Goal: Check status: Check status

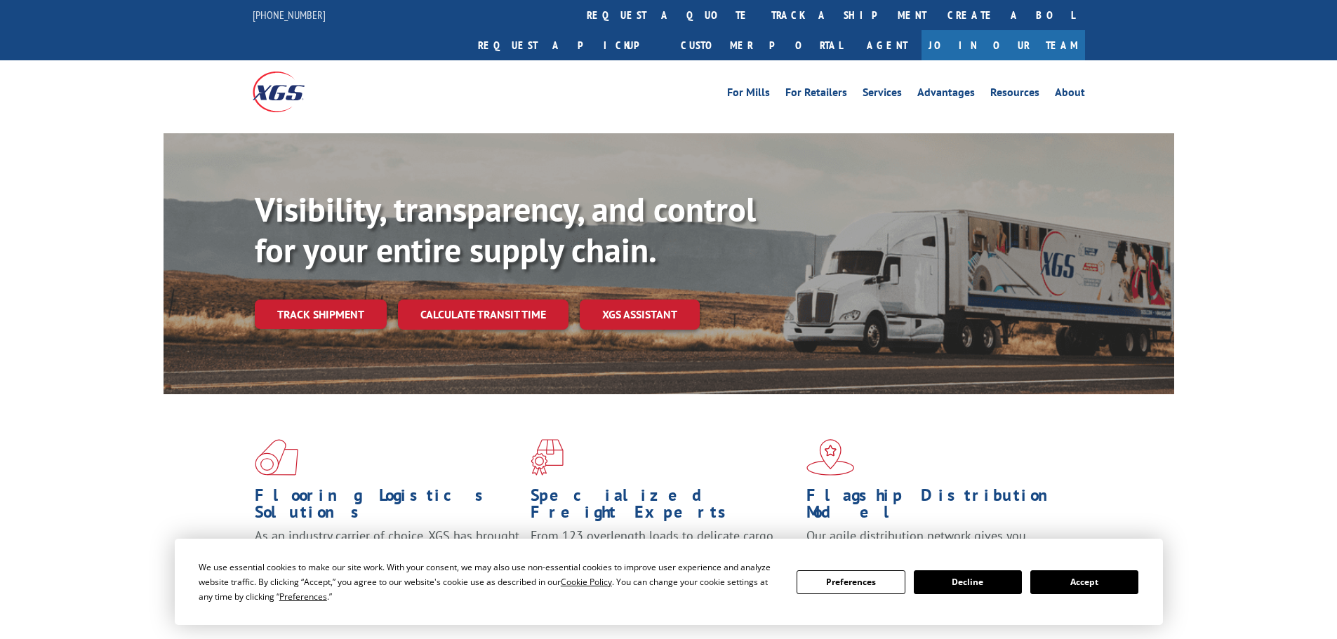
click at [353, 316] on div "Visibility, transparency, and control for your entire supply chain. Track shipm…" at bounding box center [714, 287] width 919 height 196
click at [348, 300] on link "Track shipment" at bounding box center [321, 314] width 132 height 29
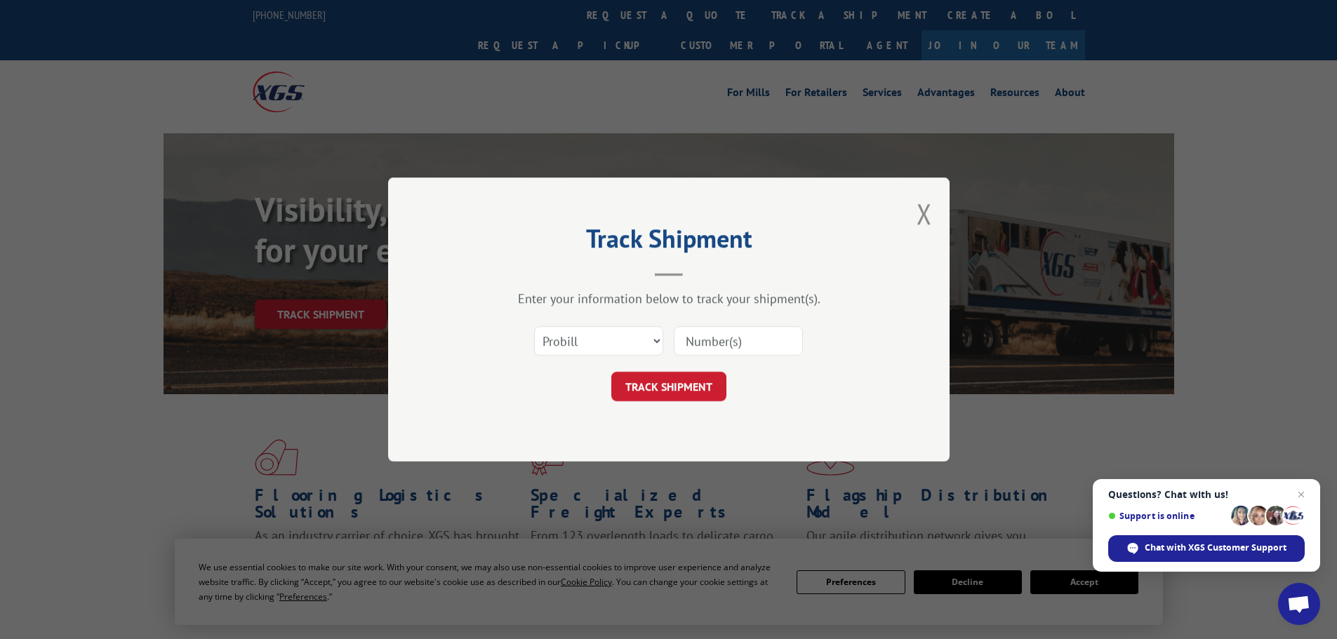
click at [725, 342] on input at bounding box center [738, 340] width 129 height 29
click at [633, 338] on select "Select category... Probill BOL PO" at bounding box center [598, 340] width 129 height 29
select select "bol"
click at [534, 326] on select "Select category... Probill BOL PO" at bounding box center [598, 340] width 129 height 29
click at [775, 338] on input at bounding box center [738, 340] width 129 height 29
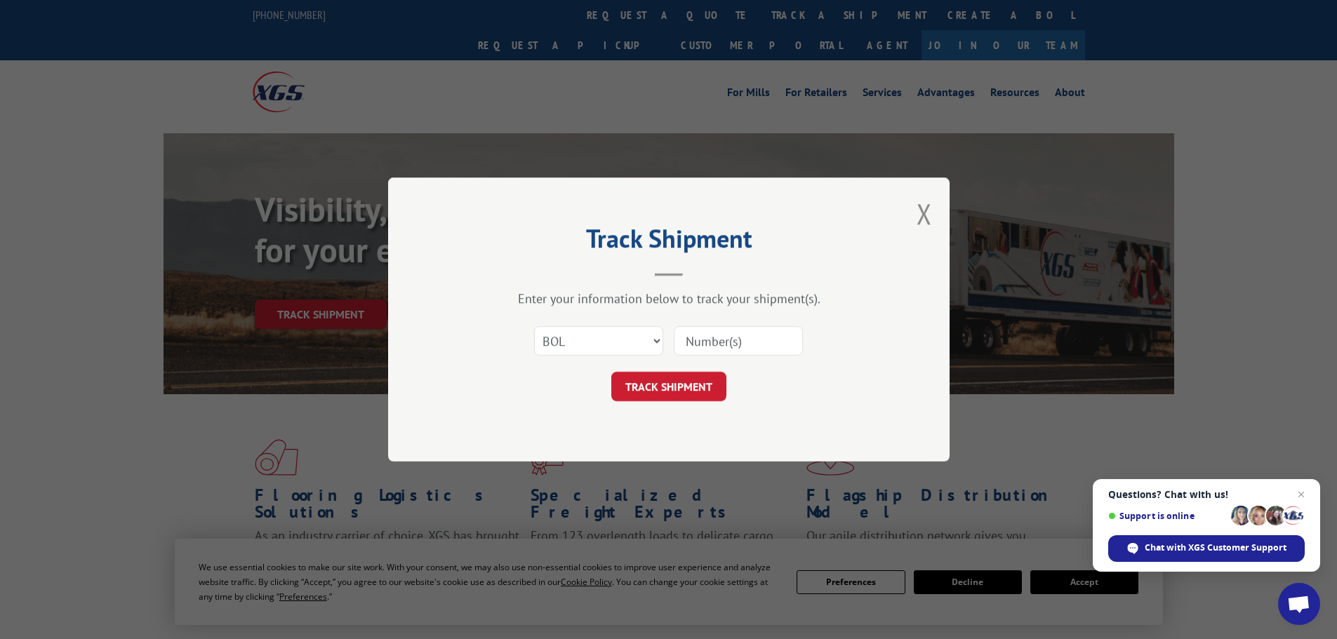
paste input "59N4131"
type input "59N4131"
click at [660, 379] on button "TRACK SHIPMENT" at bounding box center [668, 386] width 115 height 29
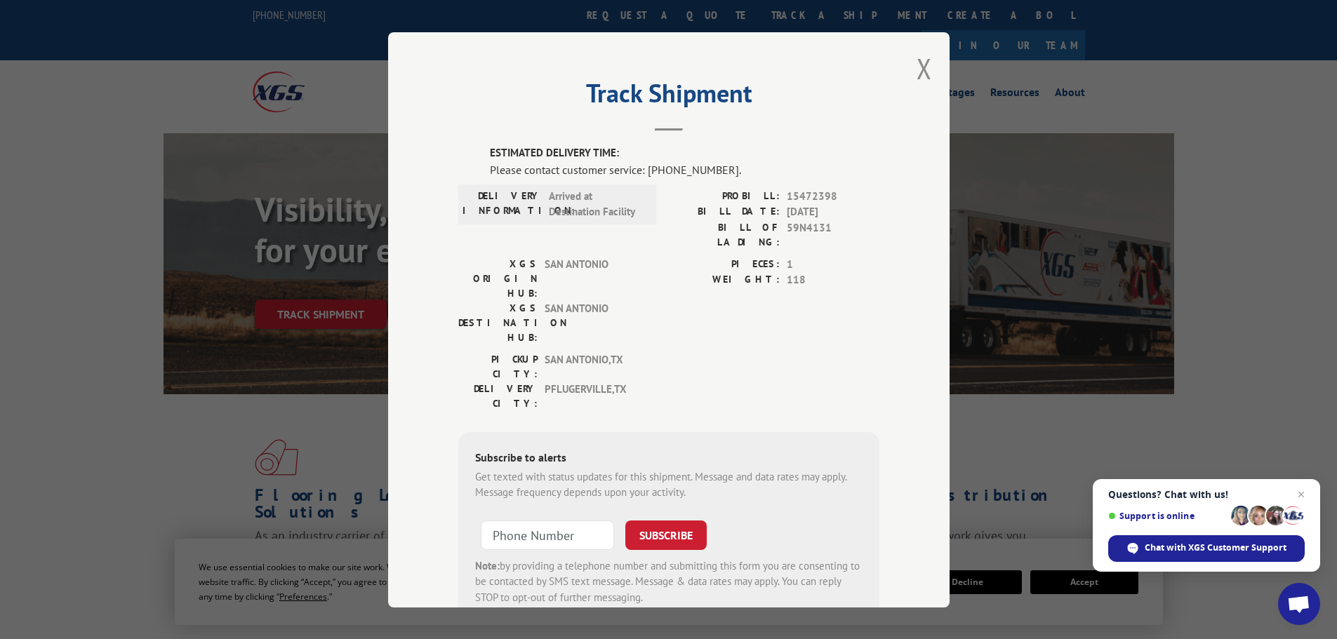
click at [813, 189] on span "15472398" at bounding box center [833, 196] width 93 height 16
copy span "15472398"
click at [926, 68] on div "Track Shipment ESTIMATED DELIVERY TIME: Please contact customer service: [PHONE…" at bounding box center [668, 319] width 561 height 575
click at [921, 69] on button "Close modal" at bounding box center [923, 68] width 15 height 37
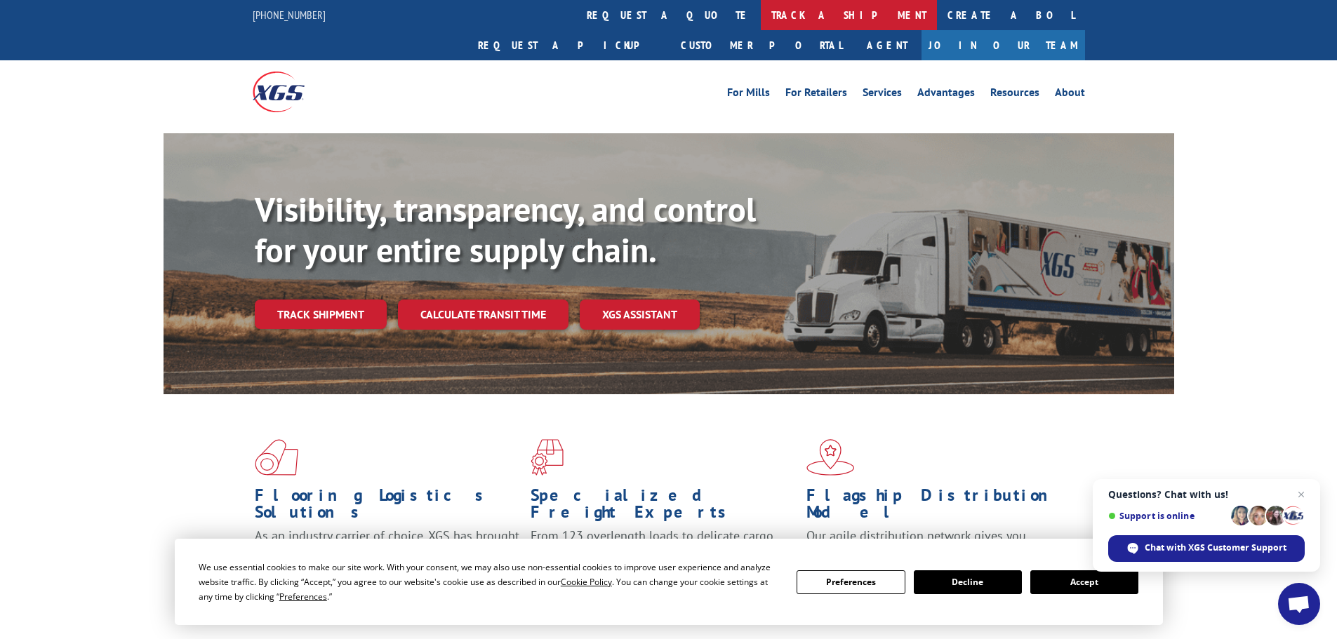
click at [761, 27] on link "track a shipment" at bounding box center [849, 15] width 176 height 30
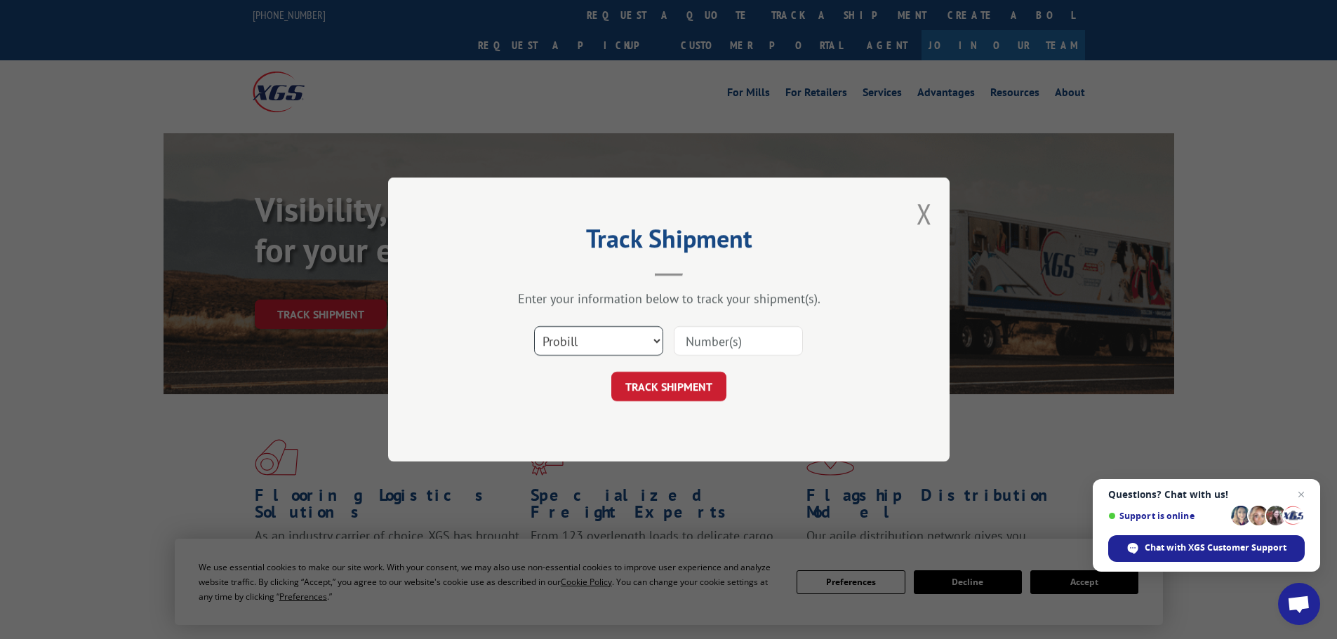
click at [625, 346] on select "Select category... Probill BOL PO" at bounding box center [598, 340] width 129 height 29
select select "bol"
click at [534, 326] on select "Select category... Probill BOL PO" at bounding box center [598, 340] width 129 height 29
click at [781, 338] on input at bounding box center [738, 340] width 129 height 29
paste input "59N4897"
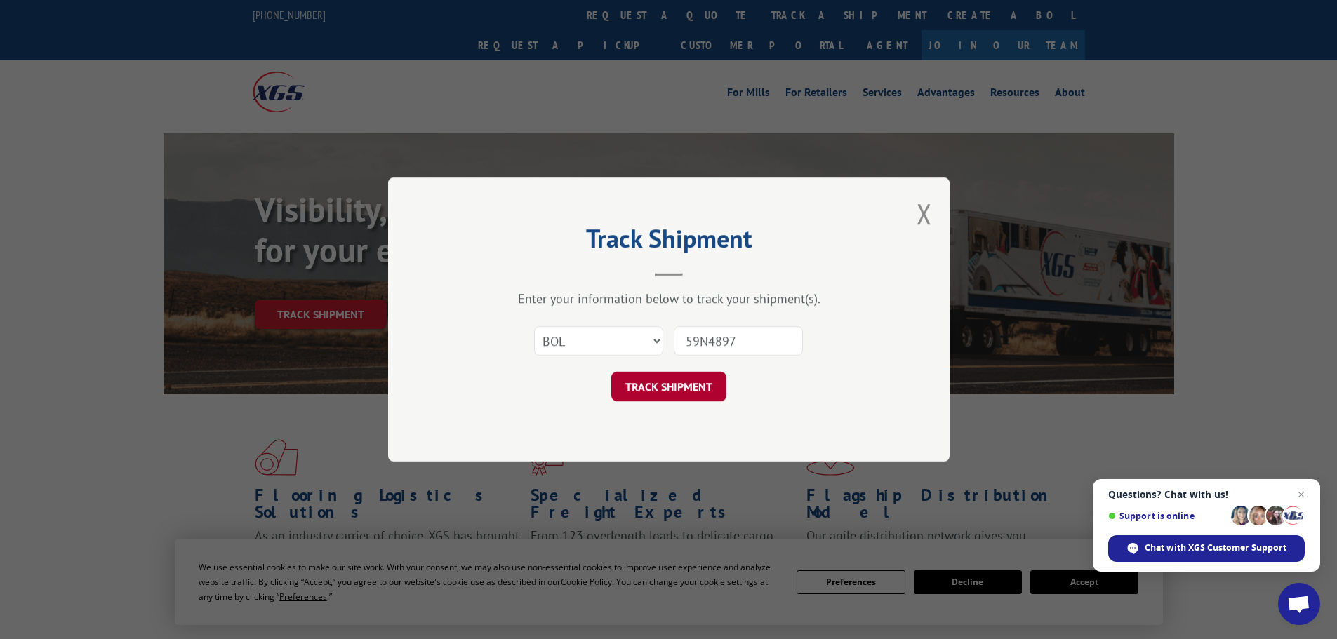
type input "59N4897"
click at [702, 381] on button "TRACK SHIPMENT" at bounding box center [668, 386] width 115 height 29
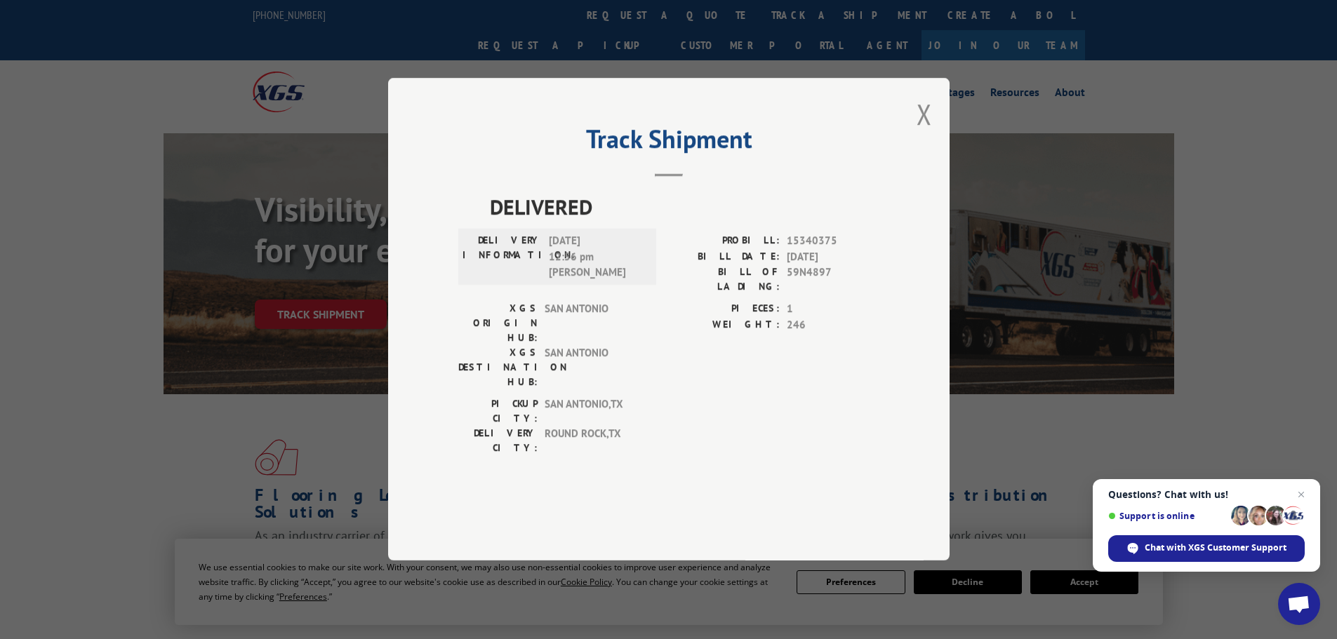
click at [820, 250] on span "15340375" at bounding box center [833, 242] width 93 height 16
click at [821, 250] on span "15340375" at bounding box center [833, 242] width 93 height 16
click at [925, 133] on button "Close modal" at bounding box center [923, 113] width 15 height 37
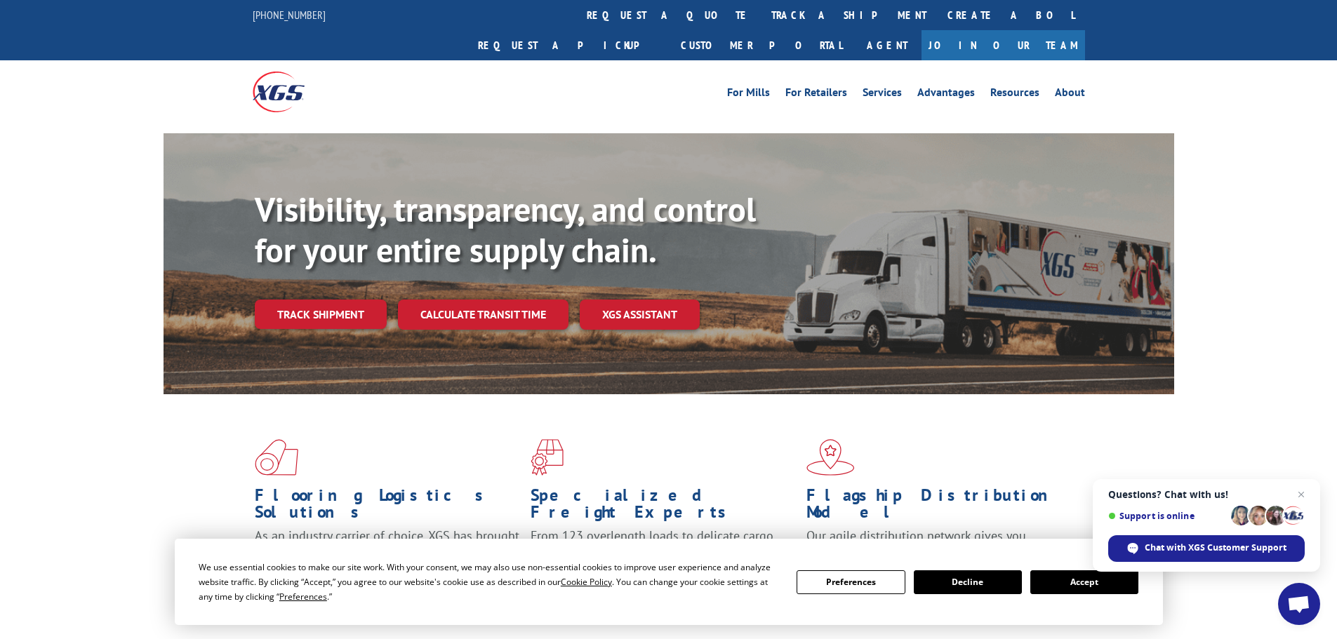
click at [761, 18] on link "track a shipment" at bounding box center [849, 15] width 176 height 30
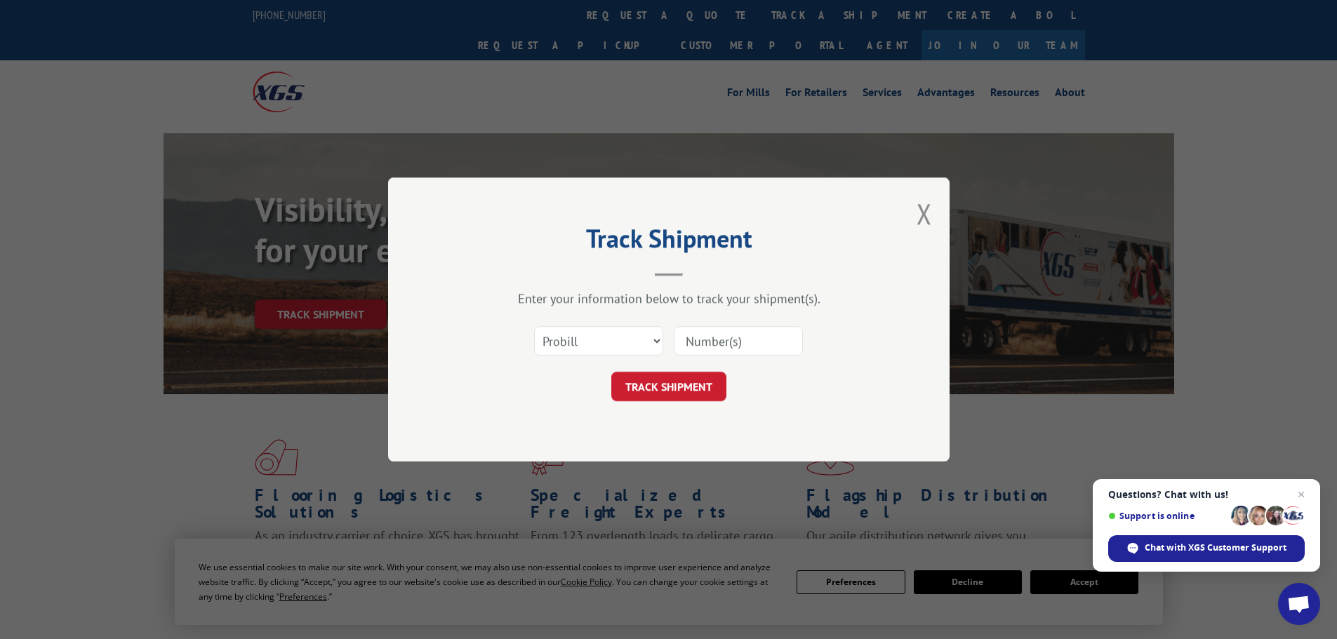
click at [705, 335] on input at bounding box center [738, 340] width 129 height 29
click at [622, 348] on select "Select category... Probill BOL PO" at bounding box center [598, 340] width 129 height 29
select select "bol"
click at [534, 326] on select "Select category... Probill BOL PO" at bounding box center [598, 340] width 129 height 29
drag, startPoint x: 750, startPoint y: 339, endPoint x: 743, endPoint y: 354, distance: 16.3
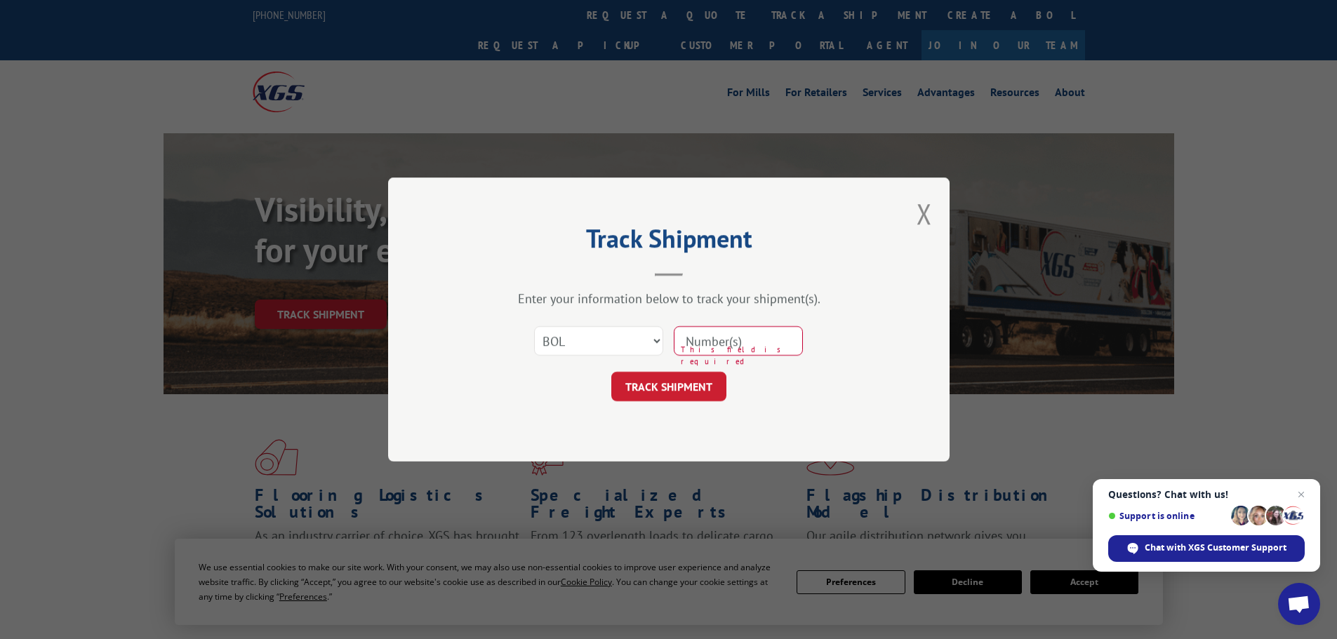
click at [750, 339] on input at bounding box center [738, 340] width 129 height 29
paste input "6AA5465"
type input "6AA5465"
click at [688, 387] on button "TRACK SHIPMENT" at bounding box center [668, 386] width 115 height 29
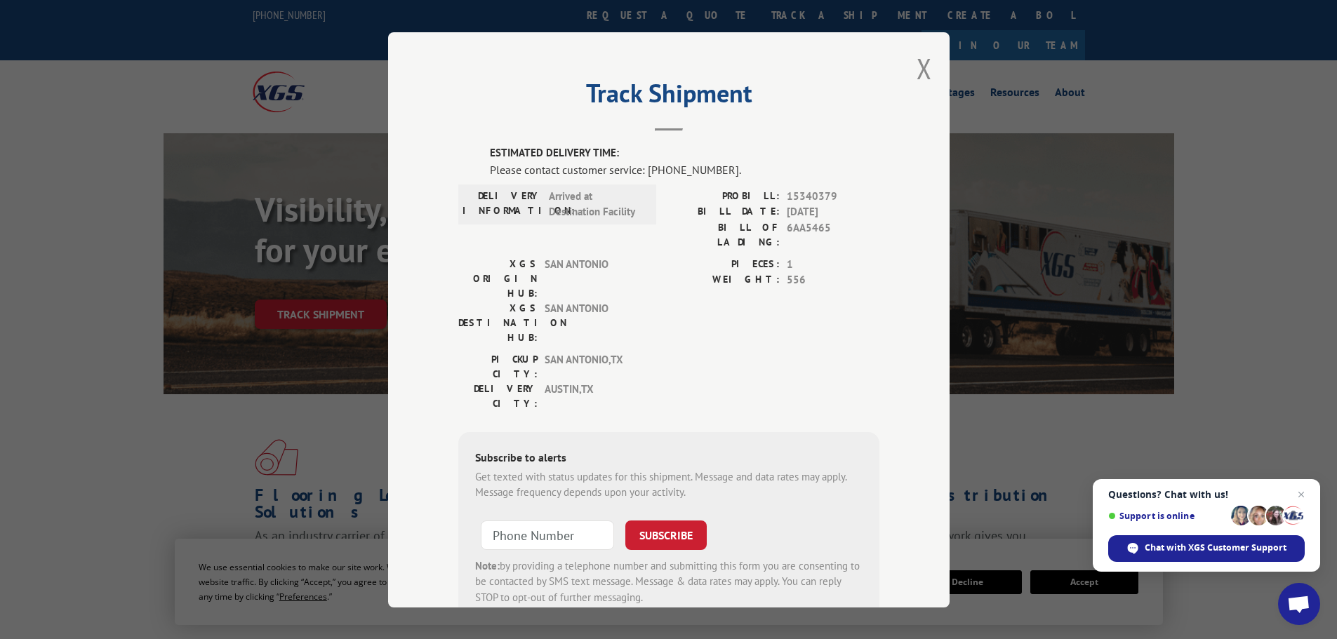
click at [792, 184] on div "ESTIMATED DELIVERY TIME: Please contact customer service: [PHONE_NUMBER]. DELIV…" at bounding box center [668, 383] width 421 height 477
click at [803, 196] on span "15340379" at bounding box center [833, 196] width 93 height 16
copy span "15340379"
click at [916, 61] on button "Close modal" at bounding box center [923, 68] width 15 height 37
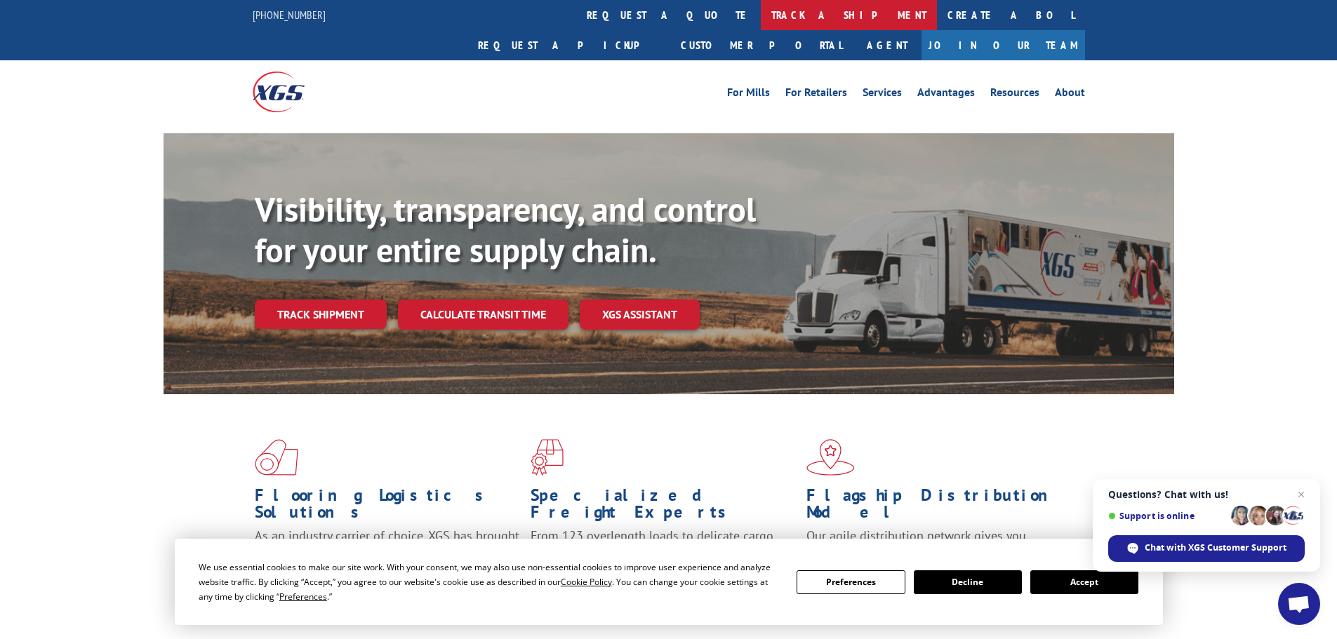
click at [761, 17] on link "track a shipment" at bounding box center [849, 15] width 176 height 30
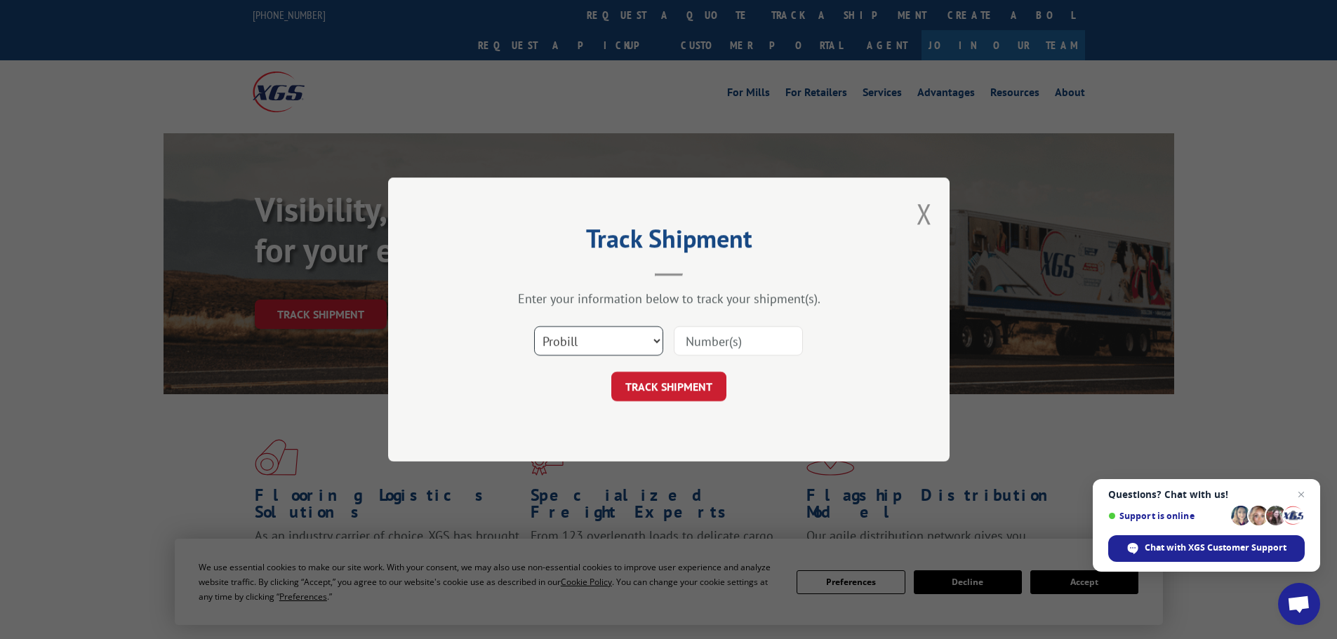
drag, startPoint x: 597, startPoint y: 340, endPoint x: 602, endPoint y: 345, distance: 7.5
click at [597, 340] on select "Select category... Probill BOL PO" at bounding box center [598, 340] width 129 height 29
select select "bol"
click at [534, 326] on select "Select category... Probill BOL PO" at bounding box center [598, 340] width 129 height 29
drag, startPoint x: 721, startPoint y: 338, endPoint x: 713, endPoint y: 349, distance: 13.1
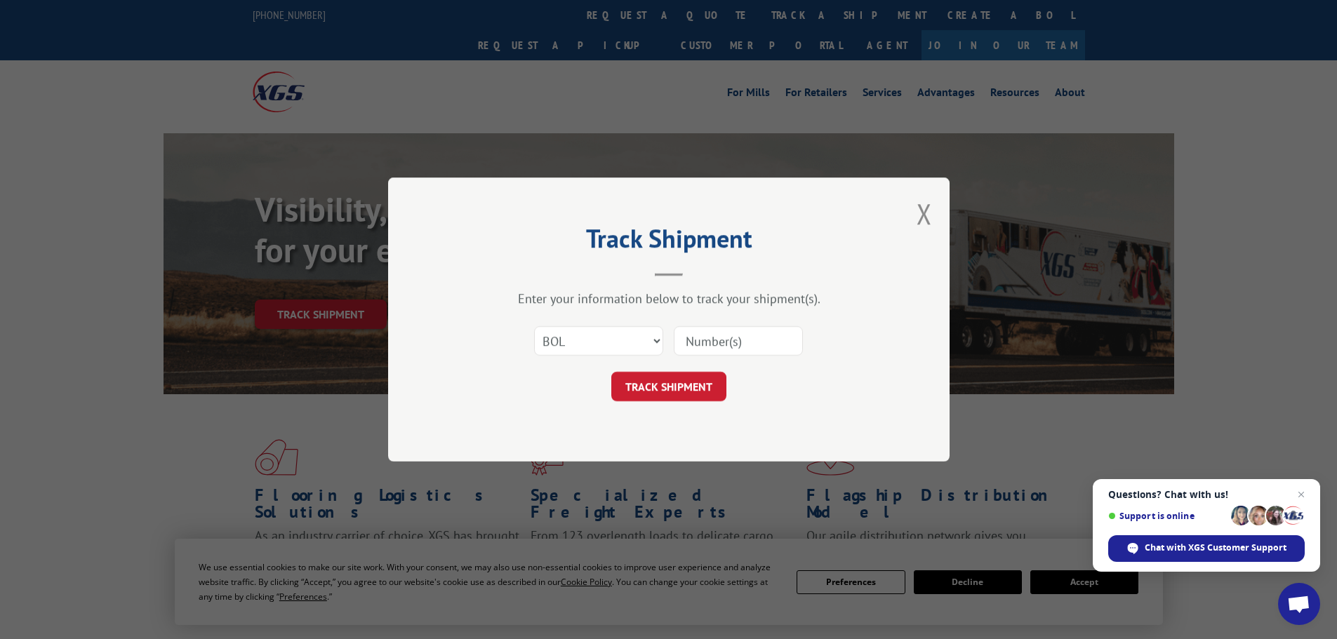
click at [721, 338] on input at bounding box center [738, 340] width 129 height 29
paste input "6AN7384"
type input "6AN7384"
click at [679, 394] on button "TRACK SHIPMENT" at bounding box center [668, 386] width 115 height 29
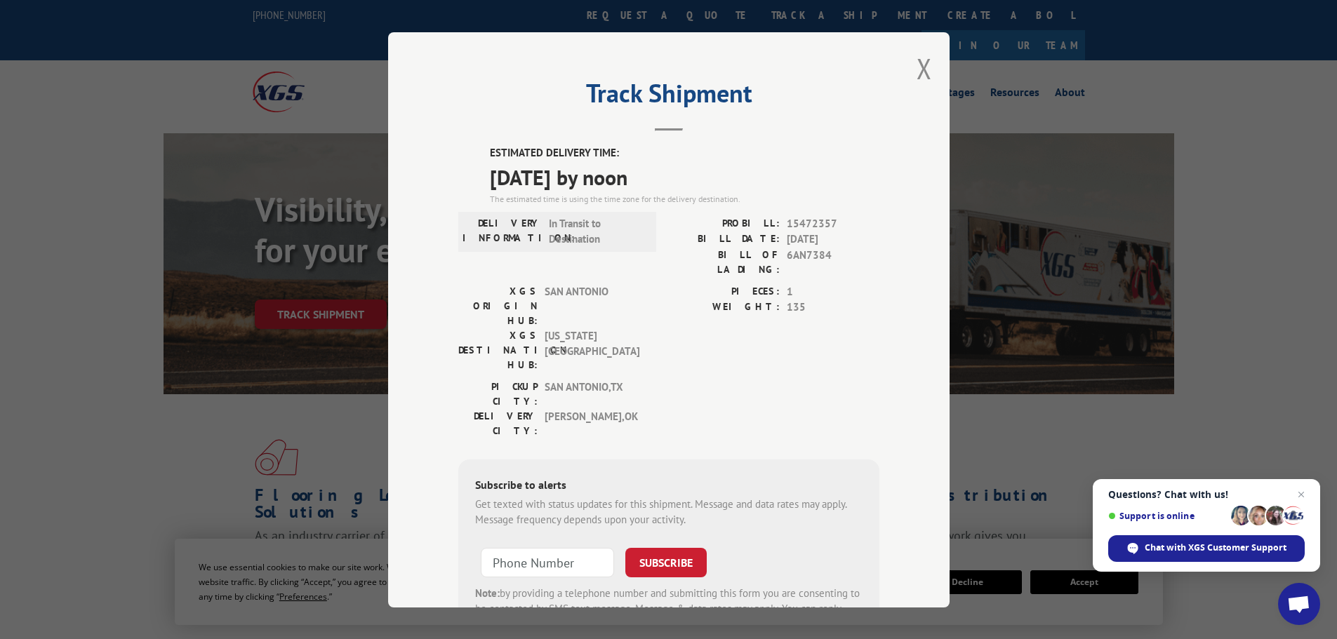
click at [806, 220] on span "15472357" at bounding box center [833, 223] width 93 height 16
copy span "15472357"
click at [920, 67] on button "Close modal" at bounding box center [923, 68] width 15 height 37
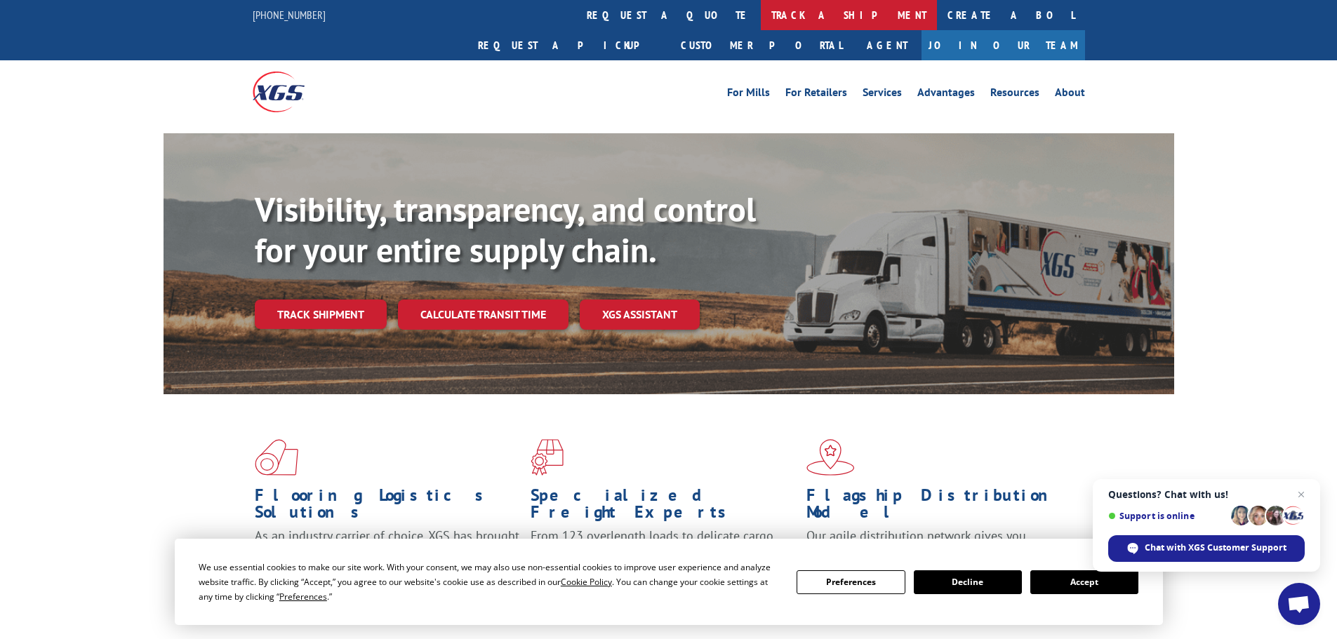
click at [761, 25] on link "track a shipment" at bounding box center [849, 15] width 176 height 30
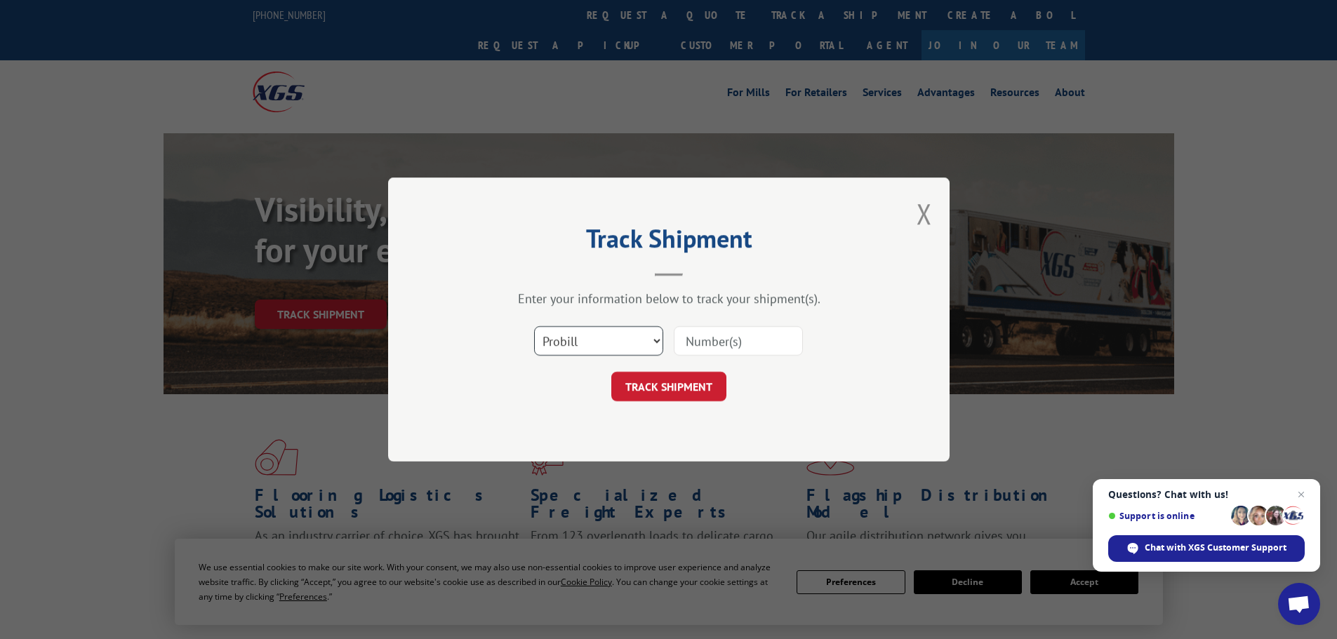
click at [572, 350] on select "Select category... Probill BOL PO" at bounding box center [598, 340] width 129 height 29
select select "bol"
click at [534, 326] on select "Select category... Probill BOL PO" at bounding box center [598, 340] width 129 height 29
click at [713, 327] on input at bounding box center [738, 340] width 129 height 29
paste input "6AR8727"
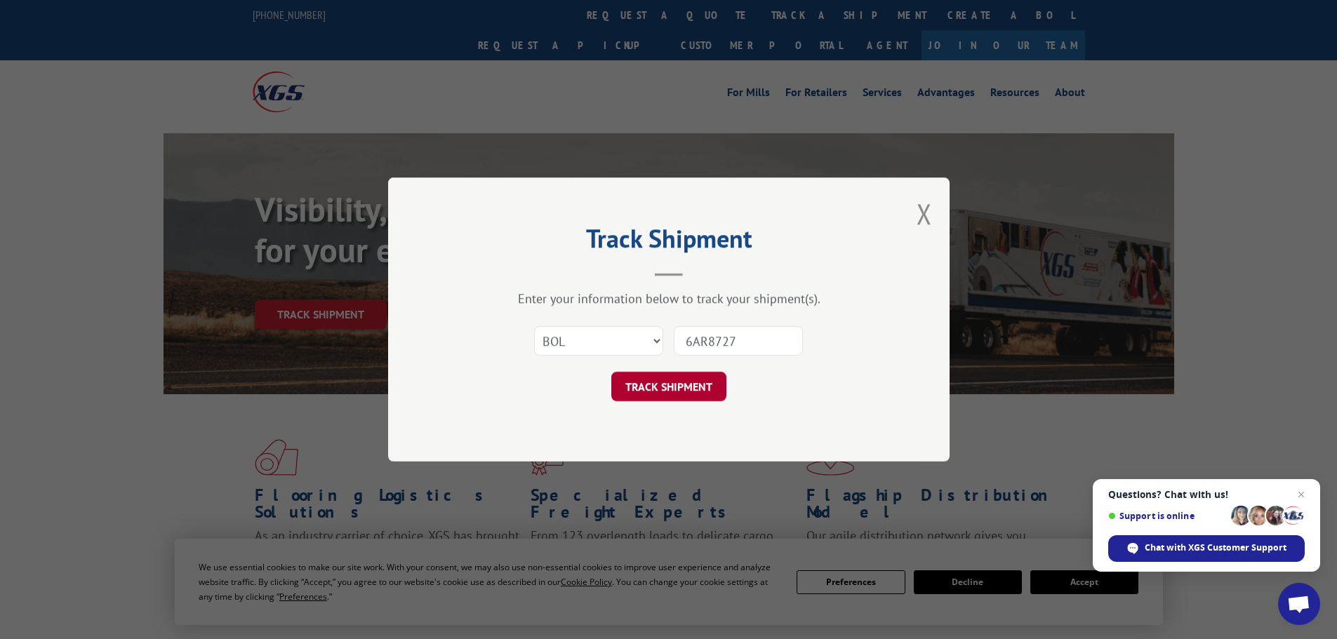
type input "6AR8727"
click at [685, 389] on button "TRACK SHIPMENT" at bounding box center [668, 386] width 115 height 29
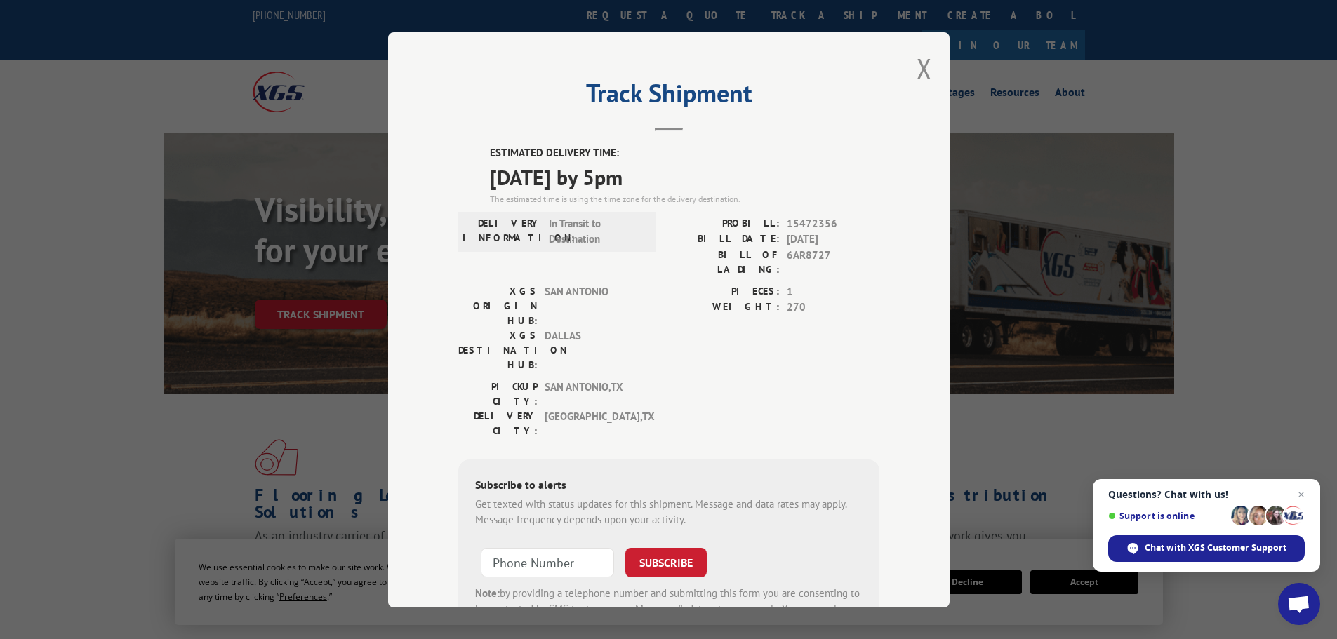
click at [816, 225] on span "15472356" at bounding box center [833, 223] width 93 height 16
copy span "15472356"
drag, startPoint x: 917, startPoint y: 64, endPoint x: 803, endPoint y: 63, distance: 113.7
click at [916, 65] on button "Close modal" at bounding box center [923, 68] width 15 height 37
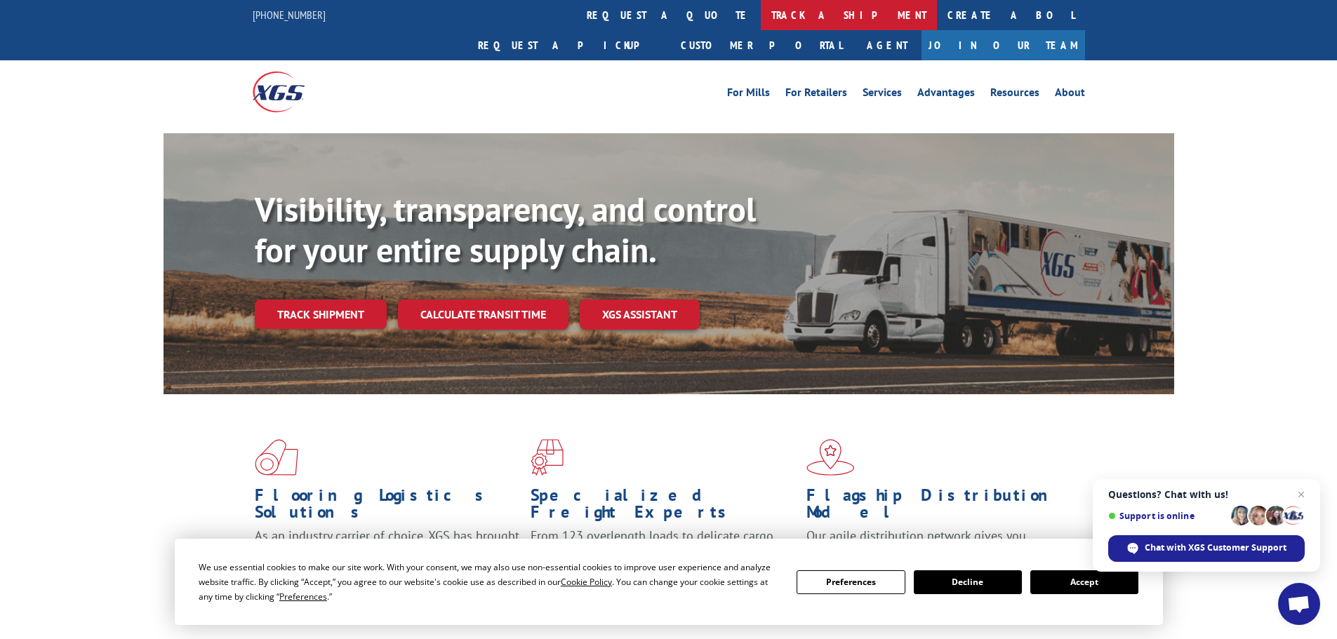
click at [761, 11] on link "track a shipment" at bounding box center [849, 15] width 176 height 30
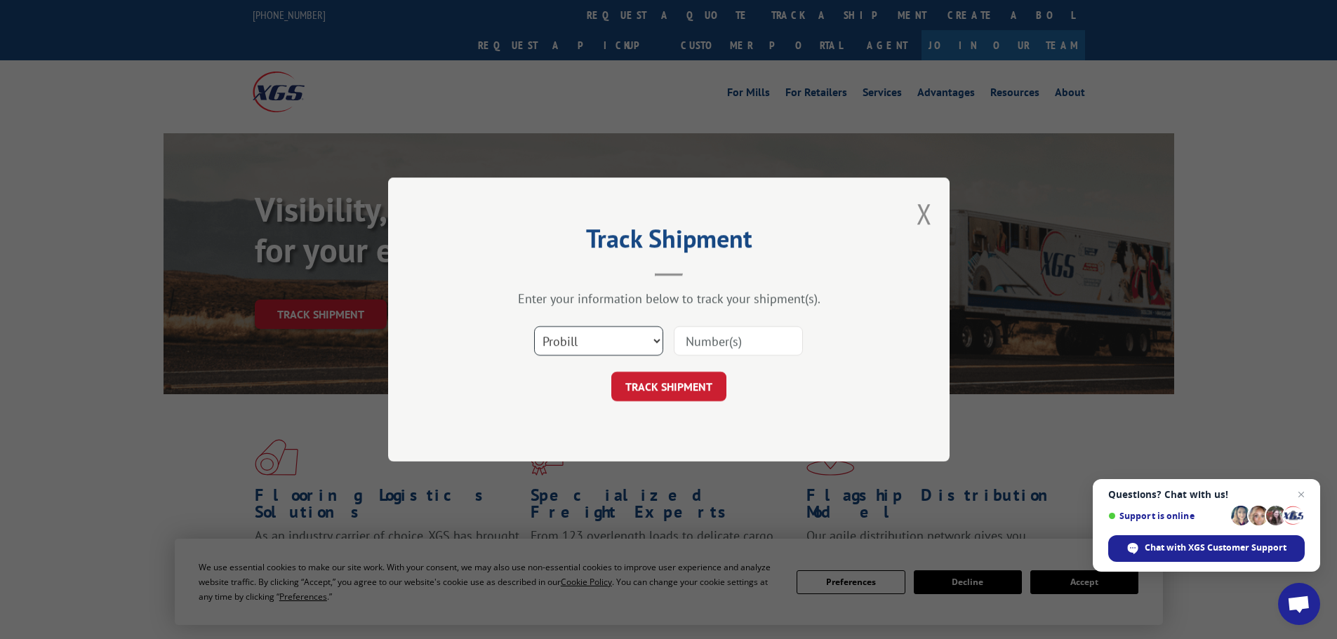
drag, startPoint x: 625, startPoint y: 337, endPoint x: 625, endPoint y: 355, distance: 18.3
click at [625, 337] on select "Select category... Probill BOL PO" at bounding box center [598, 340] width 129 height 29
select select "bol"
click at [534, 326] on select "Select category... Probill BOL PO" at bounding box center [598, 340] width 129 height 29
click at [735, 342] on input at bounding box center [738, 340] width 129 height 29
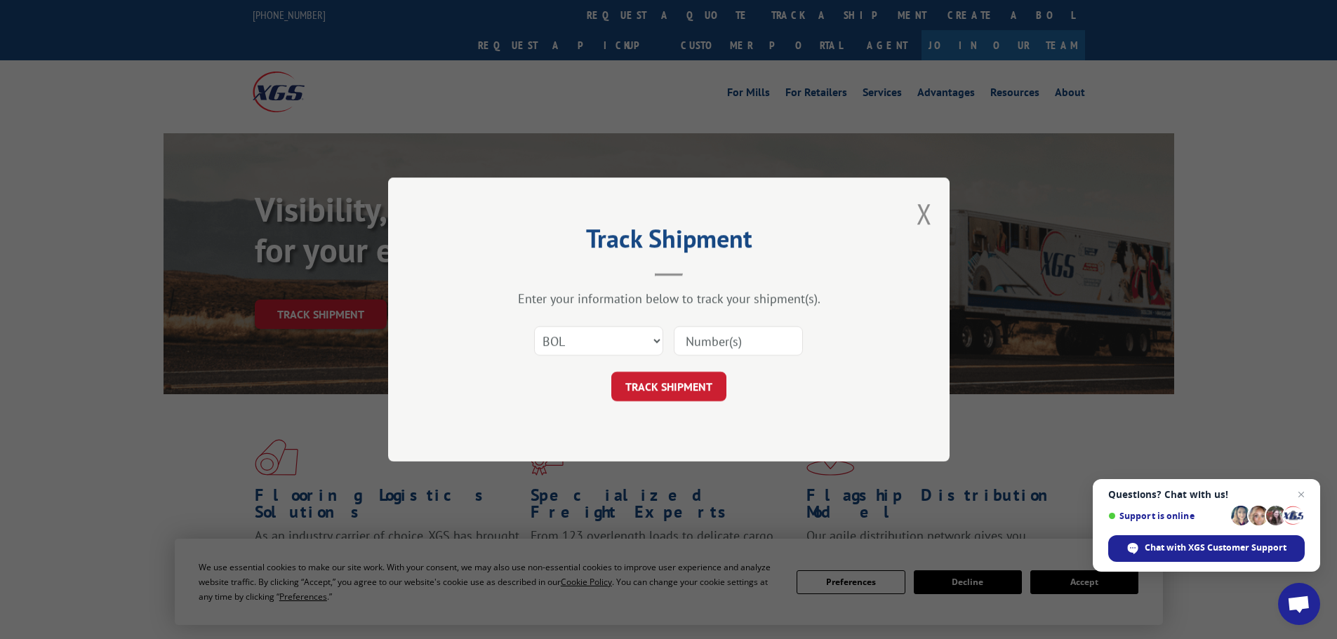
paste input "6AS0164"
type input "6AS0164"
drag, startPoint x: 681, startPoint y: 381, endPoint x: 1284, endPoint y: 247, distance: 617.5
click at [681, 380] on button "TRACK SHIPMENT" at bounding box center [668, 386] width 115 height 29
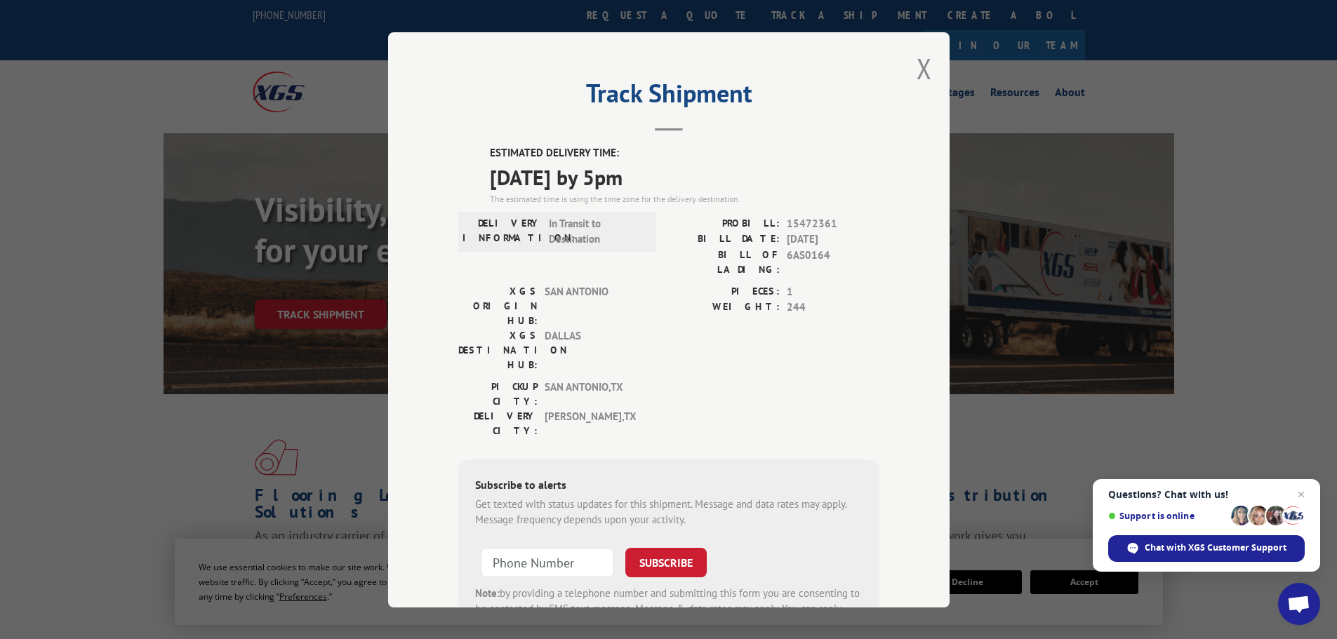
click at [793, 222] on span "15472361" at bounding box center [833, 223] width 93 height 16
copy span "15472361"
drag, startPoint x: 921, startPoint y: 77, endPoint x: 904, endPoint y: 77, distance: 16.8
click at [921, 77] on button "Close modal" at bounding box center [923, 68] width 15 height 37
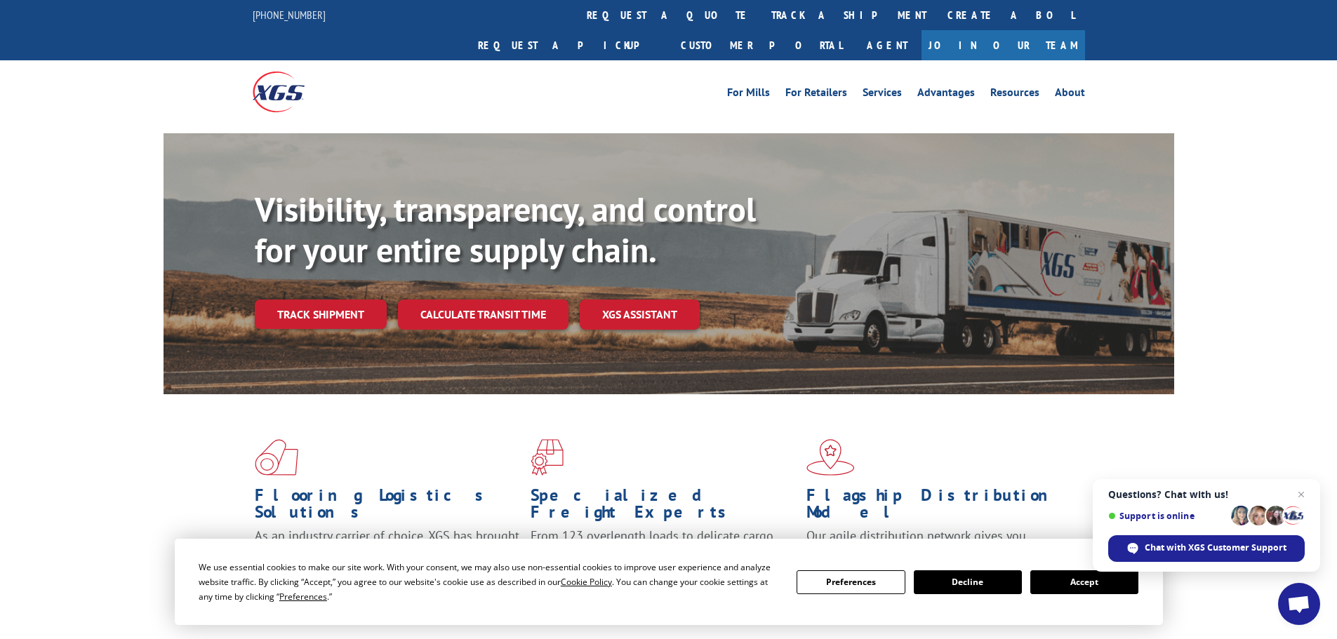
drag, startPoint x: 654, startPoint y: 18, endPoint x: 667, endPoint y: 37, distance: 23.7
click at [761, 18] on link "track a shipment" at bounding box center [849, 15] width 176 height 30
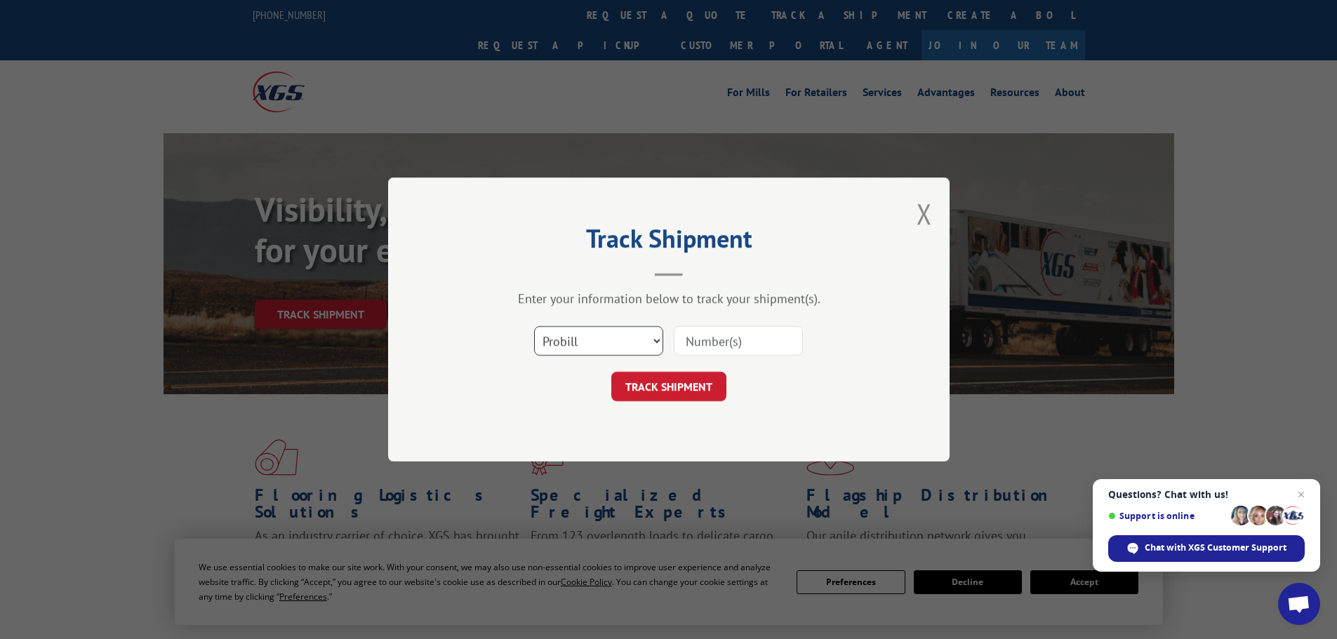
click at [640, 338] on select "Select category... Probill BOL PO" at bounding box center [598, 340] width 129 height 29
select select "bol"
click at [534, 326] on select "Select category... Probill BOL PO" at bounding box center [598, 340] width 129 height 29
drag, startPoint x: 762, startPoint y: 332, endPoint x: 733, endPoint y: 356, distance: 37.9
click at [762, 332] on input at bounding box center [738, 340] width 129 height 29
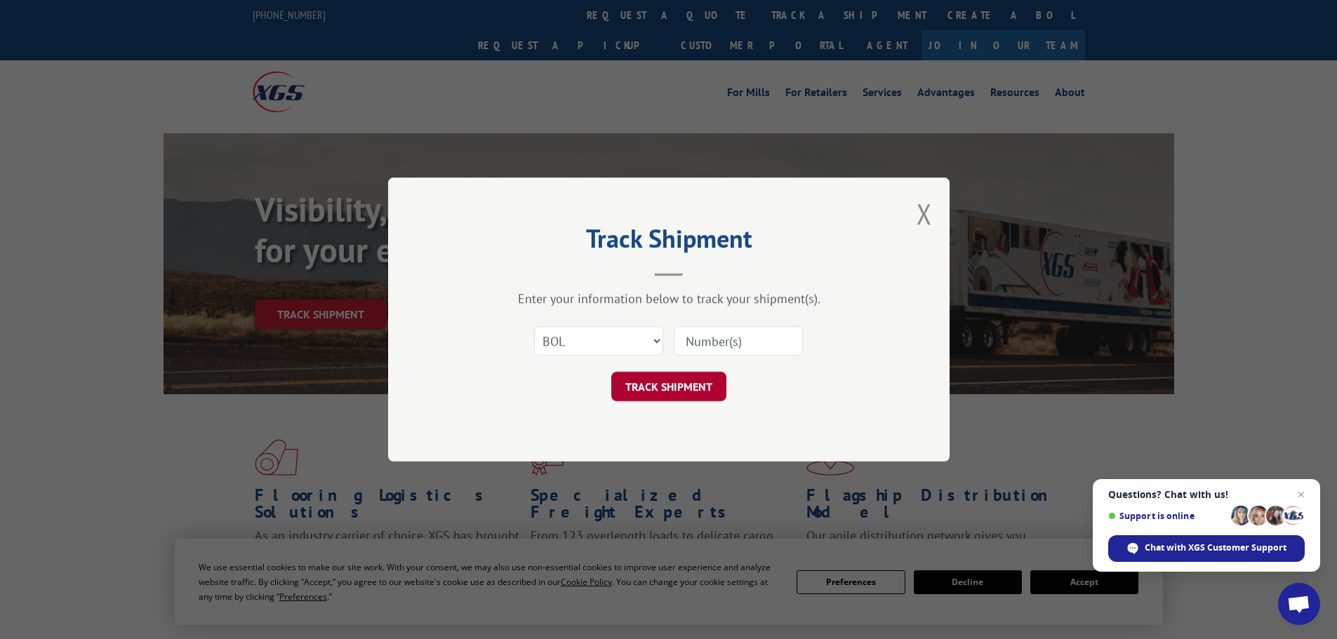
paste input "6AS1461"
type input "6AS1461"
click at [679, 387] on button "TRACK SHIPMENT" at bounding box center [668, 386] width 115 height 29
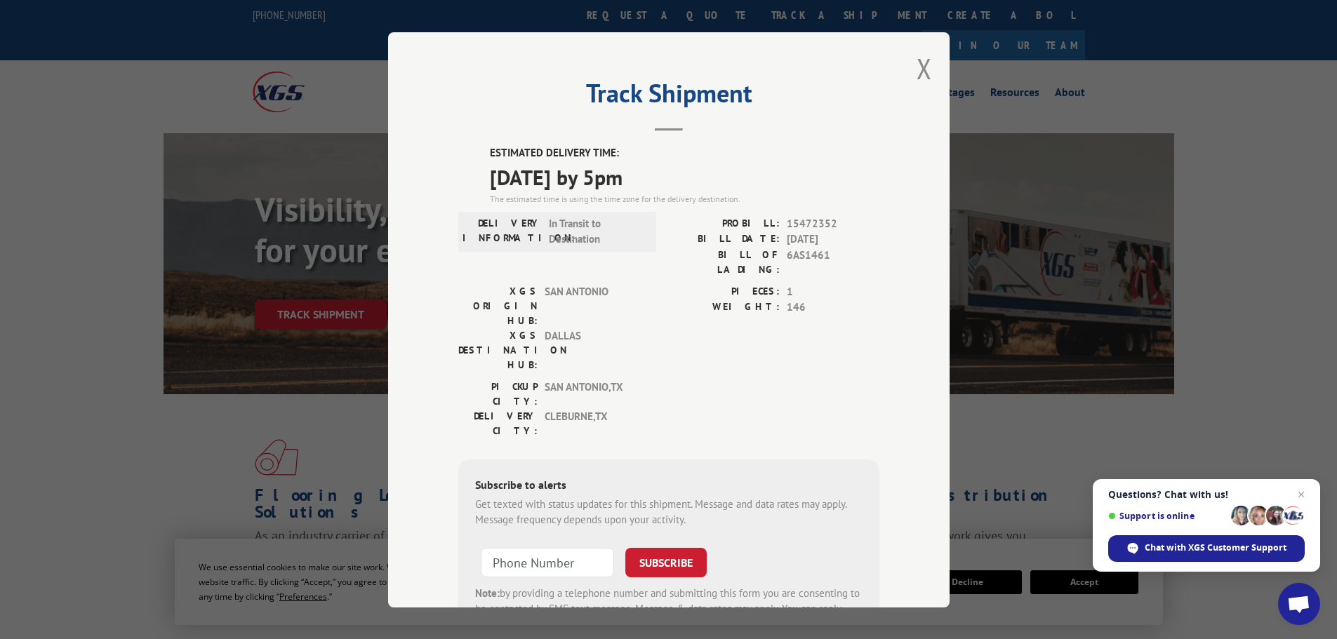
click at [807, 222] on span "15472352" at bounding box center [833, 223] width 93 height 16
copy span "15472352"
click at [916, 78] on button "Close modal" at bounding box center [923, 68] width 15 height 37
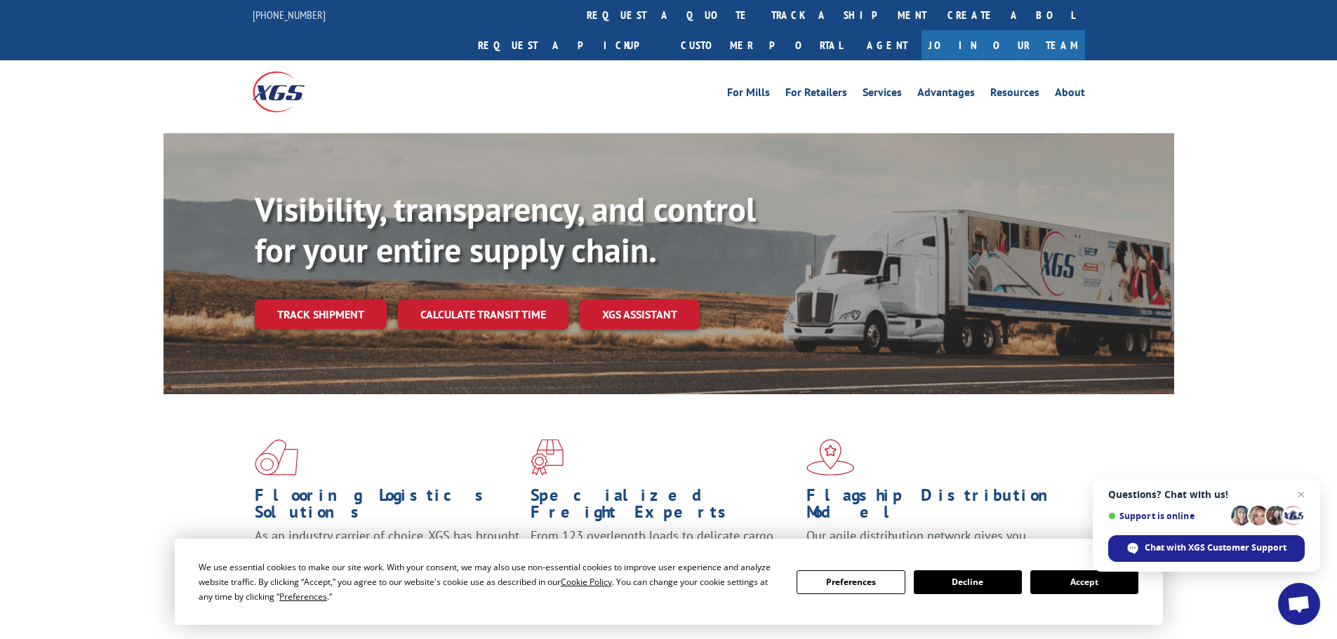
drag, startPoint x: 615, startPoint y: 8, endPoint x: 616, endPoint y: 18, distance: 9.9
click at [761, 8] on link "track a shipment" at bounding box center [849, 15] width 176 height 30
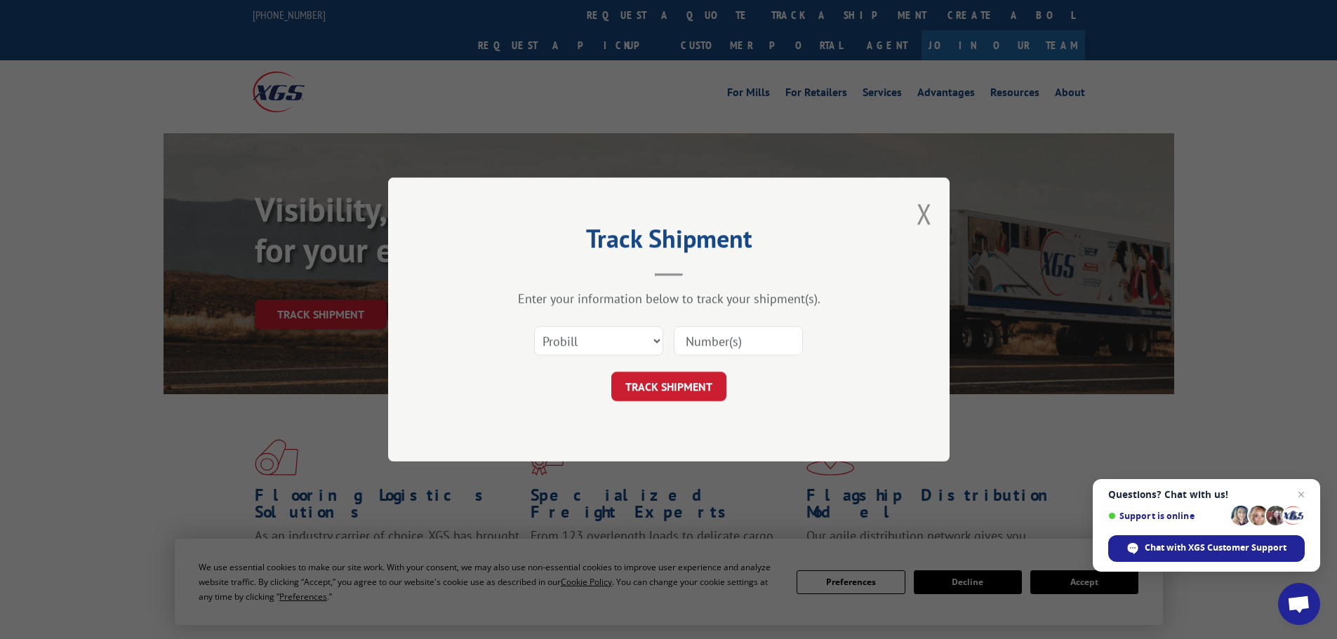
click at [634, 357] on div "Select category... Probill BOL PO" at bounding box center [599, 341] width 128 height 32
drag, startPoint x: 634, startPoint y: 340, endPoint x: 625, endPoint y: 354, distance: 16.4
click at [634, 340] on select "Select category... Probill BOL PO" at bounding box center [598, 340] width 129 height 29
select select "bol"
click at [534, 326] on select "Select category... Probill BOL PO" at bounding box center [598, 340] width 129 height 29
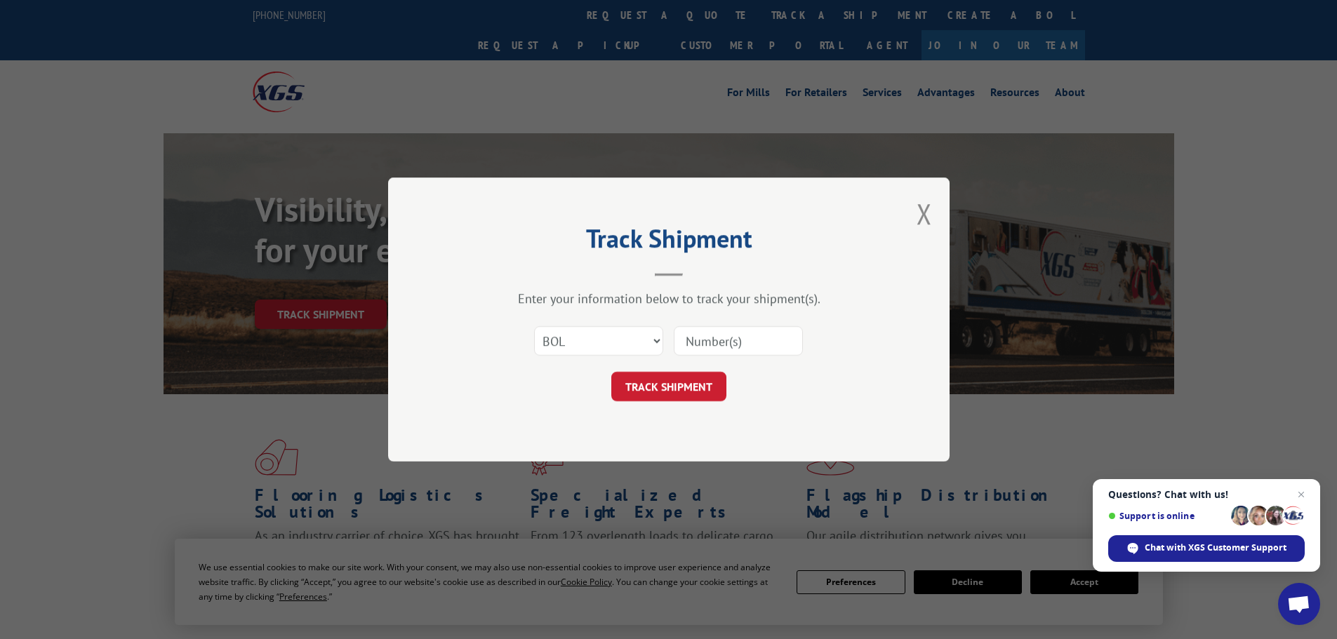
click at [733, 346] on input at bounding box center [738, 340] width 129 height 29
paste input "6AS5089"
type input "6AS5089"
click at [664, 387] on button "TRACK SHIPMENT" at bounding box center [668, 386] width 115 height 29
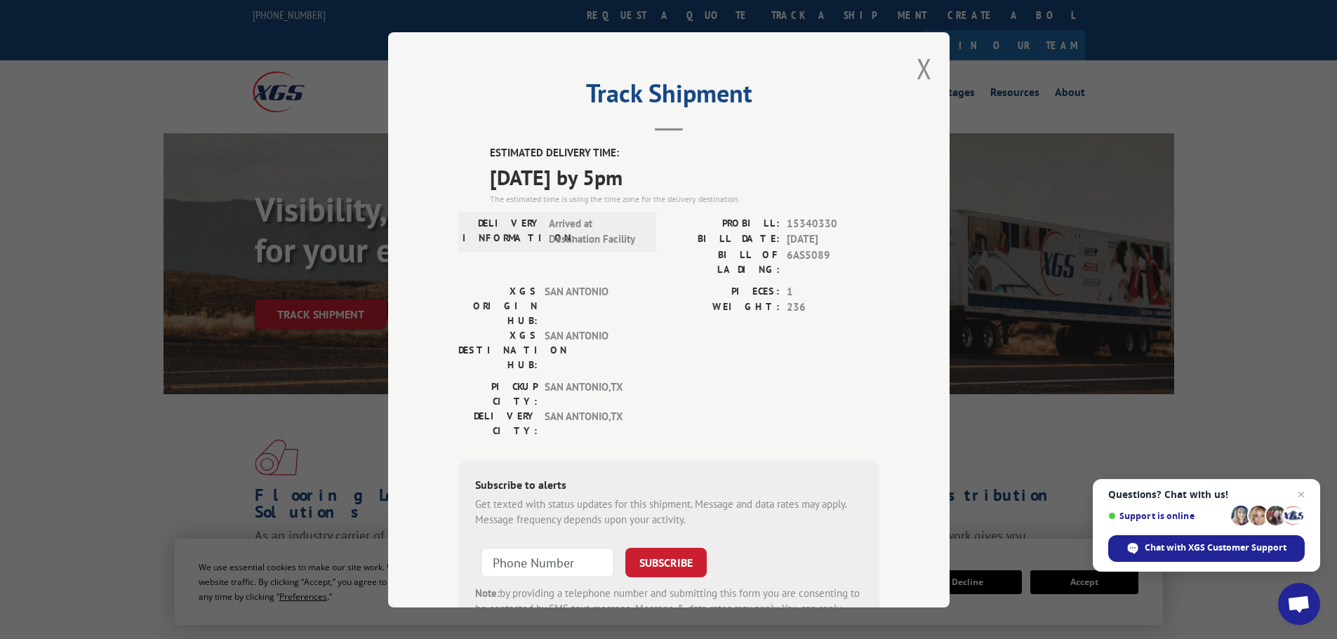
click at [808, 223] on span "15340330" at bounding box center [833, 223] width 93 height 16
click at [811, 225] on span "15340330" at bounding box center [833, 223] width 93 height 16
click at [811, 226] on span "15340330" at bounding box center [833, 223] width 93 height 16
copy span "15340330"
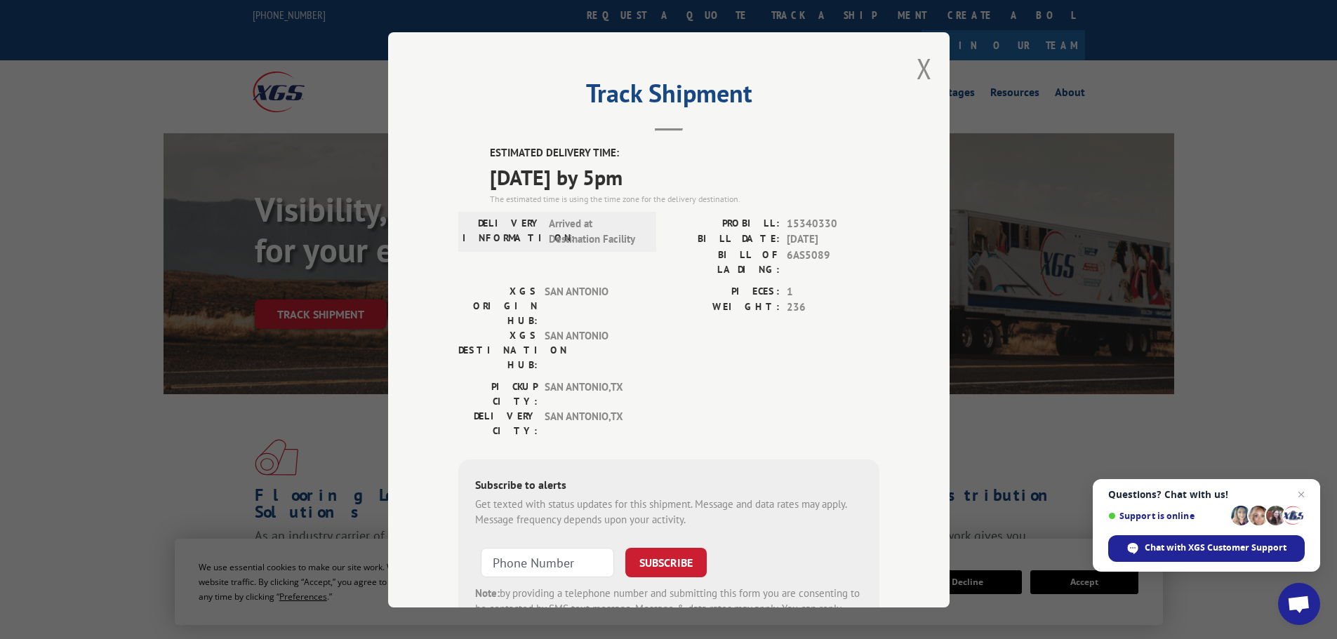
click at [934, 69] on div "Track Shipment ESTIMATED DELIVERY TIME: [DATE] by 5pm The estimated time is usi…" at bounding box center [668, 319] width 561 height 575
click at [928, 73] on div "Track Shipment ESTIMATED DELIVERY TIME: [DATE] by 5pm The estimated time is usi…" at bounding box center [668, 319] width 561 height 575
click at [916, 70] on button "Close modal" at bounding box center [923, 68] width 15 height 37
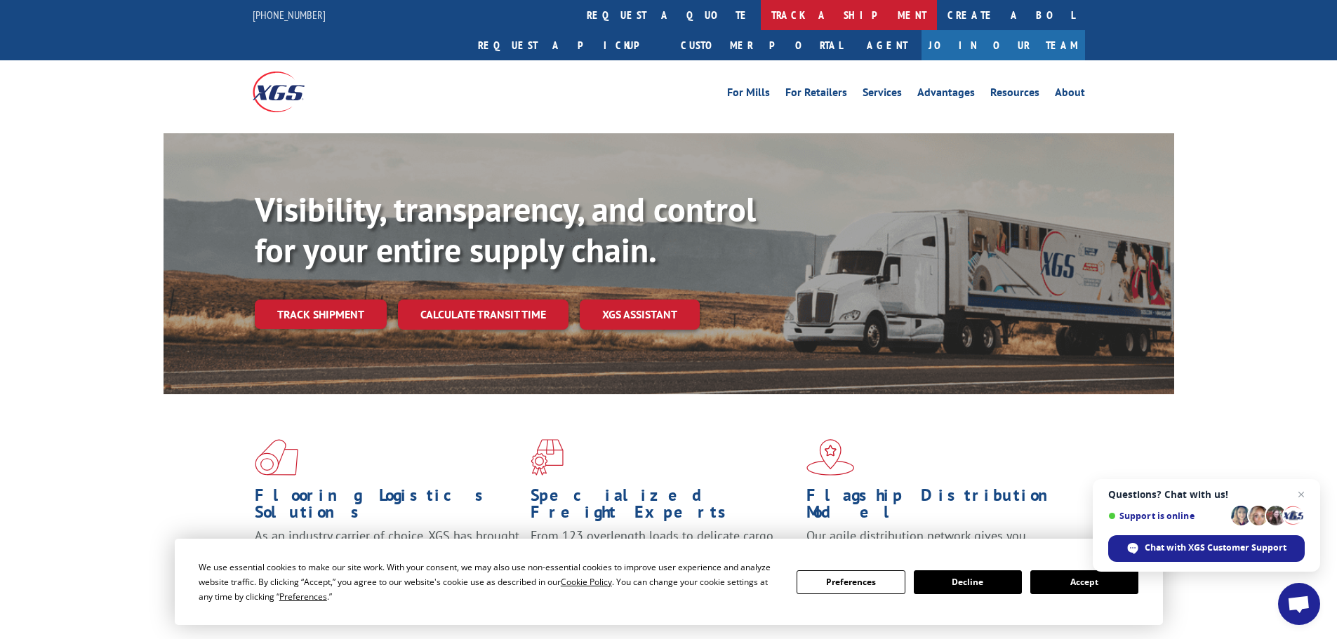
click at [761, 12] on link "track a shipment" at bounding box center [849, 15] width 176 height 30
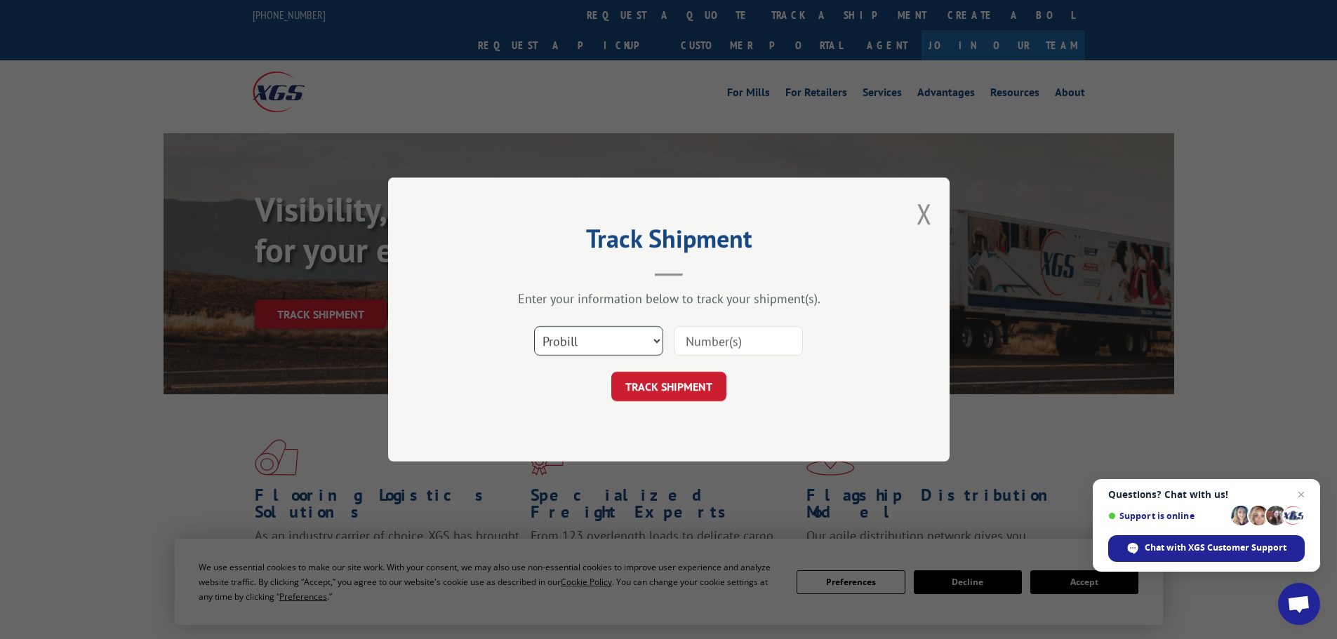
drag, startPoint x: 615, startPoint y: 331, endPoint x: 622, endPoint y: 341, distance: 12.3
click at [616, 332] on select "Select category... Probill BOL PO" at bounding box center [598, 340] width 129 height 29
select select "bol"
click at [534, 326] on select "Select category... Probill BOL PO" at bounding box center [598, 340] width 129 height 29
click at [734, 331] on input at bounding box center [738, 340] width 129 height 29
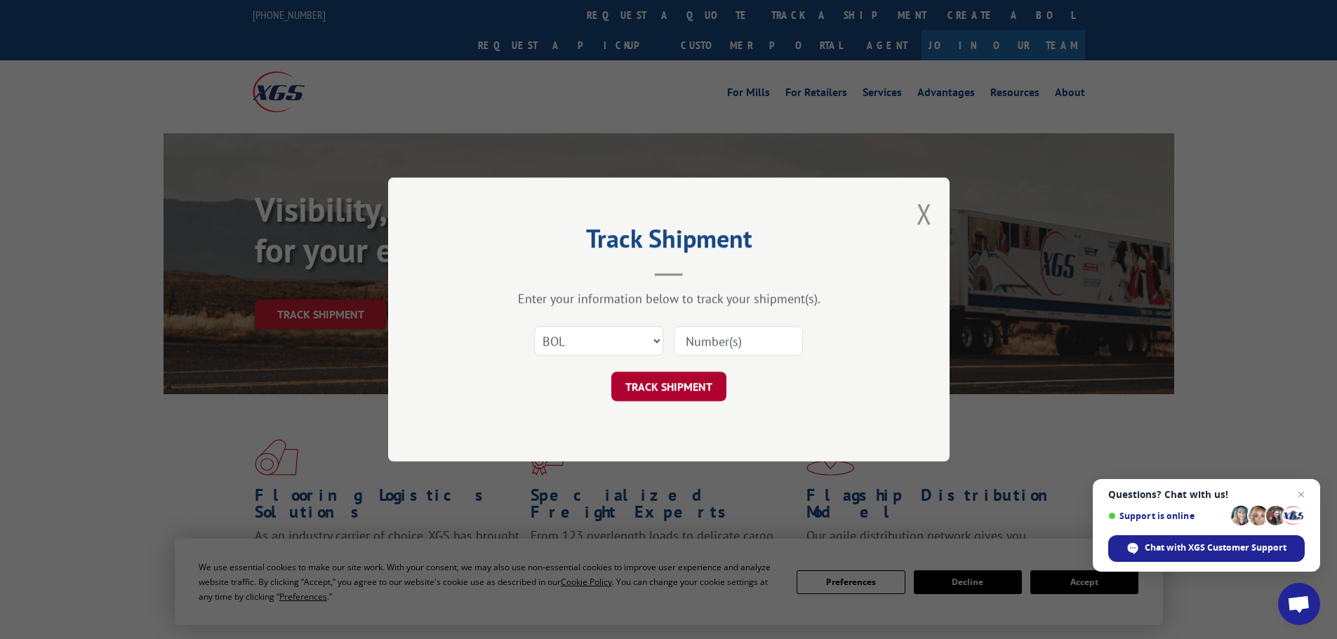
paste input "6AS5023"
type input "6AS5023"
drag, startPoint x: 700, startPoint y: 379, endPoint x: 744, endPoint y: 378, distance: 44.2
click at [700, 379] on button "TRACK SHIPMENT" at bounding box center [668, 386] width 115 height 29
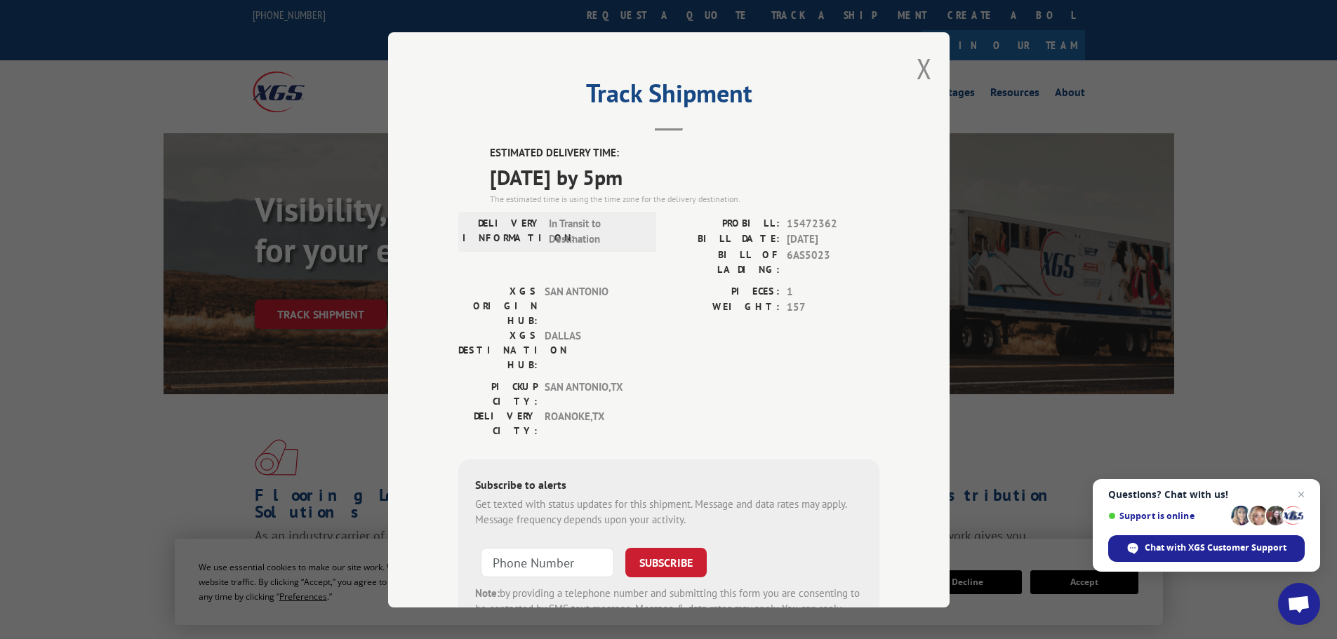
click at [811, 223] on span "15472362" at bounding box center [833, 223] width 93 height 16
copy span "15472362"
click at [920, 79] on button "Close modal" at bounding box center [923, 68] width 15 height 37
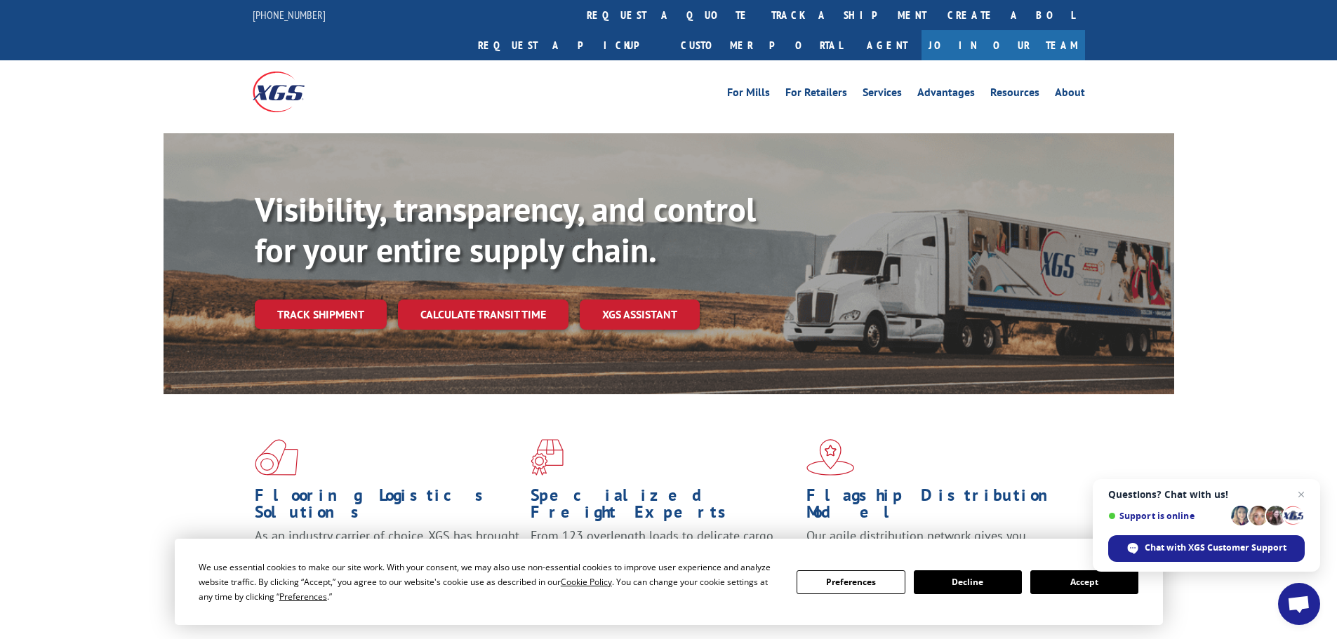
click at [761, 12] on link "track a shipment" at bounding box center [849, 15] width 176 height 30
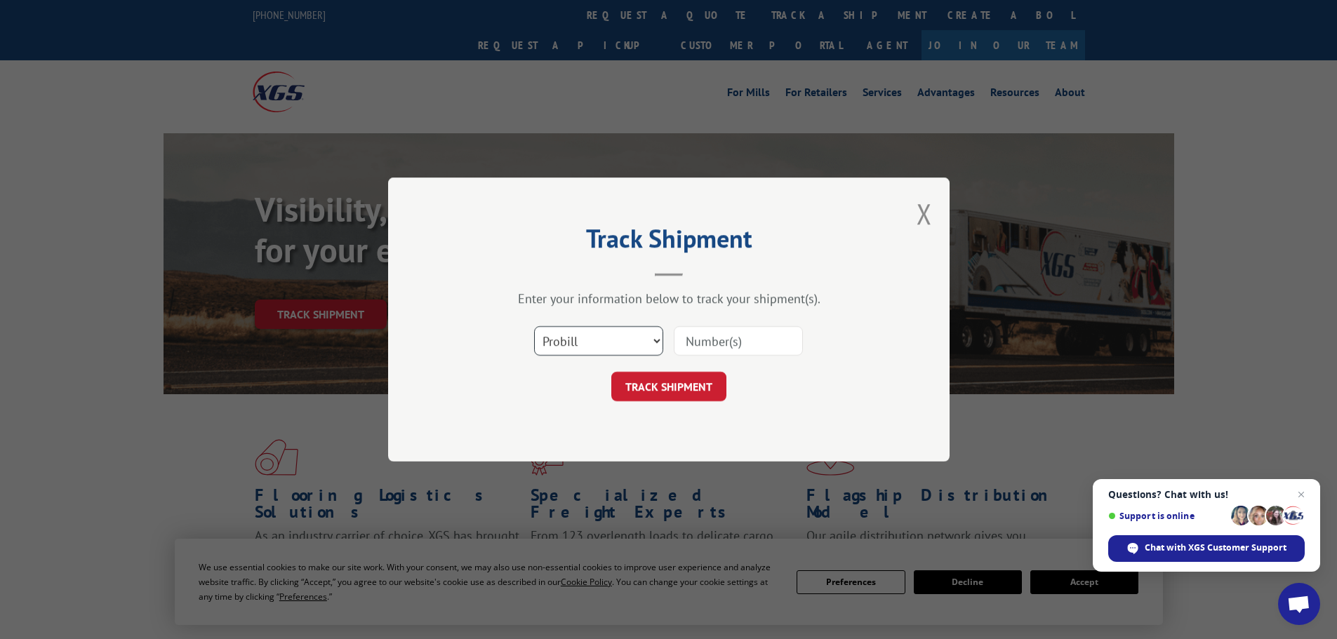
click at [618, 333] on select "Select category... Probill BOL PO" at bounding box center [598, 340] width 129 height 29
drag, startPoint x: 615, startPoint y: 338, endPoint x: 592, endPoint y: 407, distance: 72.6
click at [615, 338] on select "Select category... Probill BOL PO" at bounding box center [598, 340] width 129 height 29
drag, startPoint x: 599, startPoint y: 339, endPoint x: 600, endPoint y: 353, distance: 14.1
click at [599, 339] on select "Select category... Probill BOL PO" at bounding box center [598, 340] width 129 height 29
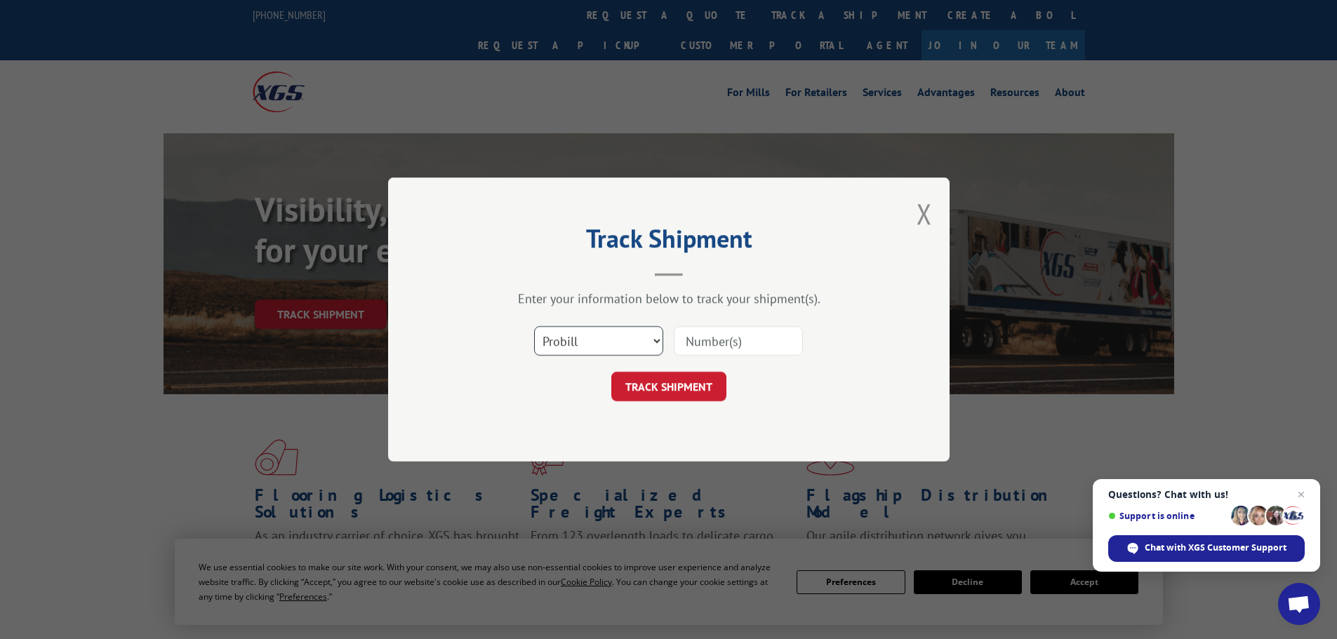
select select "bol"
click at [534, 326] on select "Select category... Probill BOL PO" at bounding box center [598, 340] width 129 height 29
drag, startPoint x: 778, startPoint y: 347, endPoint x: 767, endPoint y: 354, distance: 13.2
click at [778, 347] on input at bounding box center [738, 340] width 129 height 29
paste input "6AT2235"
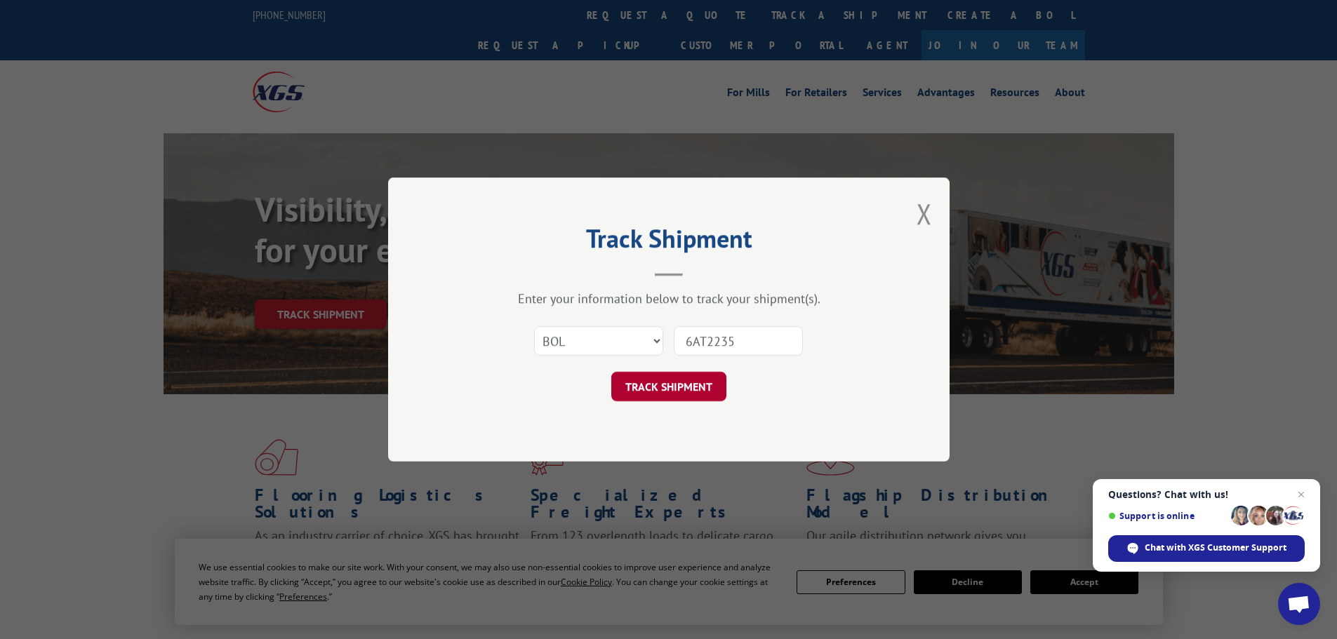
type input "6AT2235"
drag, startPoint x: 660, startPoint y: 393, endPoint x: 670, endPoint y: 391, distance: 10.7
click at [660, 393] on button "TRACK SHIPMENT" at bounding box center [668, 386] width 115 height 29
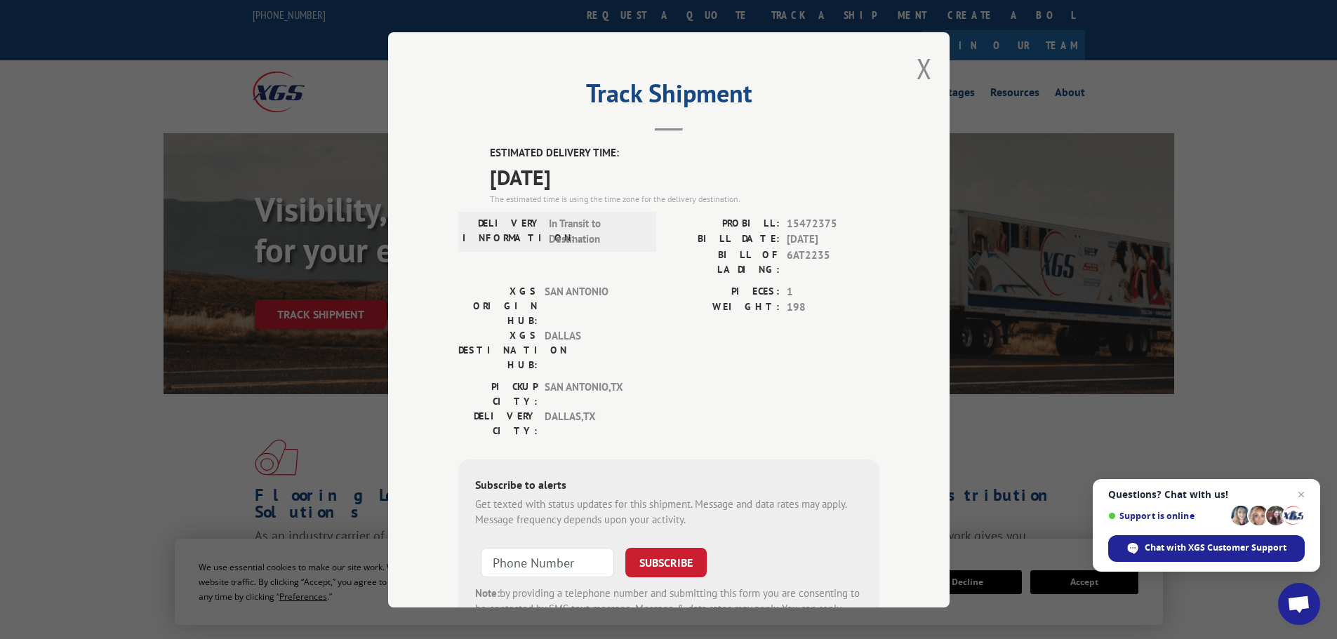
click at [808, 224] on span "15472375" at bounding box center [833, 223] width 93 height 16
copy span "15472375"
click at [916, 70] on button "Close modal" at bounding box center [923, 68] width 15 height 37
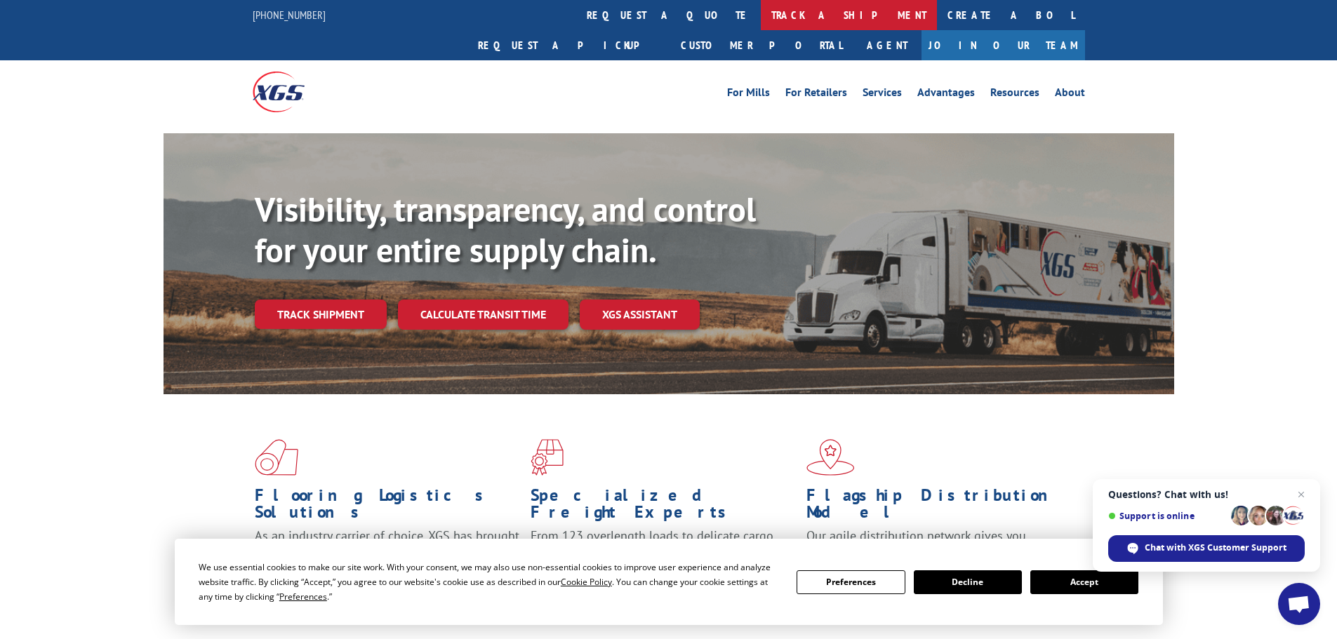
click at [761, 19] on link "track a shipment" at bounding box center [849, 15] width 176 height 30
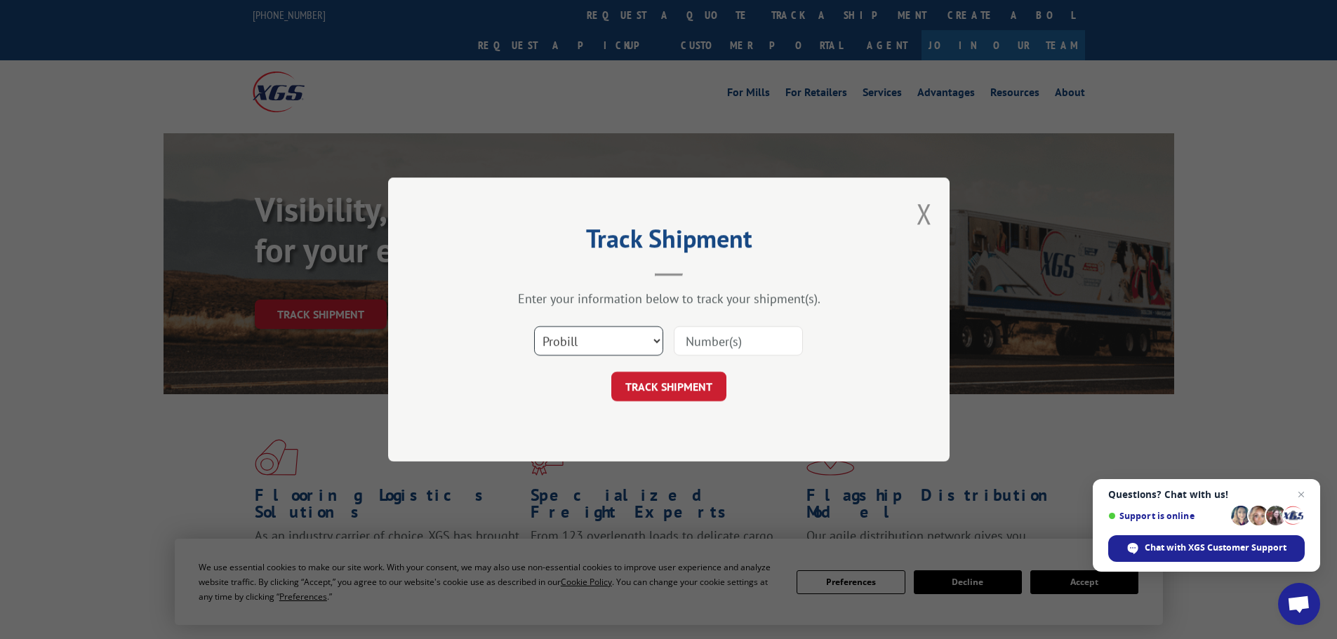
click at [584, 345] on select "Select category... Probill BOL PO" at bounding box center [598, 340] width 129 height 29
select select "bol"
click at [534, 326] on select "Select category... Probill BOL PO" at bounding box center [598, 340] width 129 height 29
drag, startPoint x: 742, startPoint y: 340, endPoint x: 739, endPoint y: 355, distance: 15.7
click at [742, 340] on input at bounding box center [738, 340] width 129 height 29
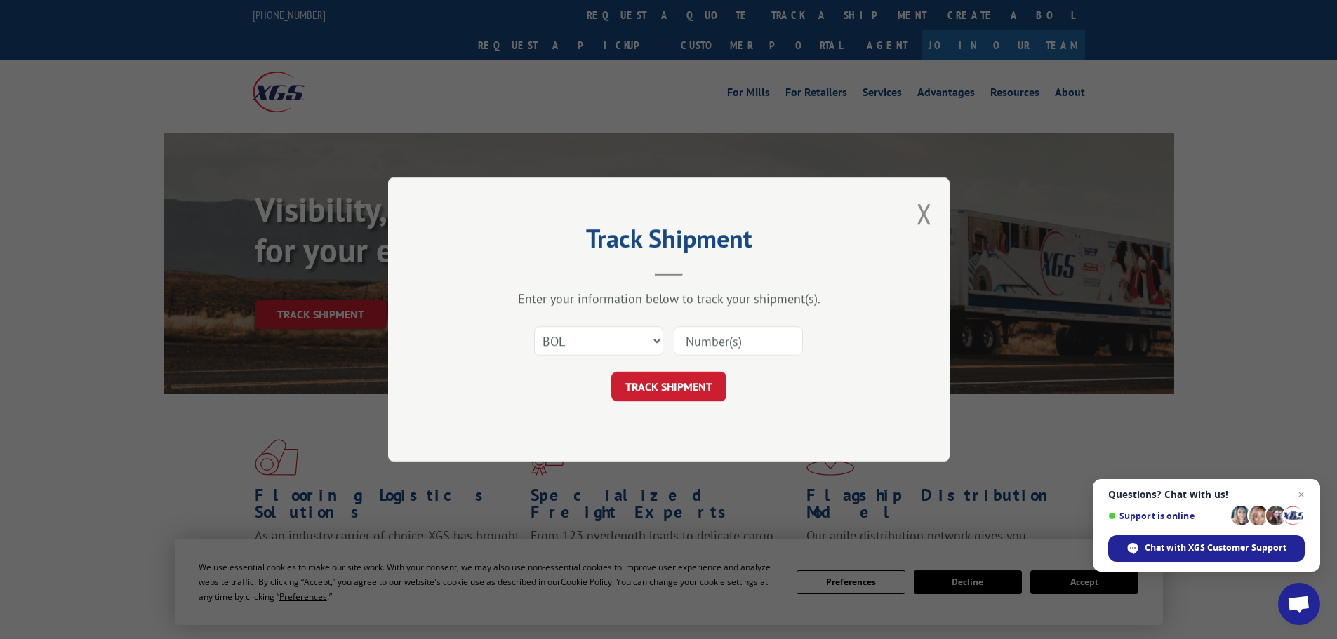
paste input "6AT2570"
type input "6AT2570"
click at [698, 390] on button "TRACK SHIPMENT" at bounding box center [668, 386] width 115 height 29
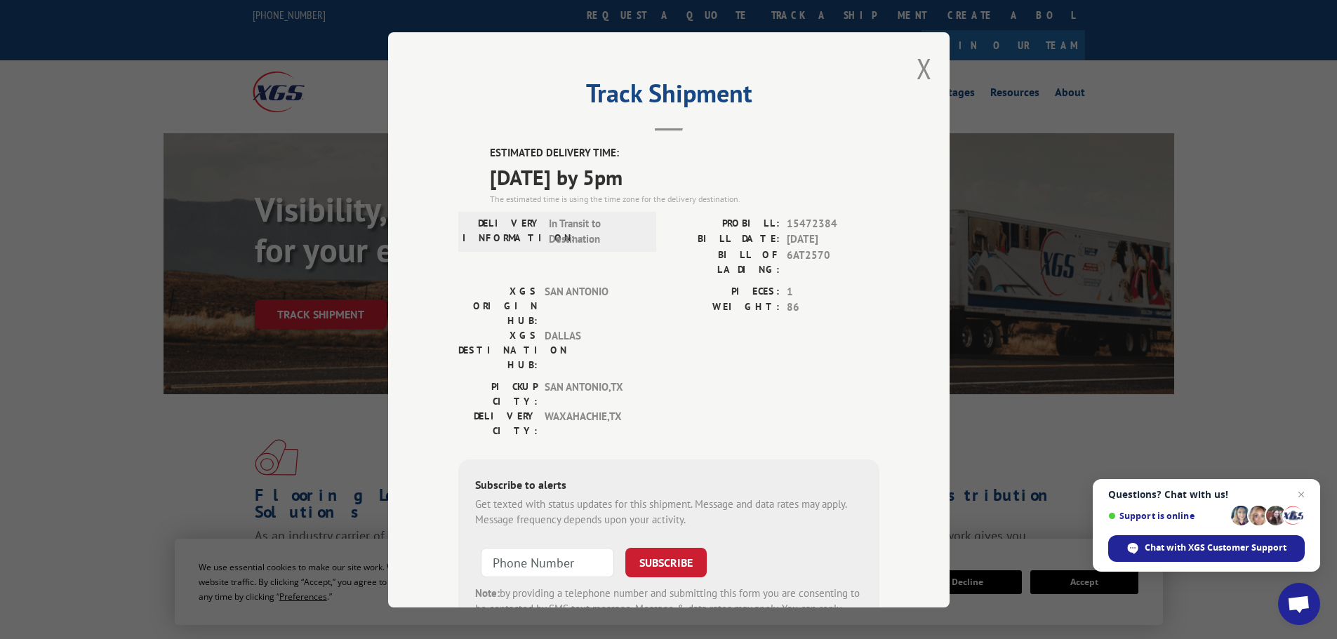
click at [808, 225] on span "15472384" at bounding box center [833, 223] width 93 height 16
copy span "15472384"
click at [916, 81] on button "Close modal" at bounding box center [923, 68] width 15 height 37
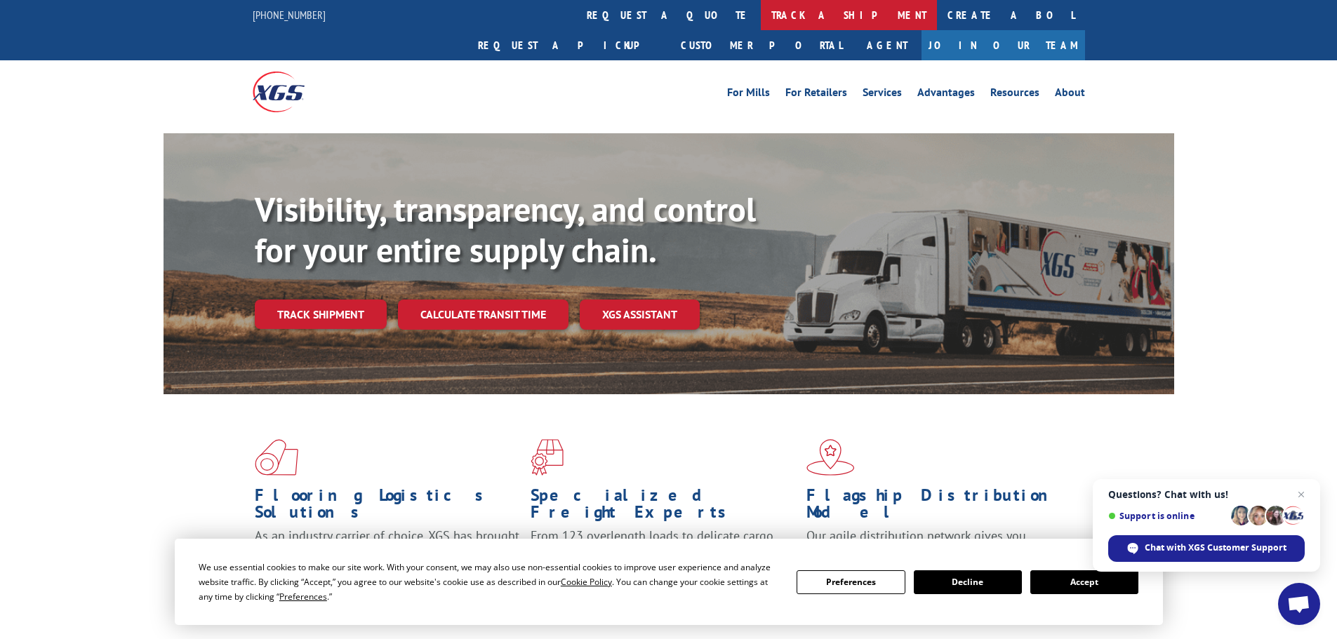
click at [761, 10] on link "track a shipment" at bounding box center [849, 15] width 176 height 30
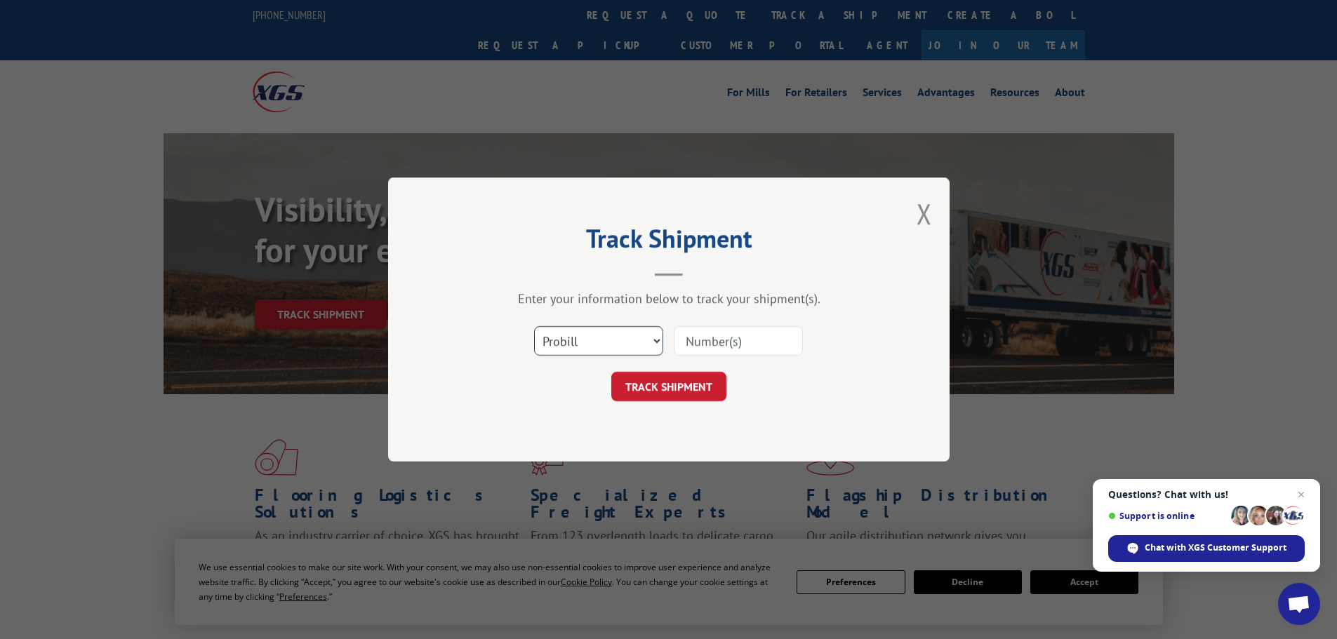
click at [619, 350] on select "Select category... Probill BOL PO" at bounding box center [598, 340] width 129 height 29
select select "bol"
click at [534, 326] on select "Select category... Probill BOL PO" at bounding box center [598, 340] width 129 height 29
click at [755, 331] on input at bounding box center [738, 340] width 129 height 29
paste input "6AT1963"
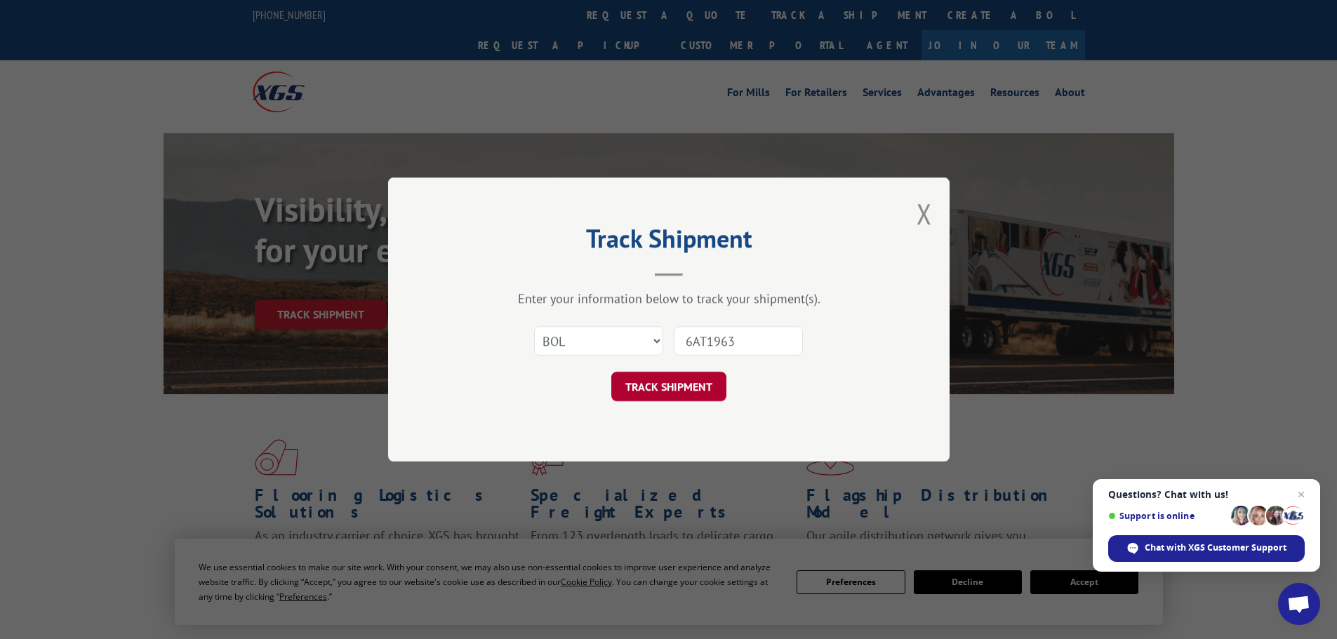
type input "6AT1963"
click at [669, 382] on button "TRACK SHIPMENT" at bounding box center [668, 386] width 115 height 29
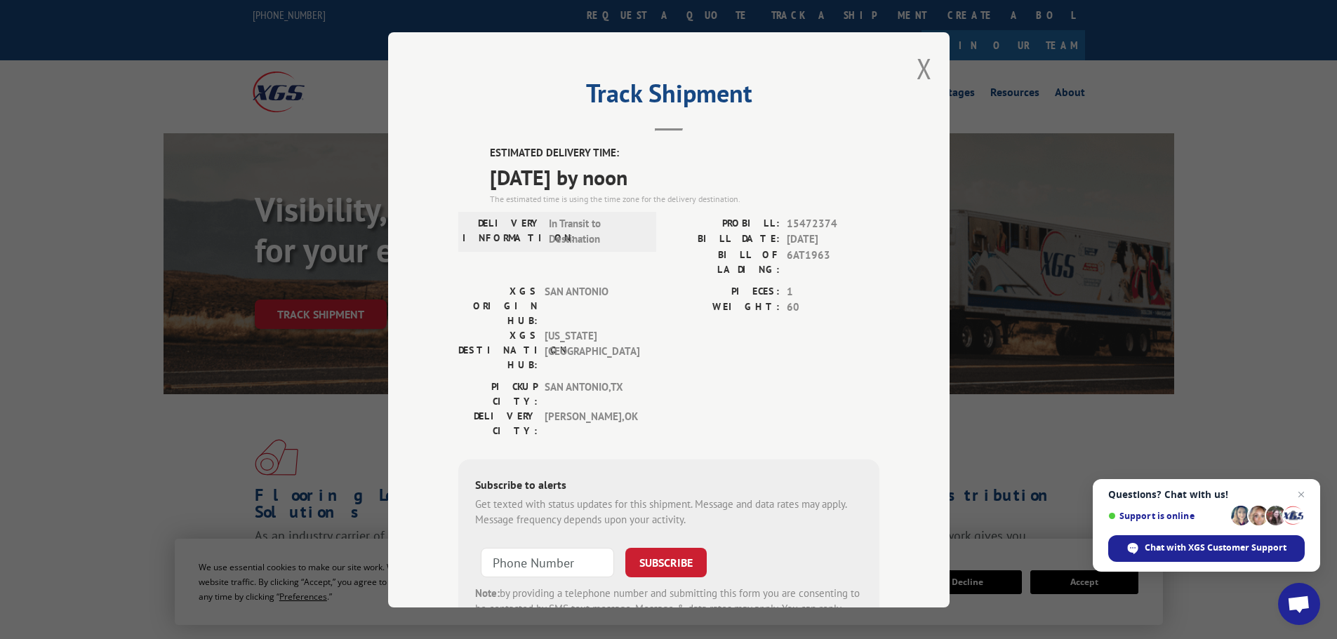
click at [824, 217] on span "15472374" at bounding box center [833, 223] width 93 height 16
click at [823, 217] on span "15472374" at bounding box center [833, 223] width 93 height 16
click at [909, 72] on div "Track Shipment ESTIMATED DELIVERY TIME: [DATE] by noon The estimated time is us…" at bounding box center [668, 319] width 561 height 575
click at [918, 71] on button "Close modal" at bounding box center [923, 68] width 15 height 37
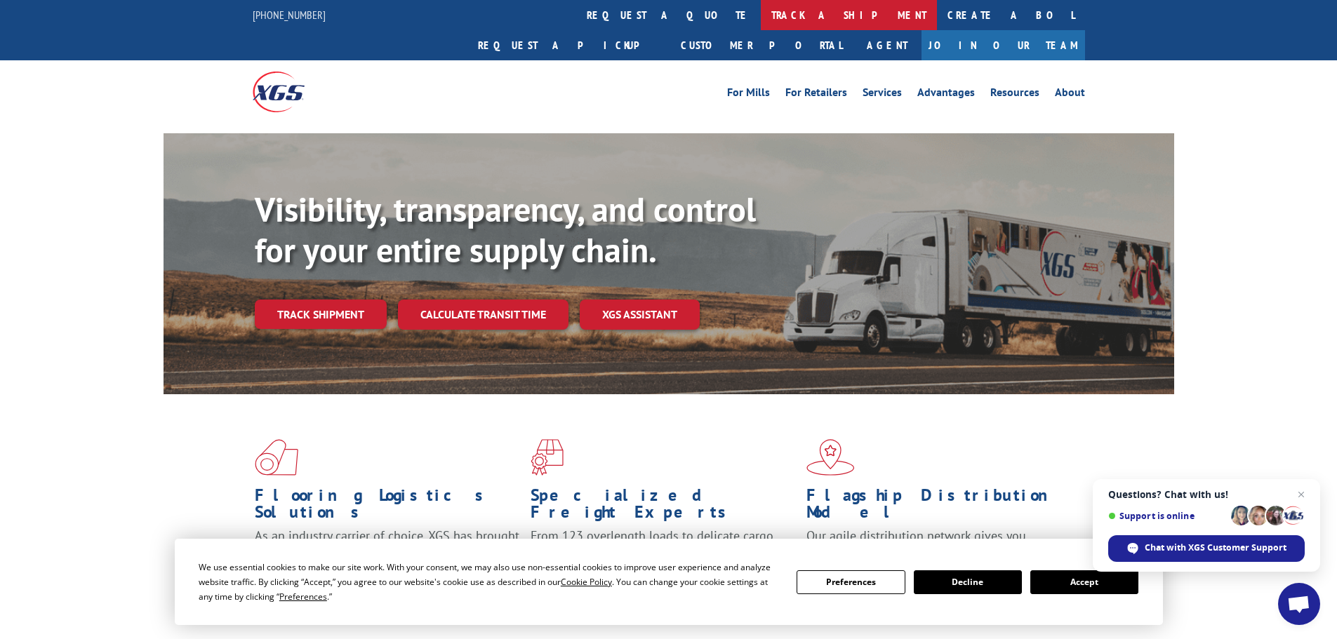
click at [761, 17] on link "track a shipment" at bounding box center [849, 15] width 176 height 30
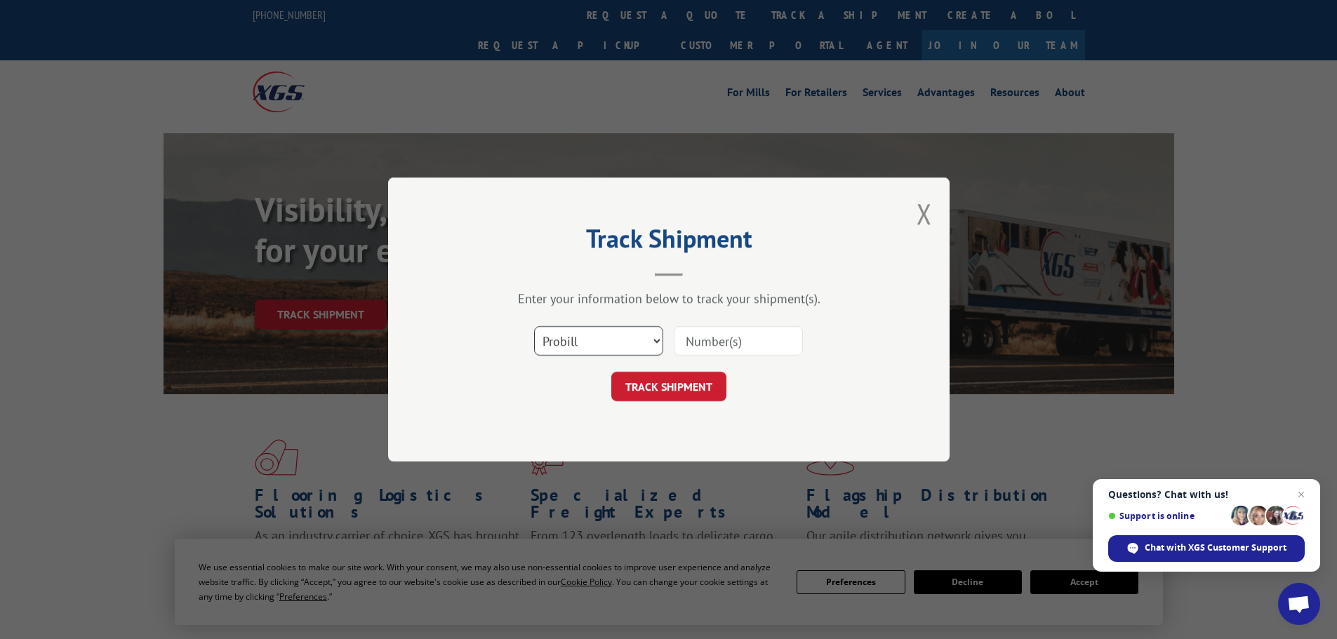
click at [640, 343] on select "Select category... Probill BOL PO" at bounding box center [598, 340] width 129 height 29
select select "bol"
click at [534, 326] on select "Select category... Probill BOL PO" at bounding box center [598, 340] width 129 height 29
click at [712, 350] on input at bounding box center [738, 340] width 129 height 29
paste input "6AT3305"
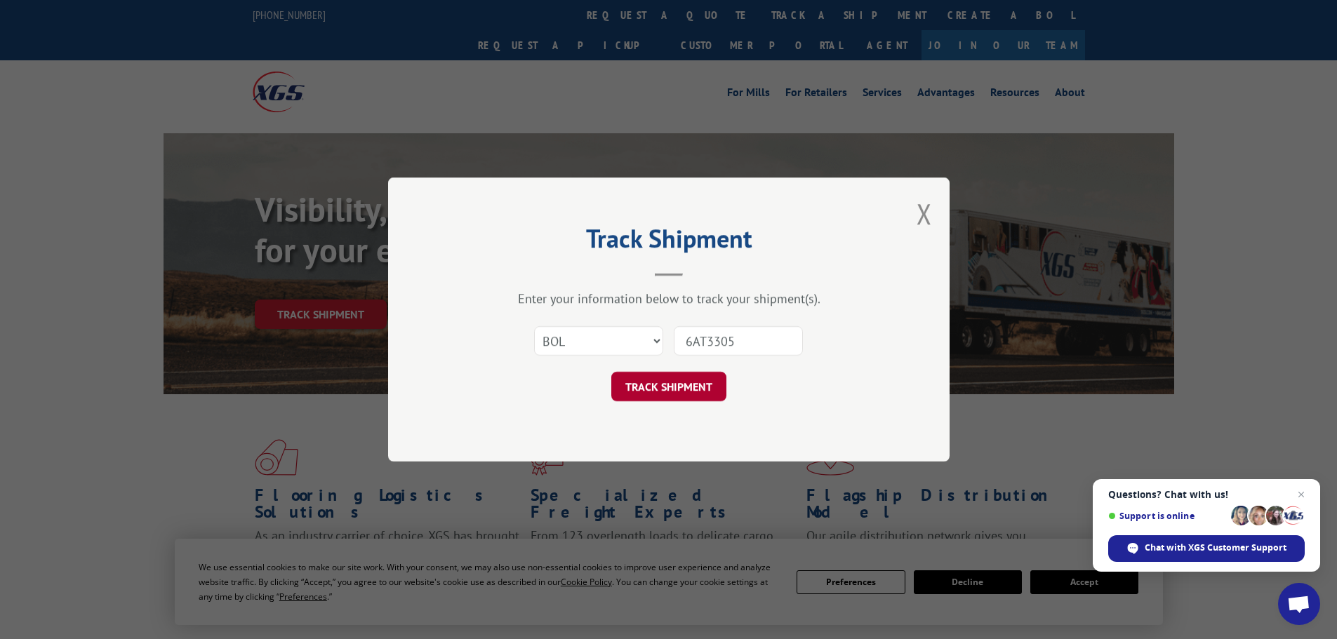
type input "6AT3305"
click at [683, 383] on button "TRACK SHIPMENT" at bounding box center [668, 386] width 115 height 29
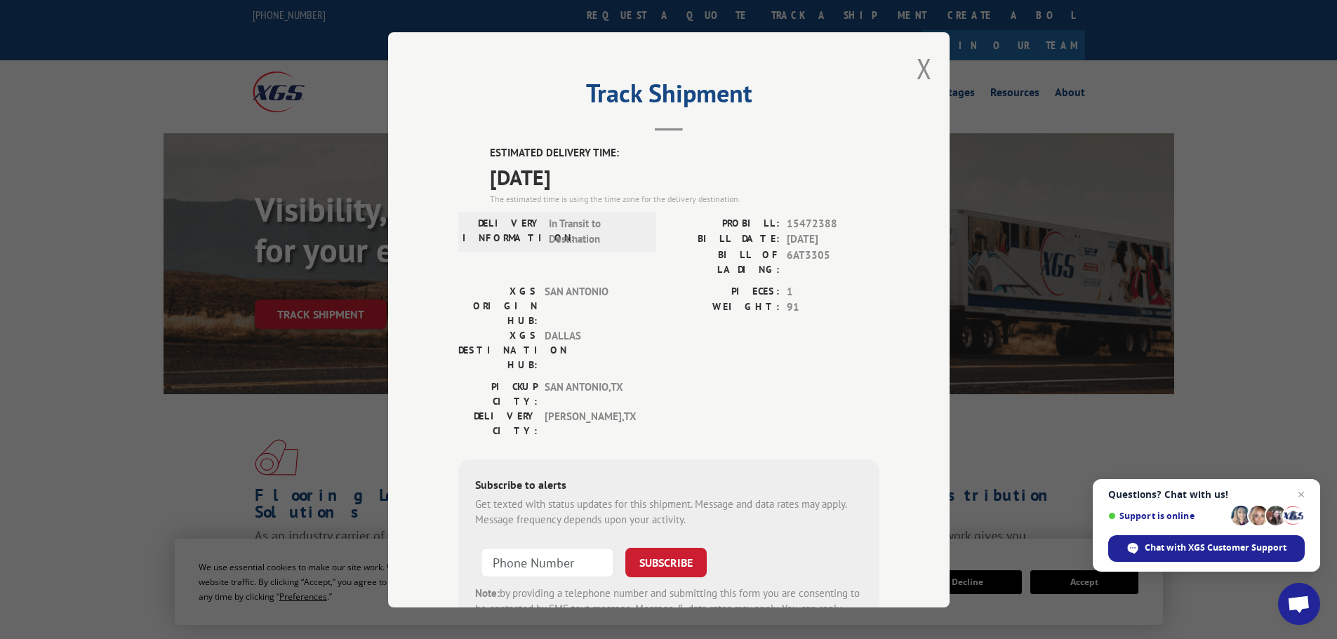
click at [808, 223] on span "15472388" at bounding box center [833, 223] width 93 height 16
click at [926, 74] on div "Track Shipment ESTIMATED DELIVERY TIME: [DATE] The estimated time is using the …" at bounding box center [668, 319] width 561 height 575
click at [919, 72] on button "Close modal" at bounding box center [923, 68] width 15 height 37
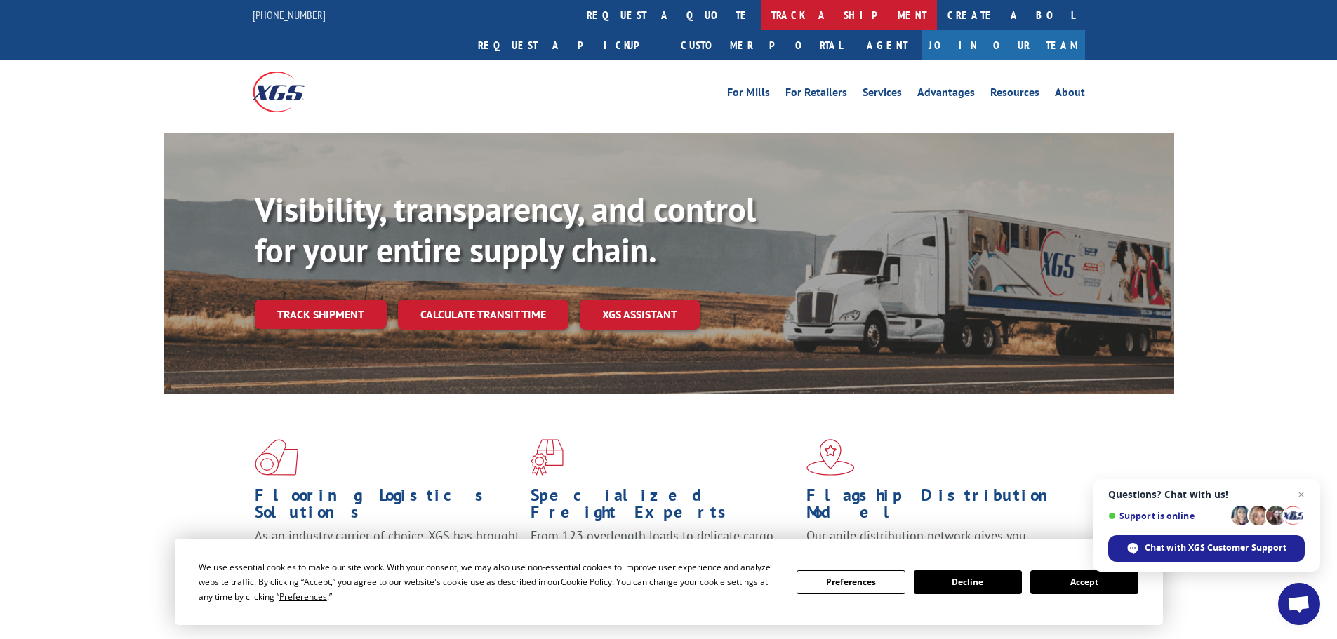
click at [761, 24] on link "track a shipment" at bounding box center [849, 15] width 176 height 30
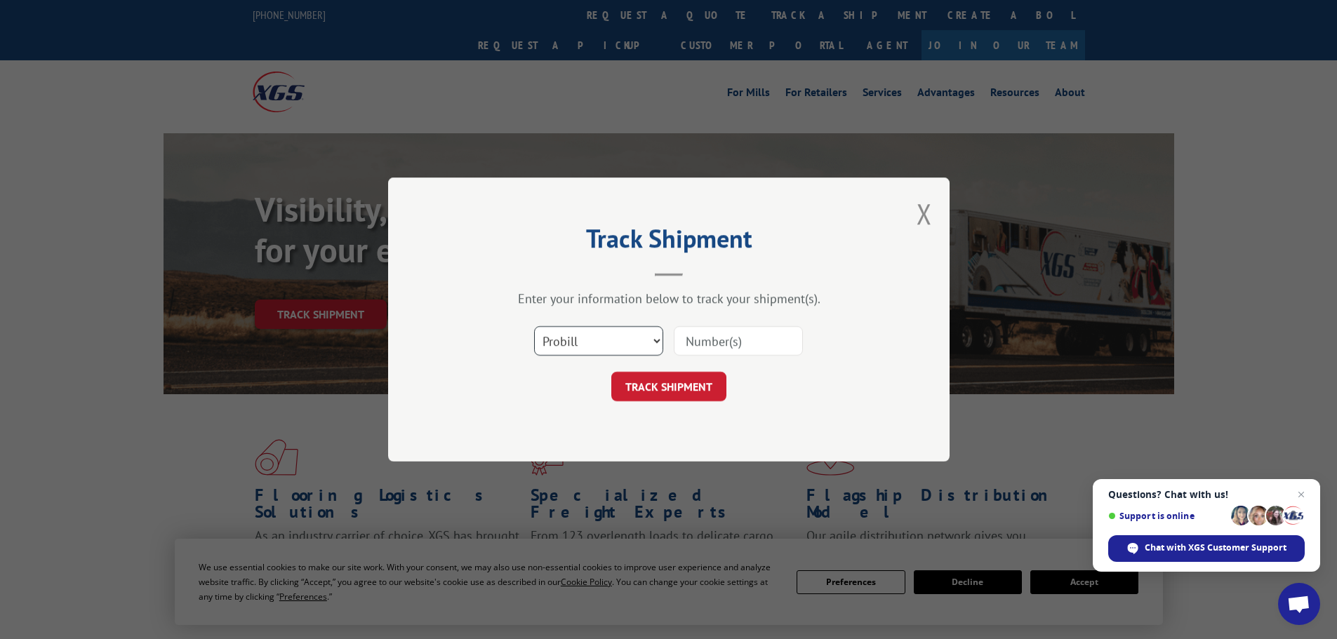
click at [642, 345] on select "Select category... Probill BOL PO" at bounding box center [598, 340] width 129 height 29
select select "bol"
click at [534, 326] on select "Select category... Probill BOL PO" at bounding box center [598, 340] width 129 height 29
drag, startPoint x: 730, startPoint y: 338, endPoint x: 721, endPoint y: 355, distance: 19.2
click at [730, 338] on input at bounding box center [738, 340] width 129 height 29
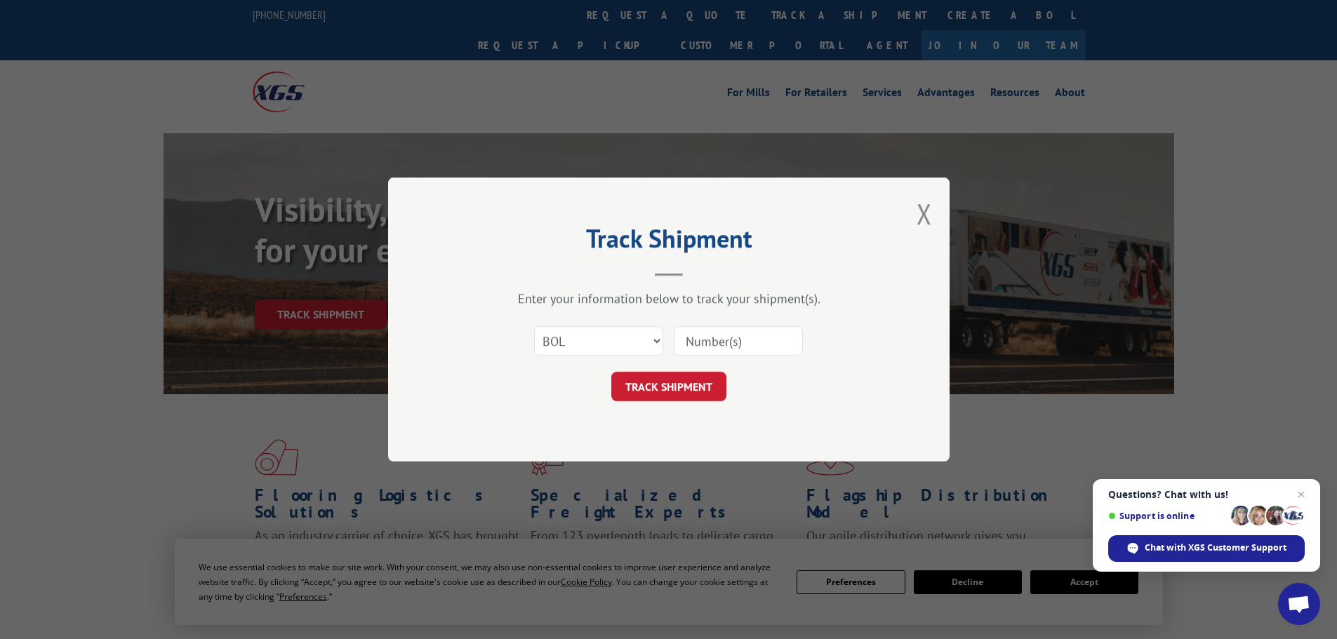
paste input "6AT3005"
type input "6AT3005"
click at [681, 386] on button "TRACK SHIPMENT" at bounding box center [668, 386] width 115 height 29
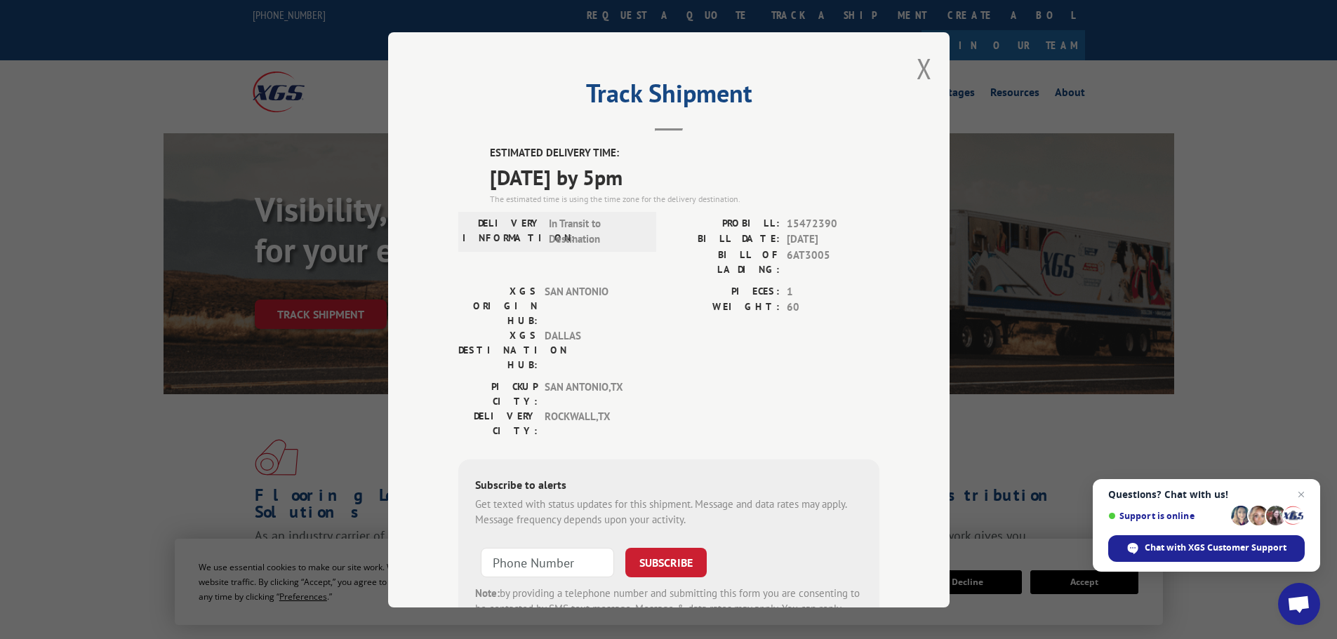
click at [805, 225] on span "15472390" at bounding box center [833, 223] width 93 height 16
click at [918, 71] on button "Close modal" at bounding box center [923, 68] width 15 height 37
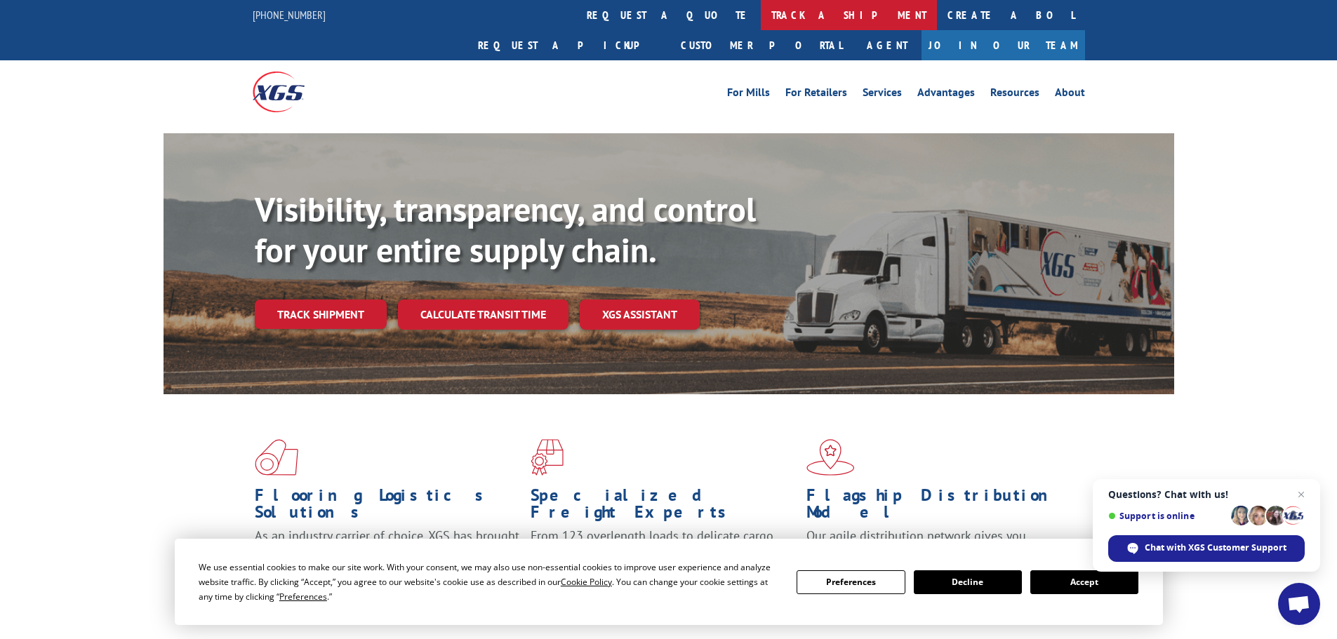
click at [761, 18] on link "track a shipment" at bounding box center [849, 15] width 176 height 30
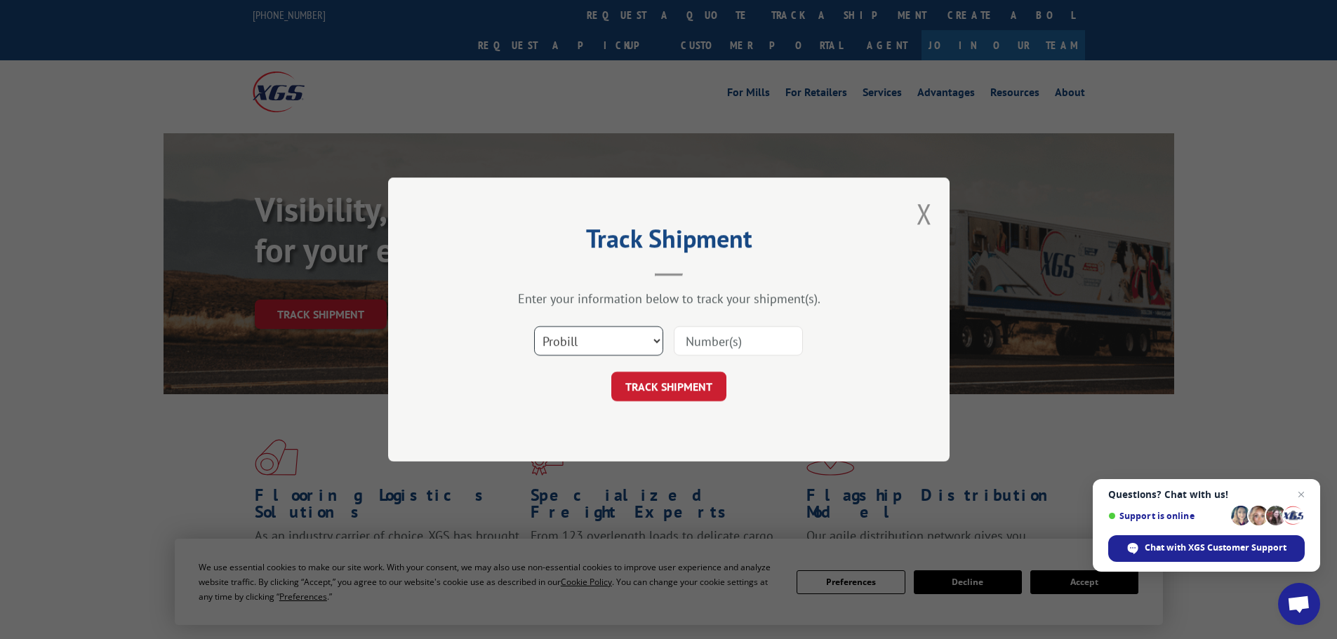
click at [620, 347] on select "Select category... Probill BOL PO" at bounding box center [598, 340] width 129 height 29
select select "bol"
click at [534, 326] on select "Select category... Probill BOL PO" at bounding box center [598, 340] width 129 height 29
drag, startPoint x: 734, startPoint y: 334, endPoint x: 713, endPoint y: 361, distance: 34.0
click at [734, 334] on input at bounding box center [738, 340] width 129 height 29
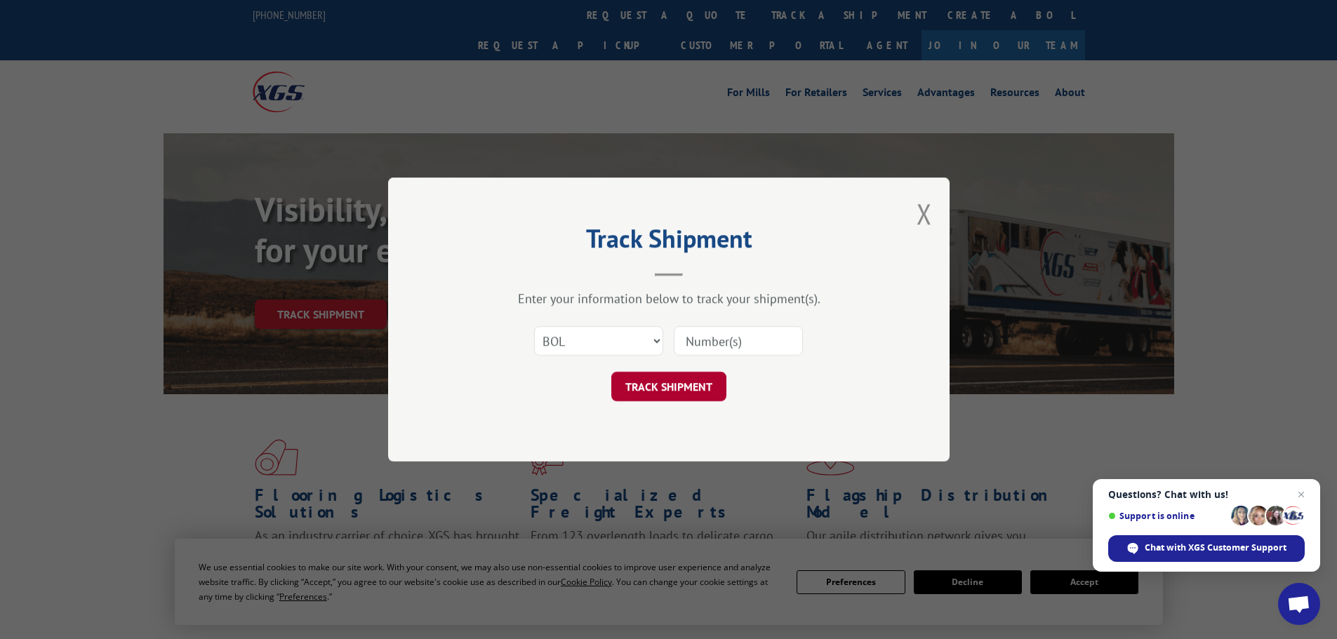
paste input "6AT3499"
type input "6AT3499"
click at [659, 392] on button "TRACK SHIPMENT" at bounding box center [668, 386] width 115 height 29
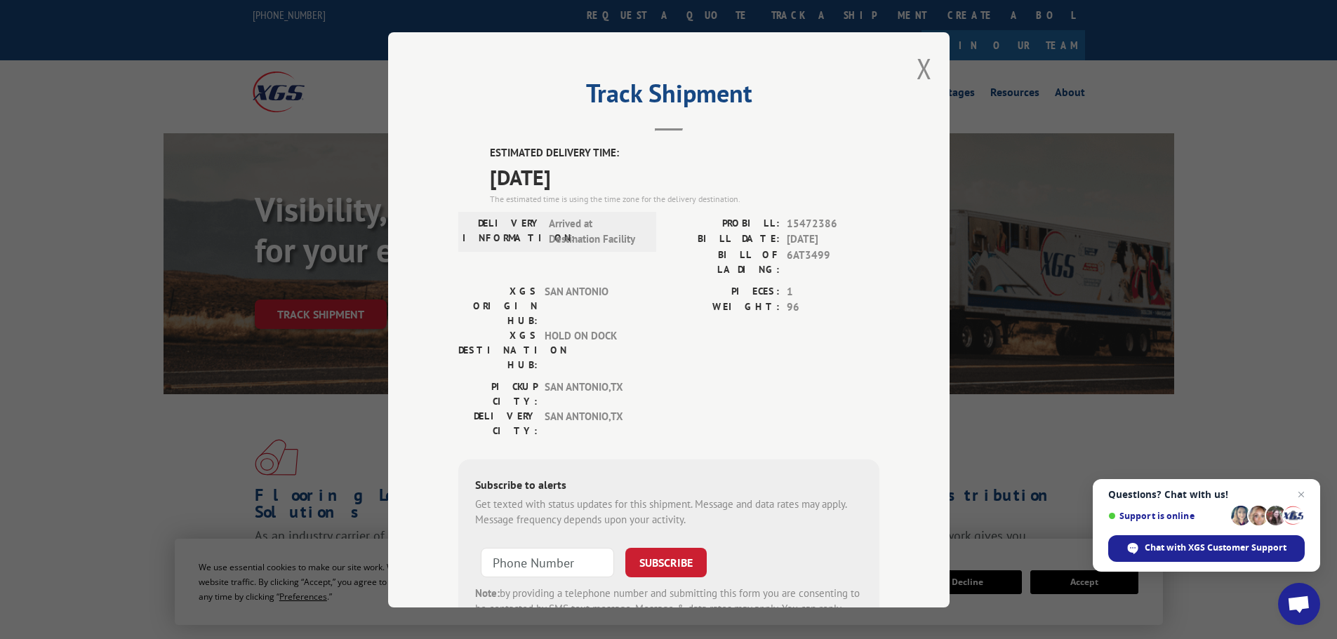
click at [811, 225] on span "15472386" at bounding box center [833, 223] width 93 height 16
click at [926, 68] on div "Track Shipment ESTIMATED DELIVERY TIME: [DATE] The estimated time is using the …" at bounding box center [668, 319] width 561 height 575
click at [917, 69] on button "Close modal" at bounding box center [923, 68] width 15 height 37
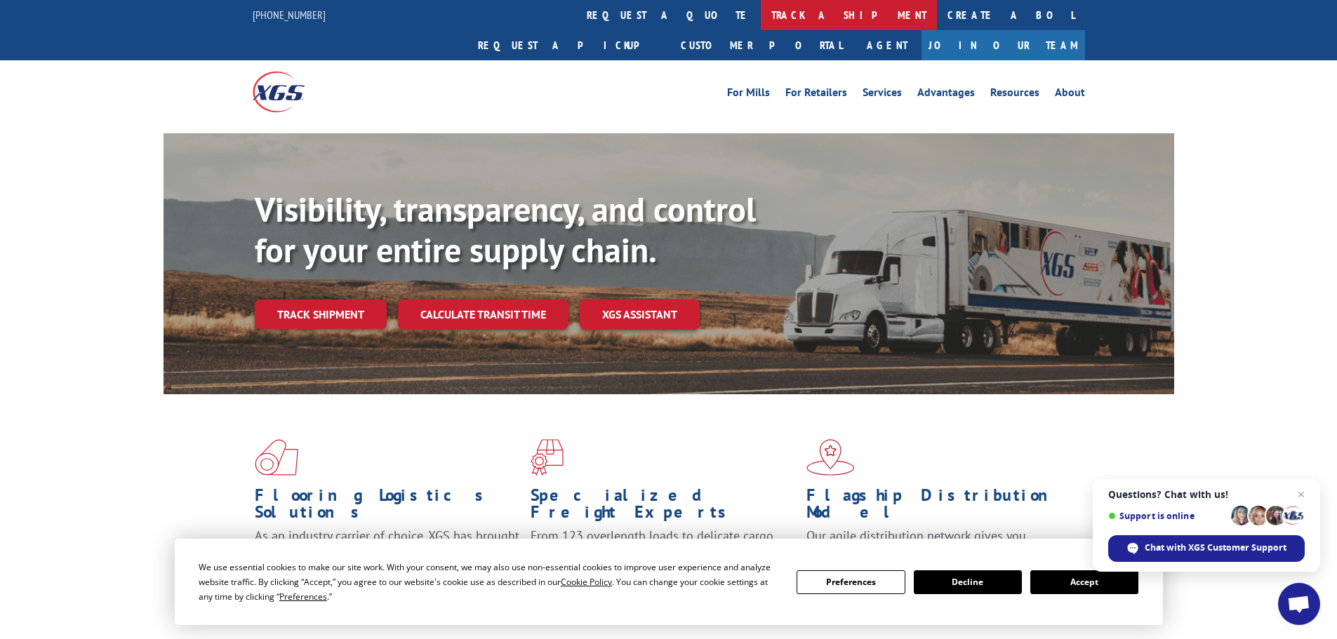
click at [761, 8] on link "track a shipment" at bounding box center [849, 15] width 176 height 30
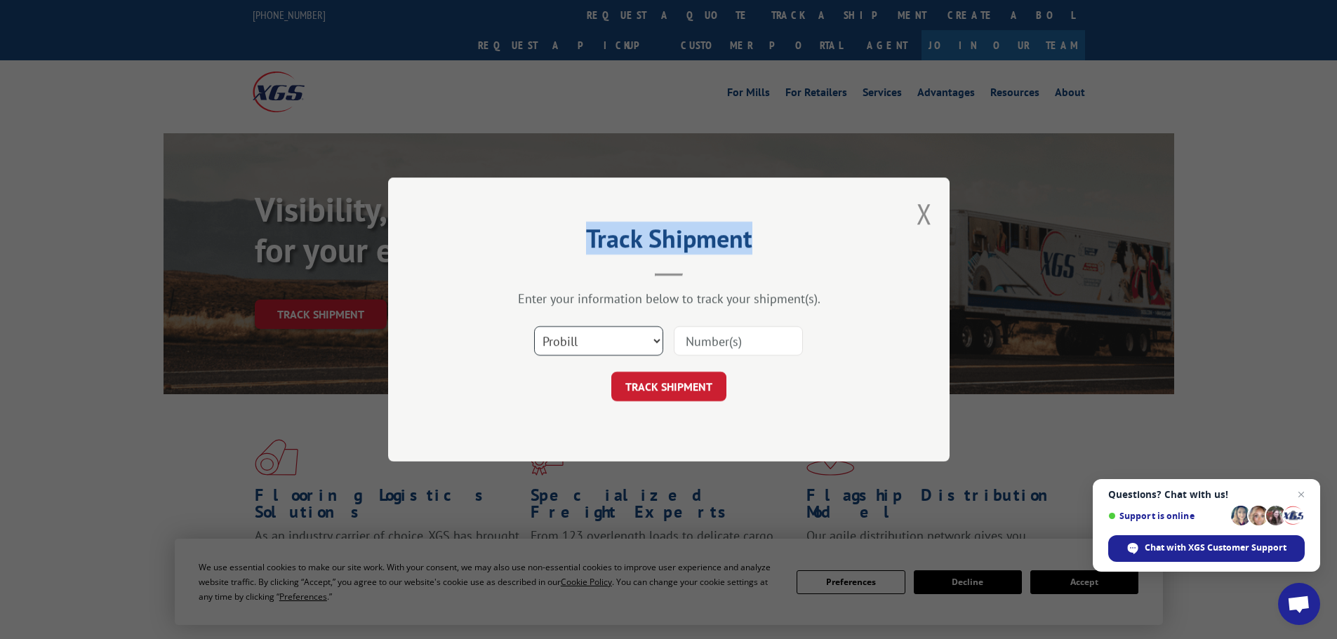
drag, startPoint x: 590, startPoint y: 340, endPoint x: 601, endPoint y: 347, distance: 12.9
click at [590, 340] on select "Select category... Probill BOL PO" at bounding box center [598, 340] width 129 height 29
select select "bol"
click at [534, 326] on select "Select category... Probill BOL PO" at bounding box center [598, 340] width 129 height 29
click at [740, 344] on input at bounding box center [738, 340] width 129 height 29
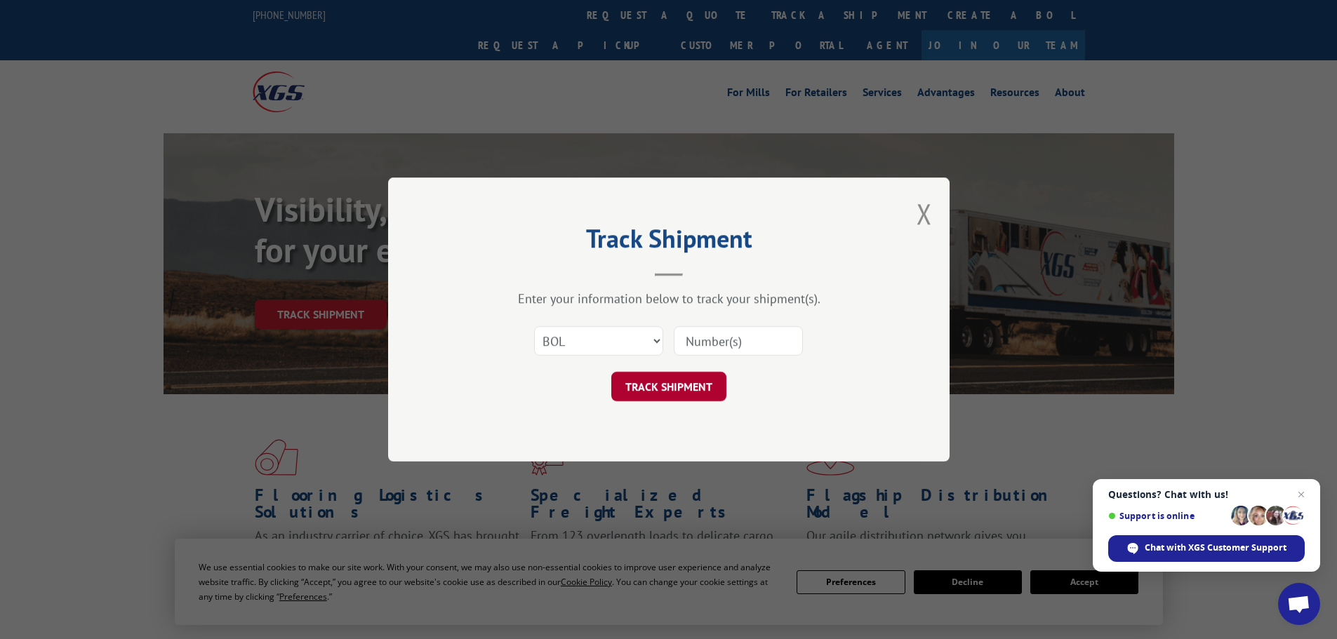
paste input "6AT3939"
type input "6AT3939"
click at [679, 394] on button "TRACK SHIPMENT" at bounding box center [668, 386] width 115 height 29
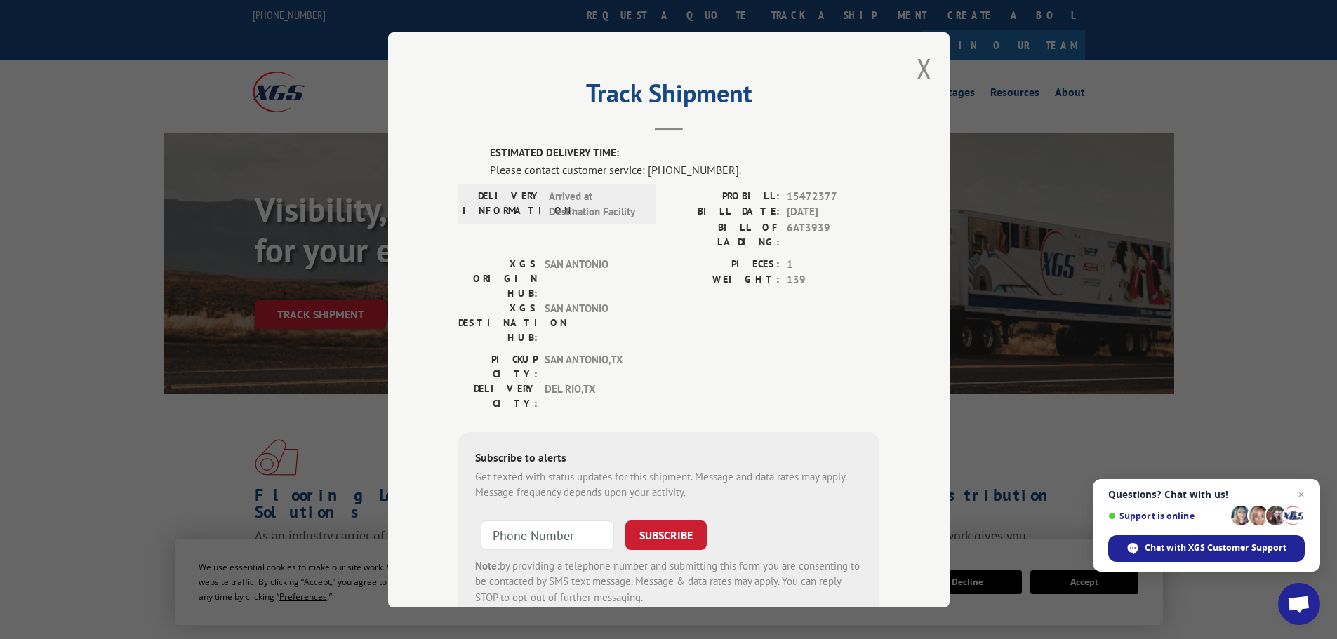
click at [800, 200] on span "15472377" at bounding box center [833, 196] width 93 height 16
click at [801, 200] on span "15472377" at bounding box center [833, 196] width 93 height 16
click at [920, 81] on button "Close modal" at bounding box center [923, 68] width 15 height 37
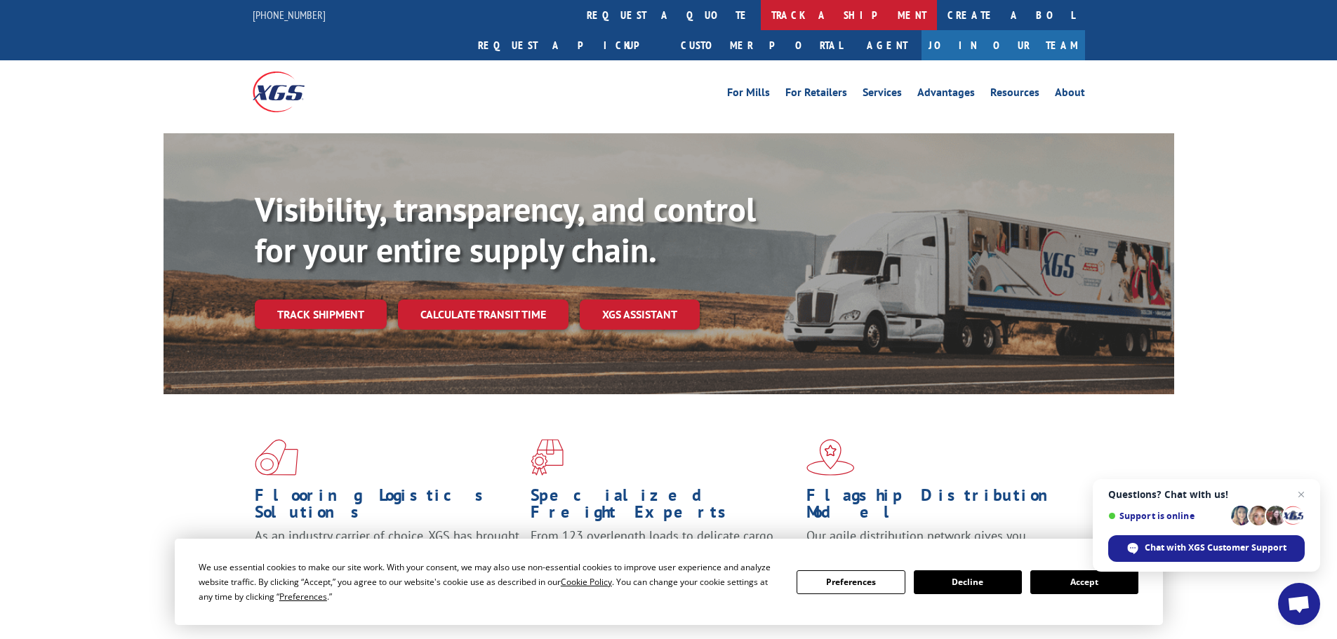
click at [761, 26] on link "track a shipment" at bounding box center [849, 15] width 176 height 30
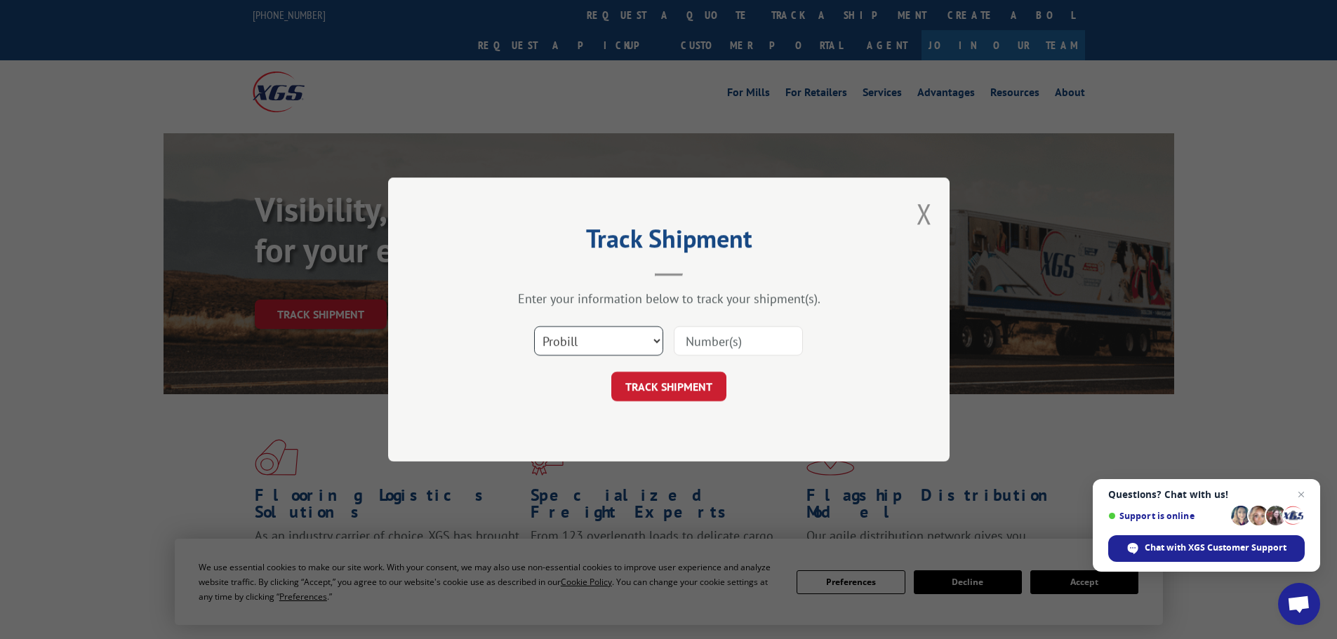
drag, startPoint x: 611, startPoint y: 347, endPoint x: 615, endPoint y: 354, distance: 7.6
click at [611, 347] on select "Select category... Probill BOL PO" at bounding box center [598, 340] width 129 height 29
select select "bol"
click at [534, 326] on select "Select category... Probill BOL PO" at bounding box center [598, 340] width 129 height 29
click at [727, 338] on input at bounding box center [738, 340] width 129 height 29
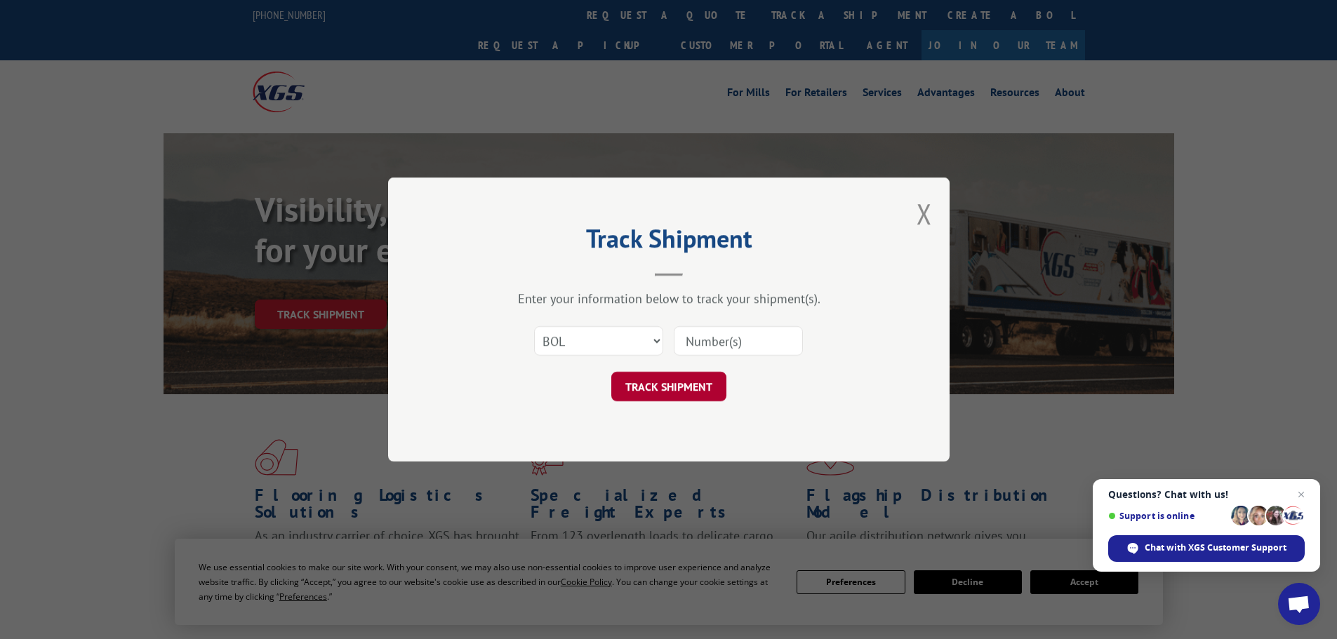
type input "v"
paste input "6AT4511"
type input "6AT4511"
drag, startPoint x: 693, startPoint y: 387, endPoint x: 691, endPoint y: 395, distance: 8.2
click at [693, 387] on button "TRACK SHIPMENT" at bounding box center [668, 386] width 115 height 29
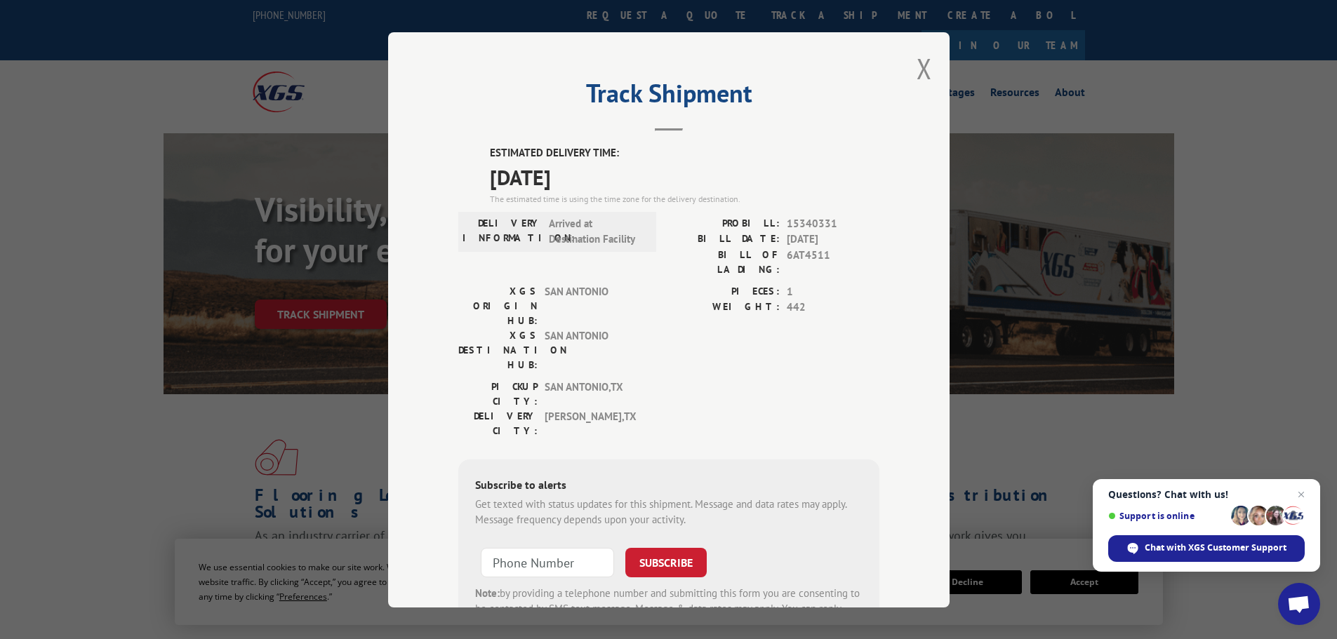
click at [820, 225] on span "15340331" at bounding box center [833, 223] width 93 height 16
click at [916, 74] on button "Close modal" at bounding box center [923, 68] width 15 height 37
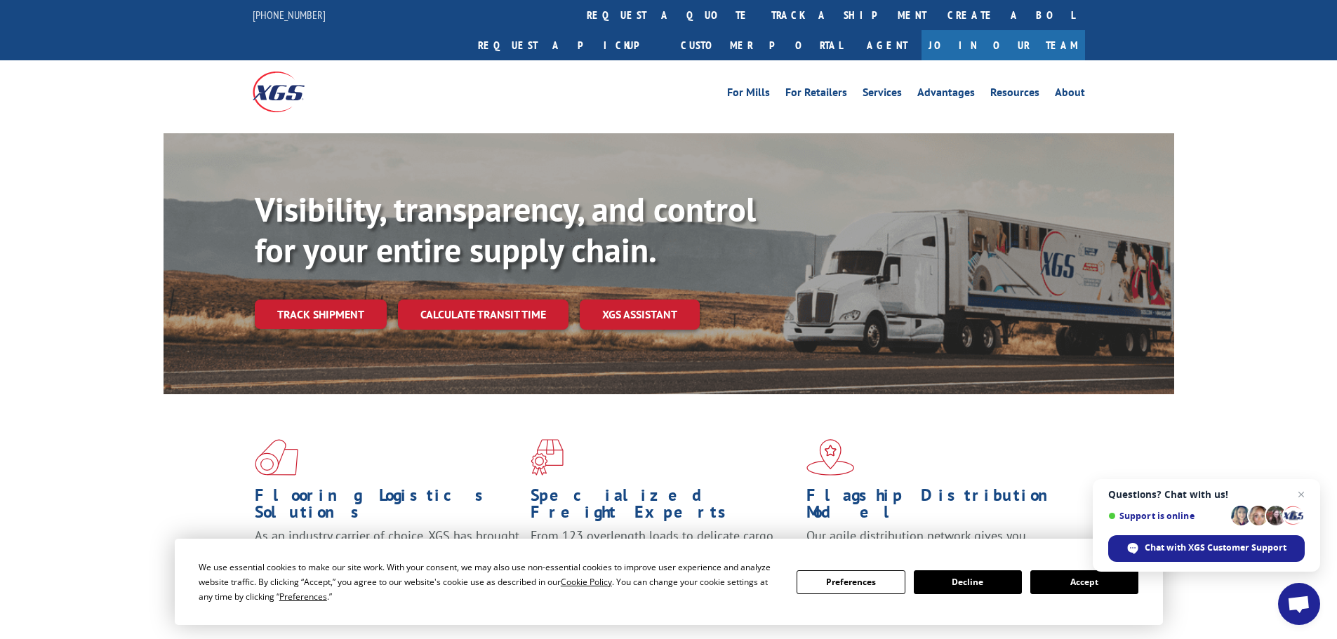
drag, startPoint x: 649, startPoint y: 20, endPoint x: 669, endPoint y: 28, distance: 21.1
click at [761, 20] on link "track a shipment" at bounding box center [849, 15] width 176 height 30
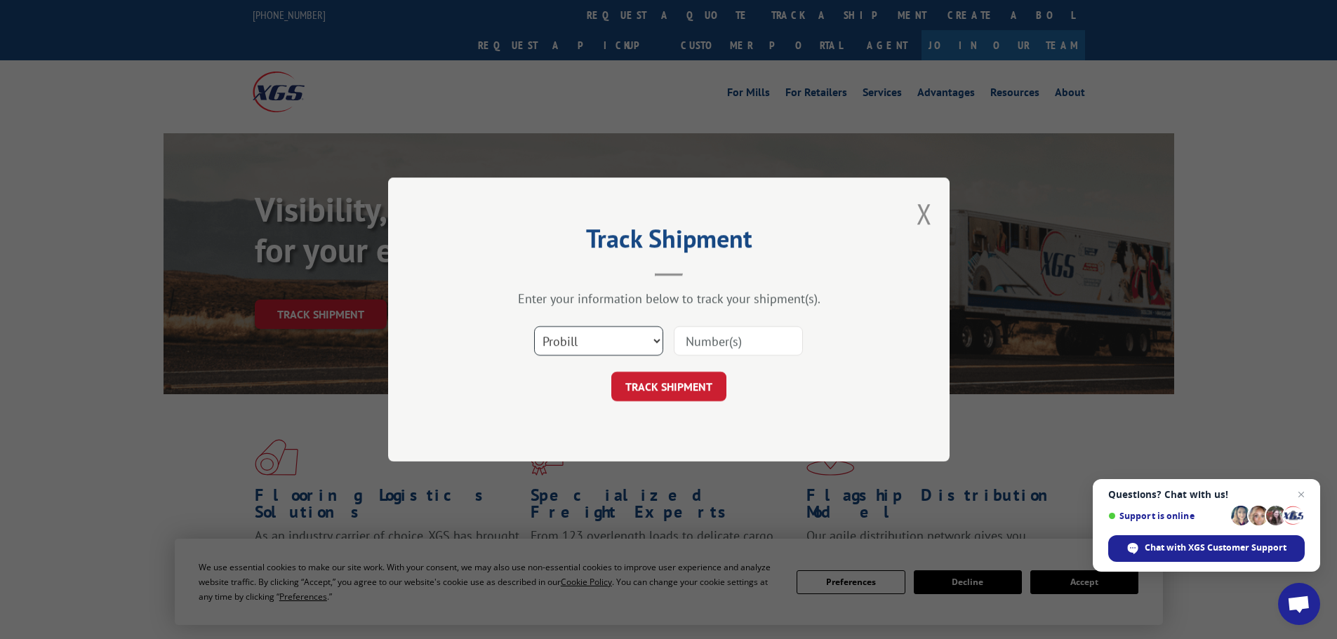
drag, startPoint x: 613, startPoint y: 338, endPoint x: 622, endPoint y: 355, distance: 20.1
click at [611, 340] on select "Select category... Probill BOL PO" at bounding box center [598, 340] width 129 height 29
select select "bol"
click at [534, 326] on select "Select category... Probill BOL PO" at bounding box center [598, 340] width 129 height 29
click at [751, 329] on div "Select category... Probill BOL PO" at bounding box center [668, 341] width 421 height 46
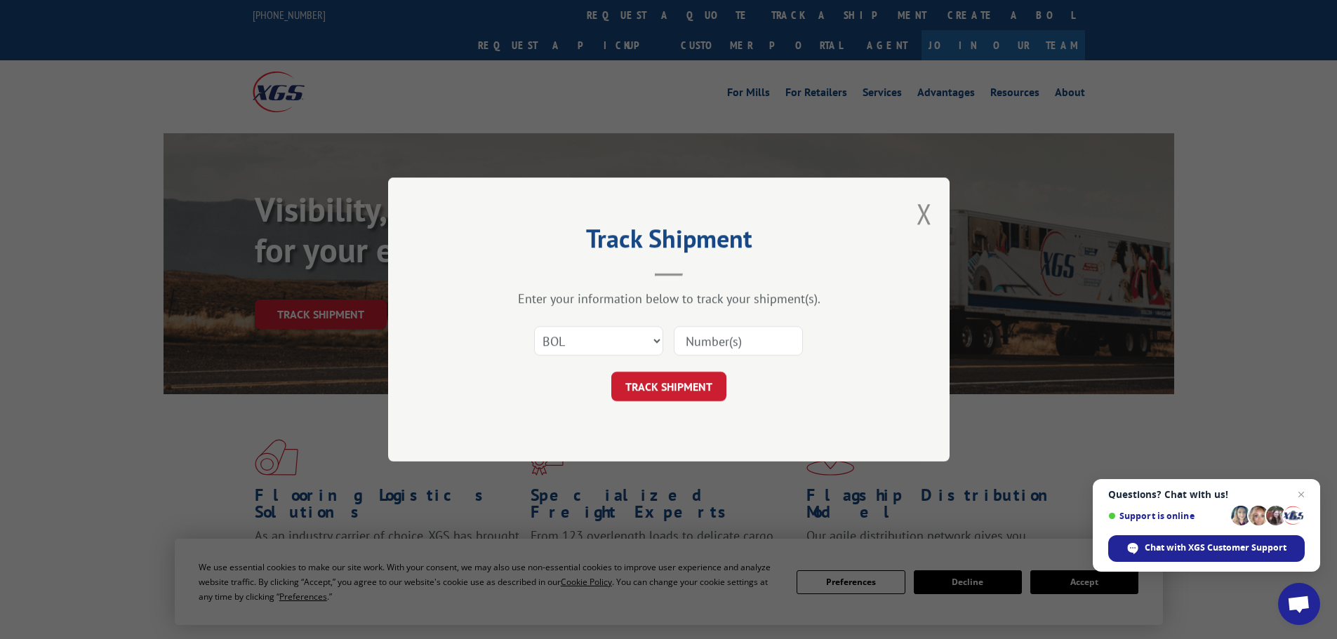
click at [745, 348] on input at bounding box center [738, 340] width 129 height 29
paste input "6AT4821"
type input "6AT4821"
click at [691, 389] on button "TRACK SHIPMENT" at bounding box center [668, 386] width 115 height 29
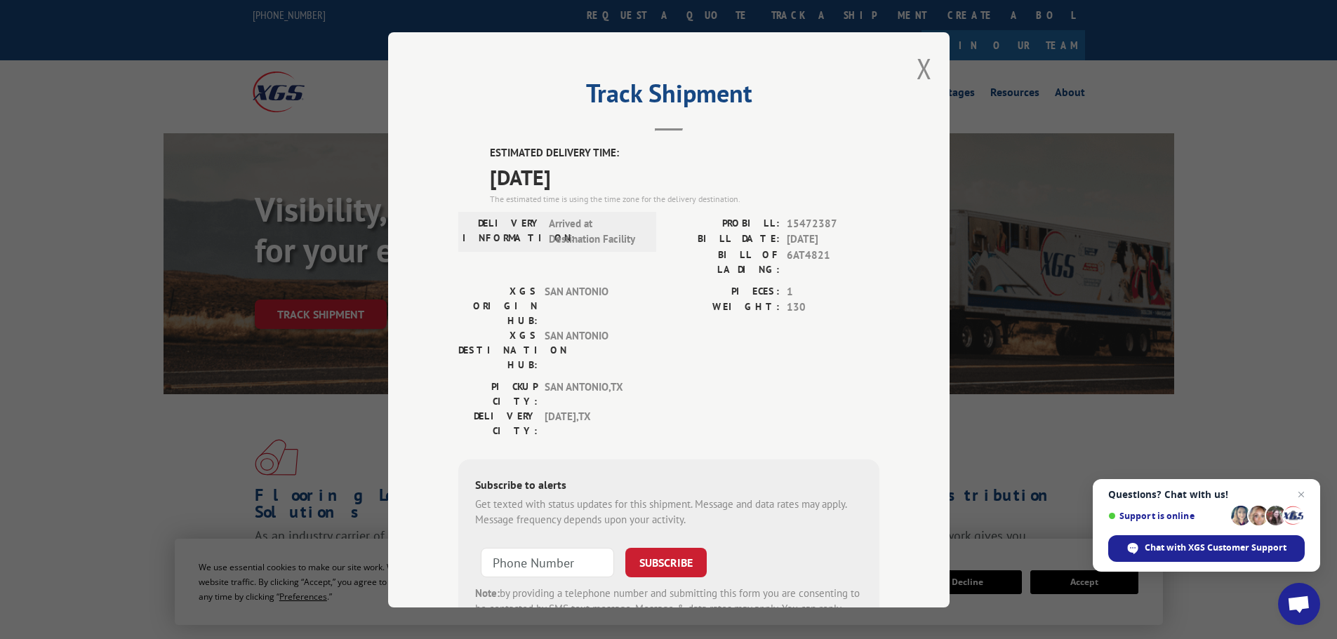
click at [820, 220] on span "15472387" at bounding box center [833, 223] width 93 height 16
click at [818, 229] on span "15472387" at bounding box center [833, 223] width 93 height 16
click at [815, 226] on span "15472387" at bounding box center [833, 223] width 93 height 16
click at [916, 61] on button "Close modal" at bounding box center [923, 68] width 15 height 37
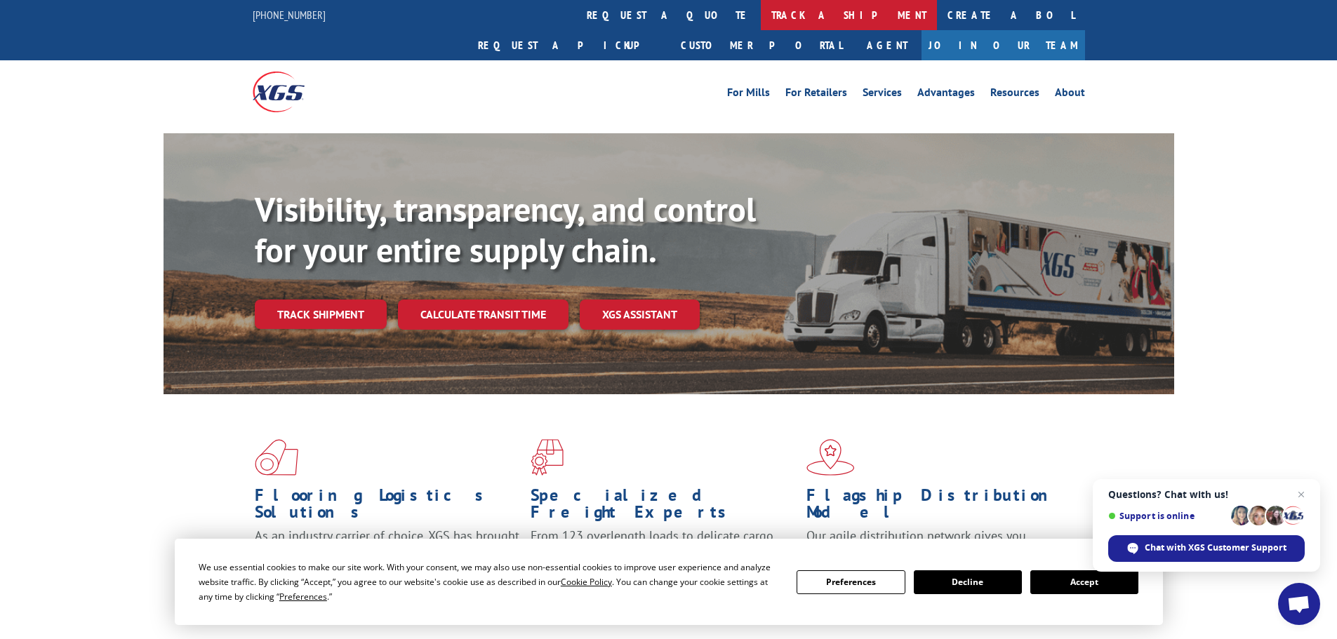
click at [761, 13] on link "track a shipment" at bounding box center [849, 15] width 176 height 30
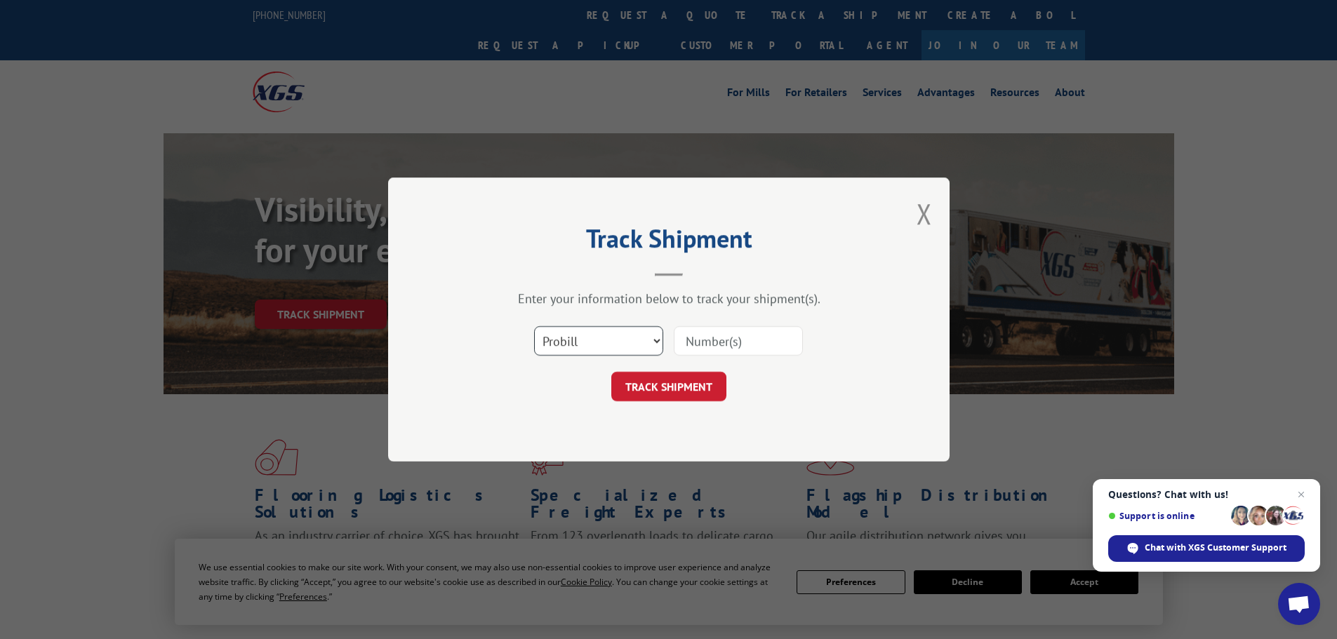
click at [599, 341] on select "Select category... Probill BOL PO" at bounding box center [598, 340] width 129 height 29
select select "bol"
click at [534, 326] on select "Select category... Probill BOL PO" at bounding box center [598, 340] width 129 height 29
drag, startPoint x: 756, startPoint y: 346, endPoint x: 739, endPoint y: 356, distance: 19.9
click at [756, 346] on input at bounding box center [738, 340] width 129 height 29
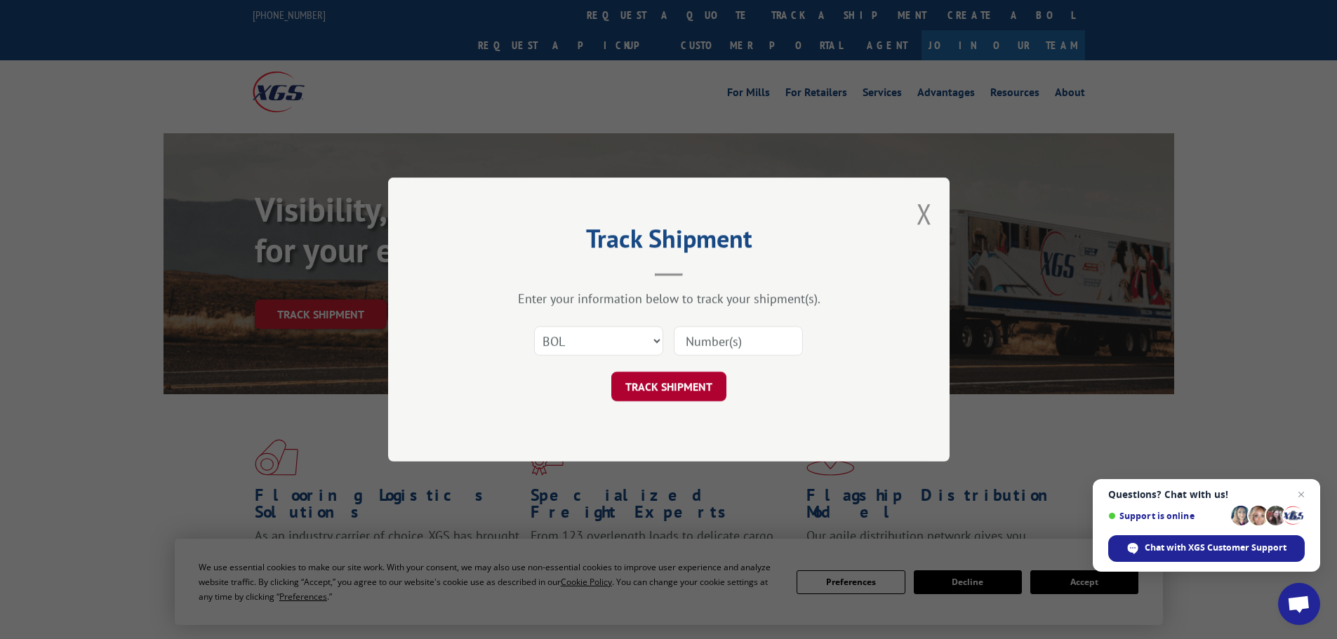
paste input "6AT4131"
type input "6AT4131"
click at [658, 388] on button "TRACK SHIPMENT" at bounding box center [668, 386] width 115 height 29
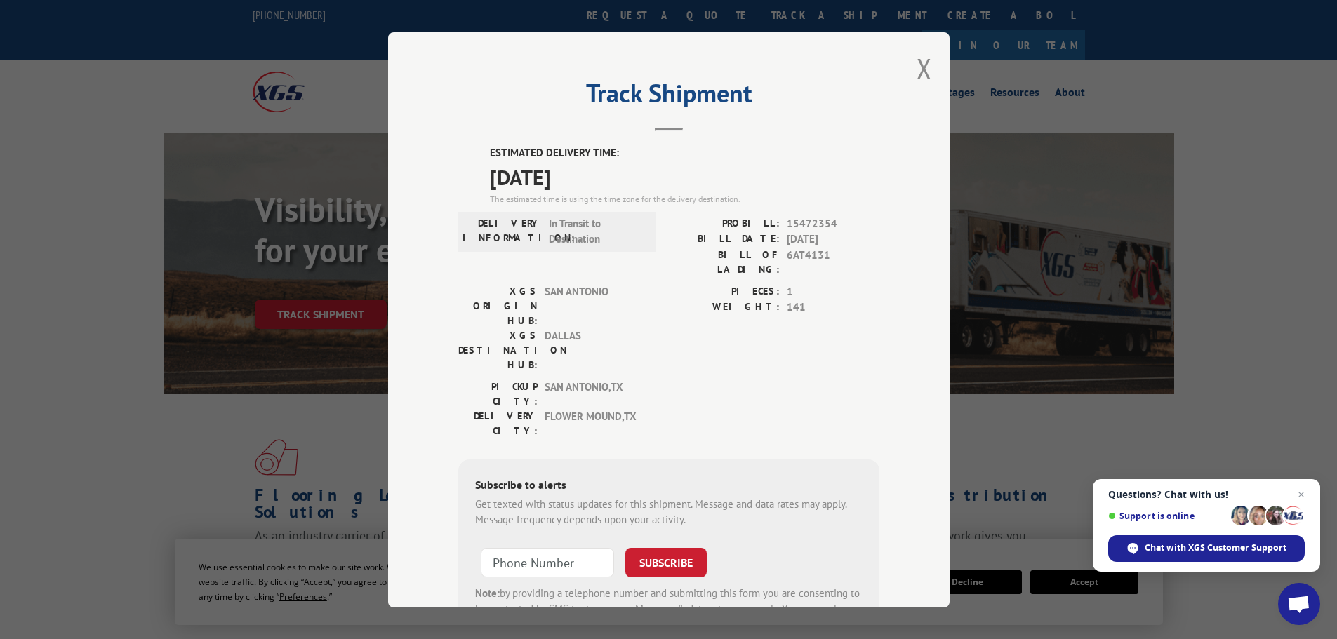
click at [794, 222] on span "15472354" at bounding box center [833, 223] width 93 height 16
click at [908, 79] on div "Track Shipment ESTIMATED DELIVERY TIME: [DATE] The estimated time is using the …" at bounding box center [668, 319] width 561 height 575
click at [910, 69] on div "Track Shipment ESTIMATED DELIVERY TIME: [DATE] The estimated time is using the …" at bounding box center [668, 319] width 561 height 575
click at [922, 65] on button "Close modal" at bounding box center [923, 68] width 15 height 37
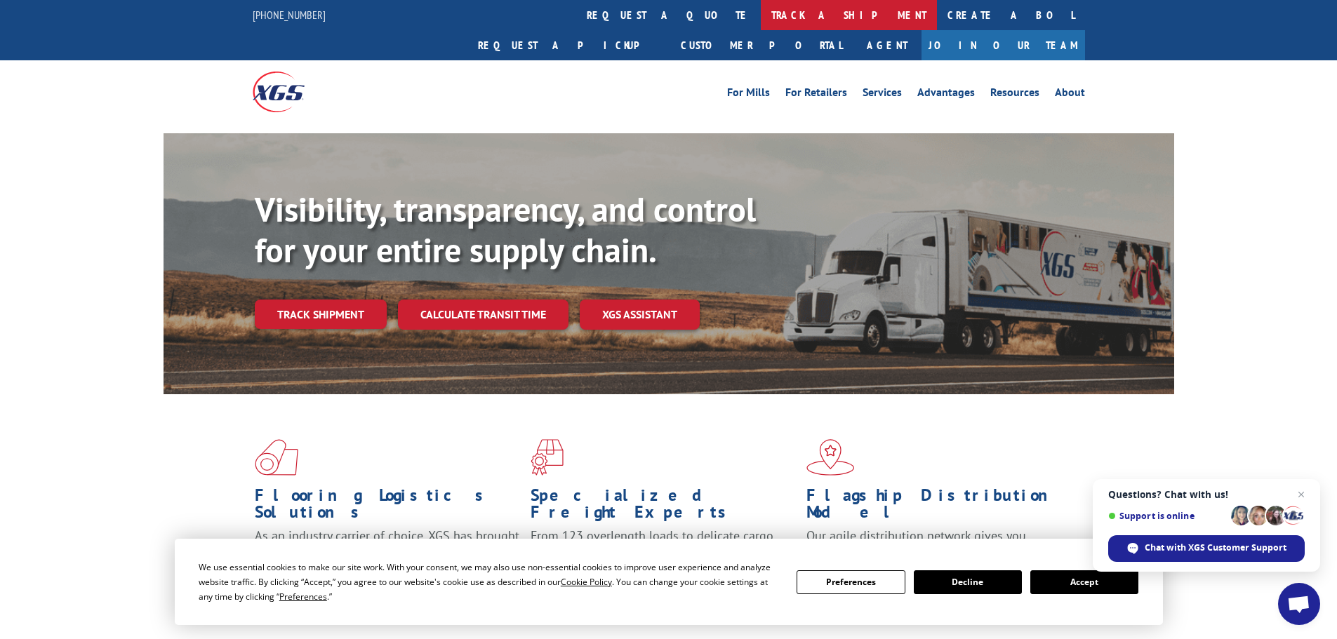
click at [761, 9] on link "track a shipment" at bounding box center [849, 15] width 176 height 30
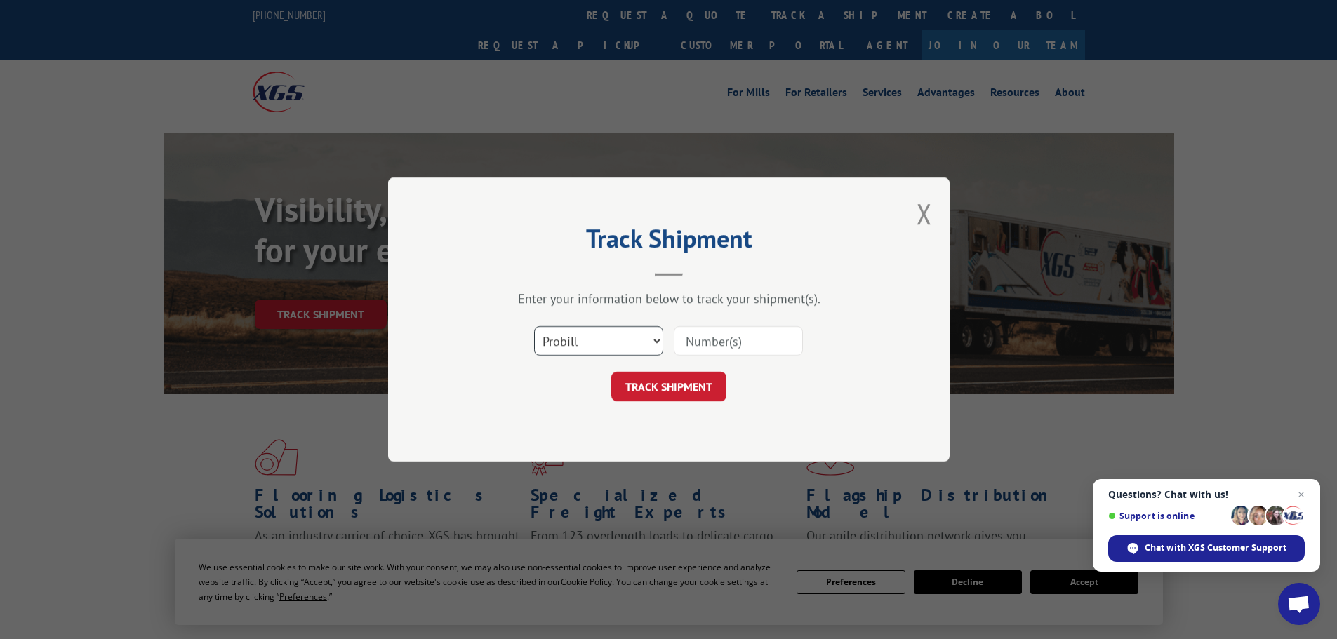
drag, startPoint x: 634, startPoint y: 343, endPoint x: 645, endPoint y: 354, distance: 14.9
click at [634, 343] on select "Select category... Probill BOL PO" at bounding box center [598, 340] width 129 height 29
select select "bol"
click at [534, 326] on select "Select category... Probill BOL PO" at bounding box center [598, 340] width 129 height 29
drag, startPoint x: 687, startPoint y: 354, endPoint x: 699, endPoint y: 364, distance: 15.9
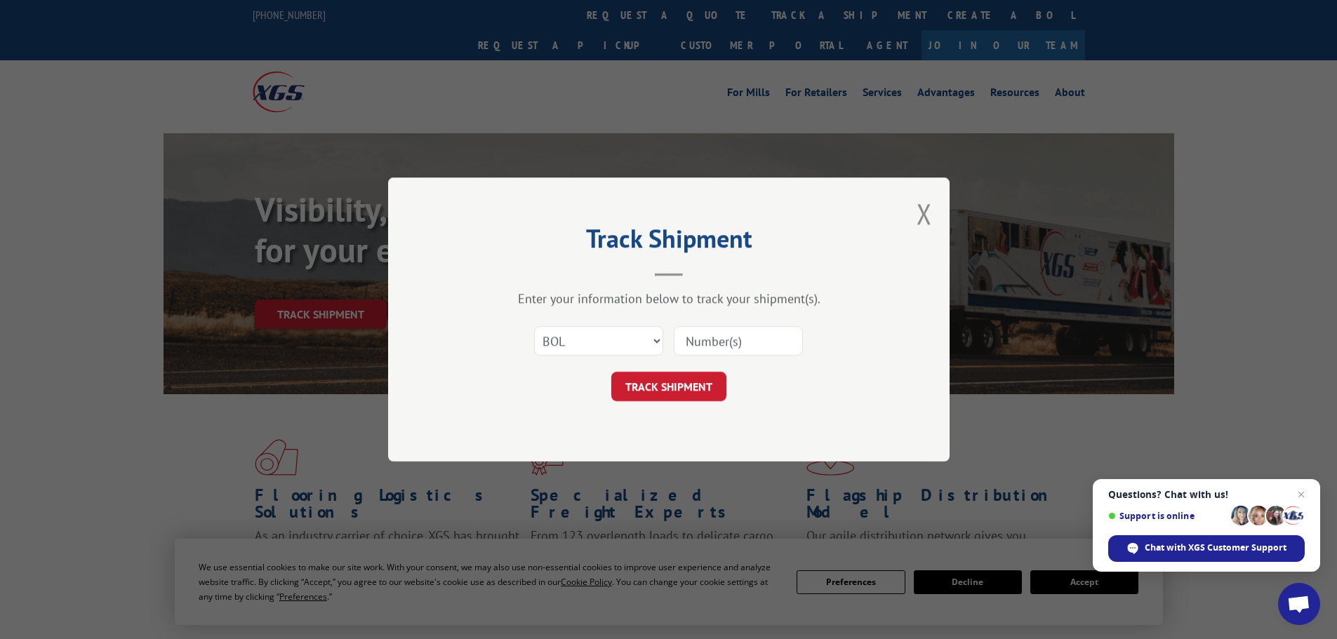
click at [687, 354] on input at bounding box center [738, 340] width 129 height 29
paste input "6AT4899"
type input "6AT4899"
click at [697, 387] on button "TRACK SHIPMENT" at bounding box center [668, 386] width 115 height 29
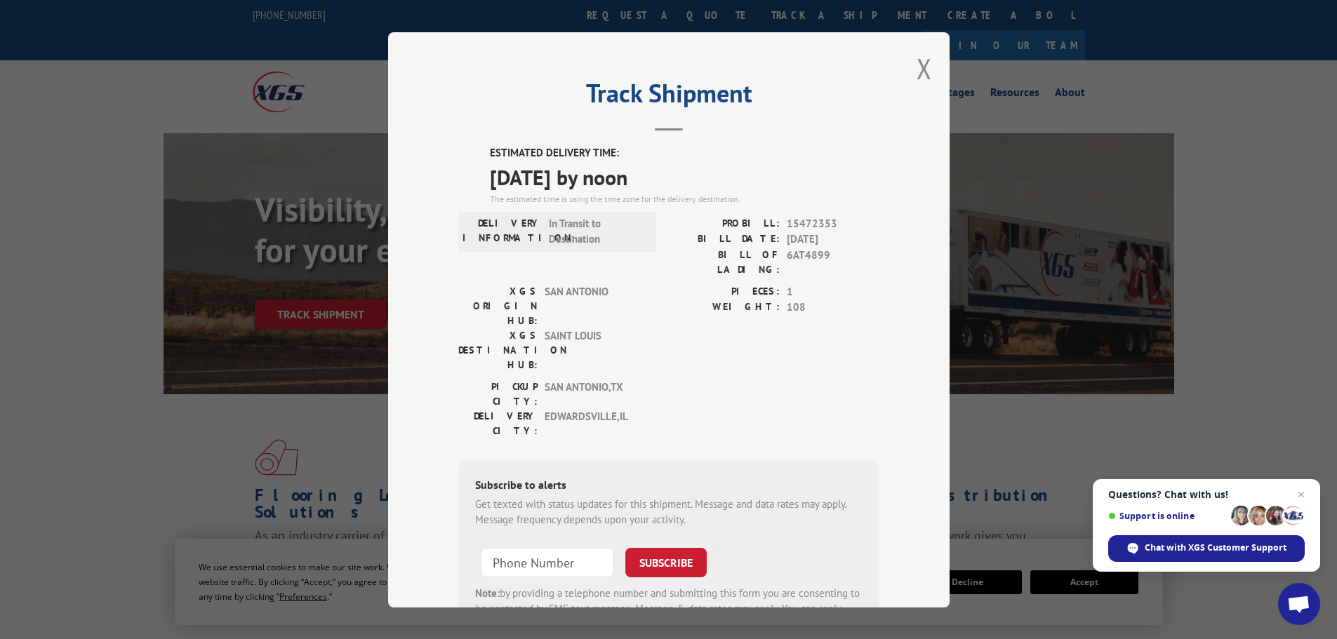
click at [808, 227] on span "15472353" at bounding box center [833, 223] width 93 height 16
click at [916, 72] on button "Close modal" at bounding box center [923, 68] width 15 height 37
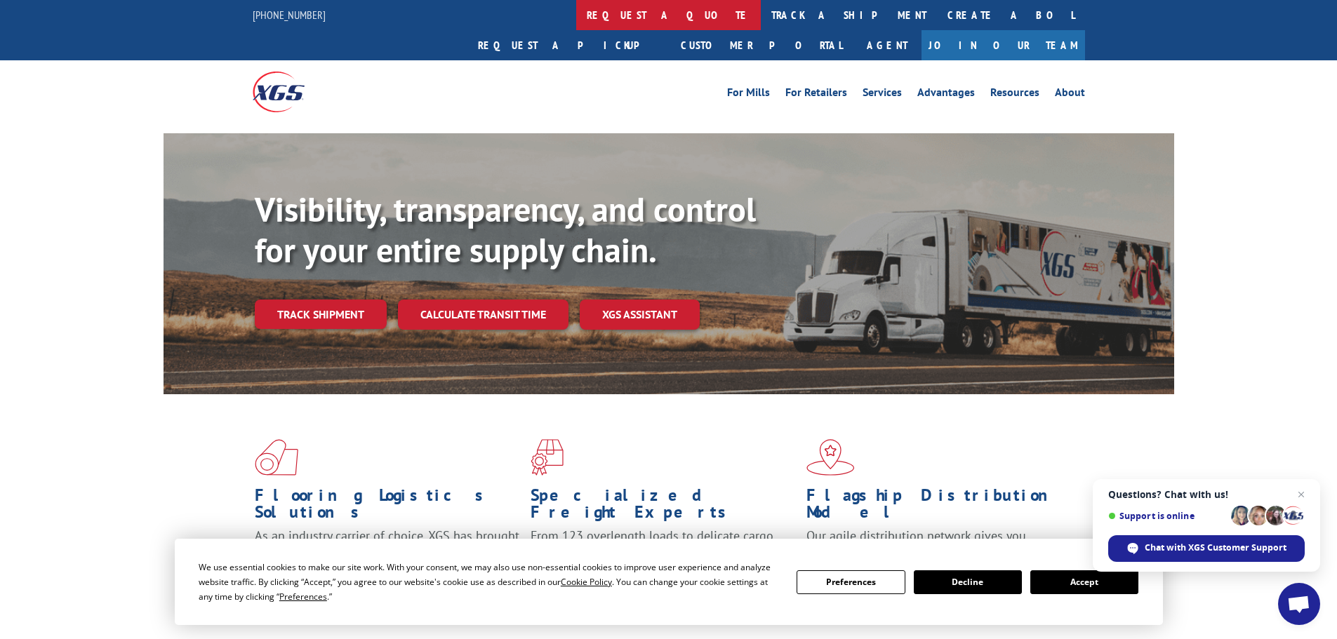
click at [576, 6] on link "request a quote" at bounding box center [668, 15] width 185 height 30
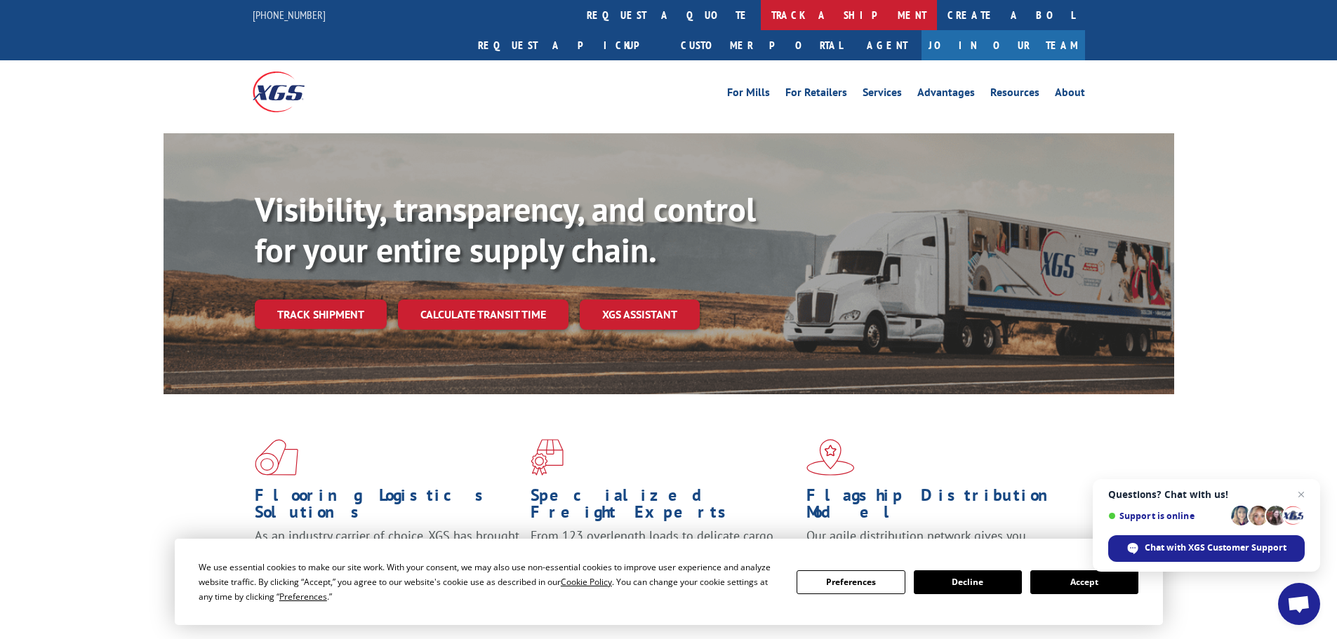
click at [761, 8] on link "track a shipment" at bounding box center [849, 15] width 176 height 30
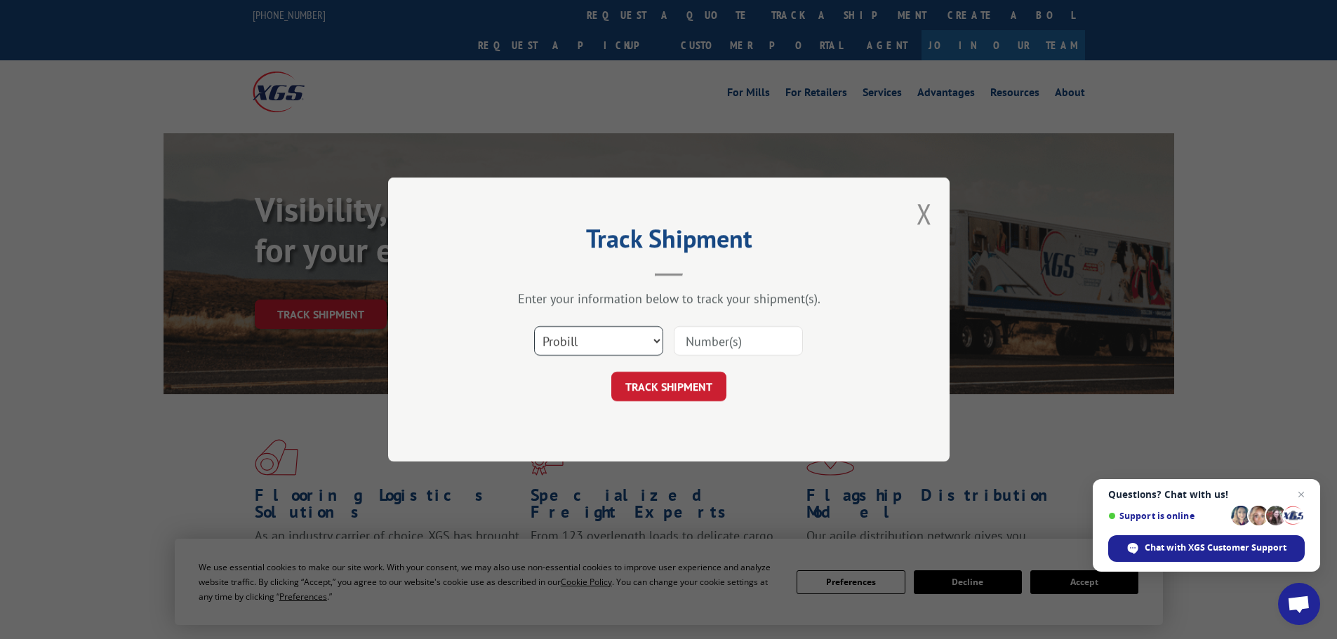
drag, startPoint x: 585, startPoint y: 340, endPoint x: 587, endPoint y: 354, distance: 13.5
click at [586, 345] on select "Select category... Probill BOL PO" at bounding box center [598, 340] width 129 height 29
select select "bol"
click at [534, 326] on select "Select category... Probill BOL PO" at bounding box center [598, 340] width 129 height 29
click at [764, 345] on input at bounding box center [738, 340] width 129 height 29
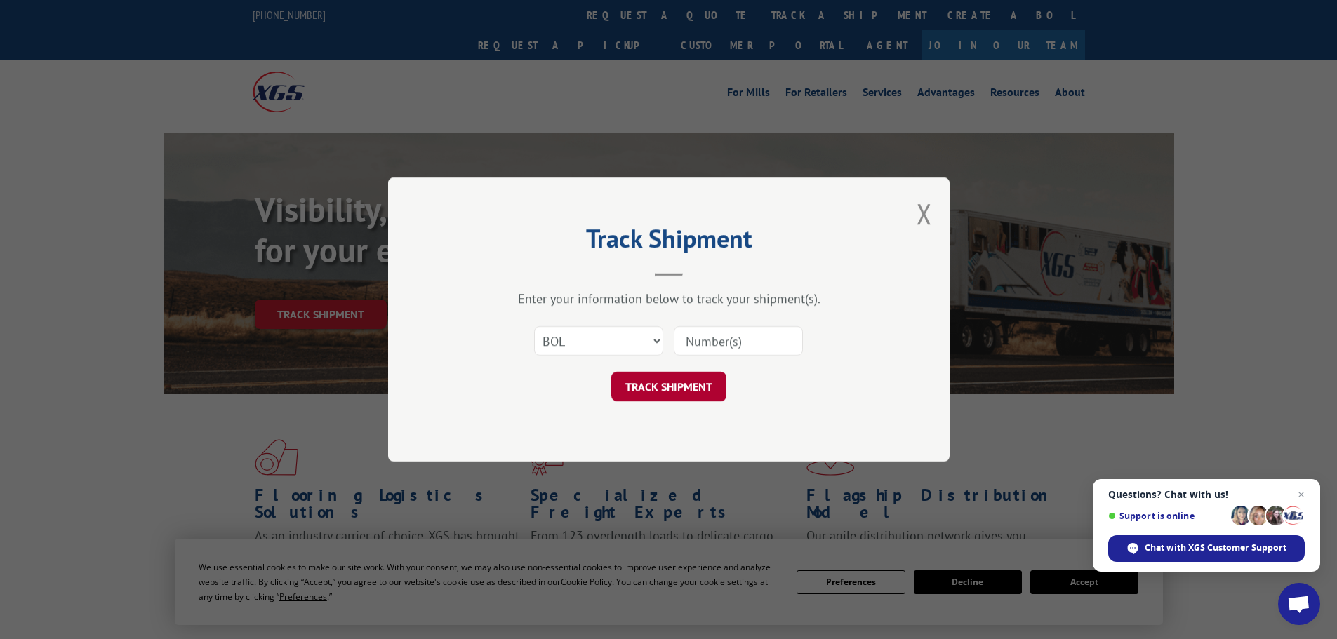
paste input "6AV2532"
type input "6AV2532"
click at [695, 392] on button "TRACK SHIPMENT" at bounding box center [668, 386] width 115 height 29
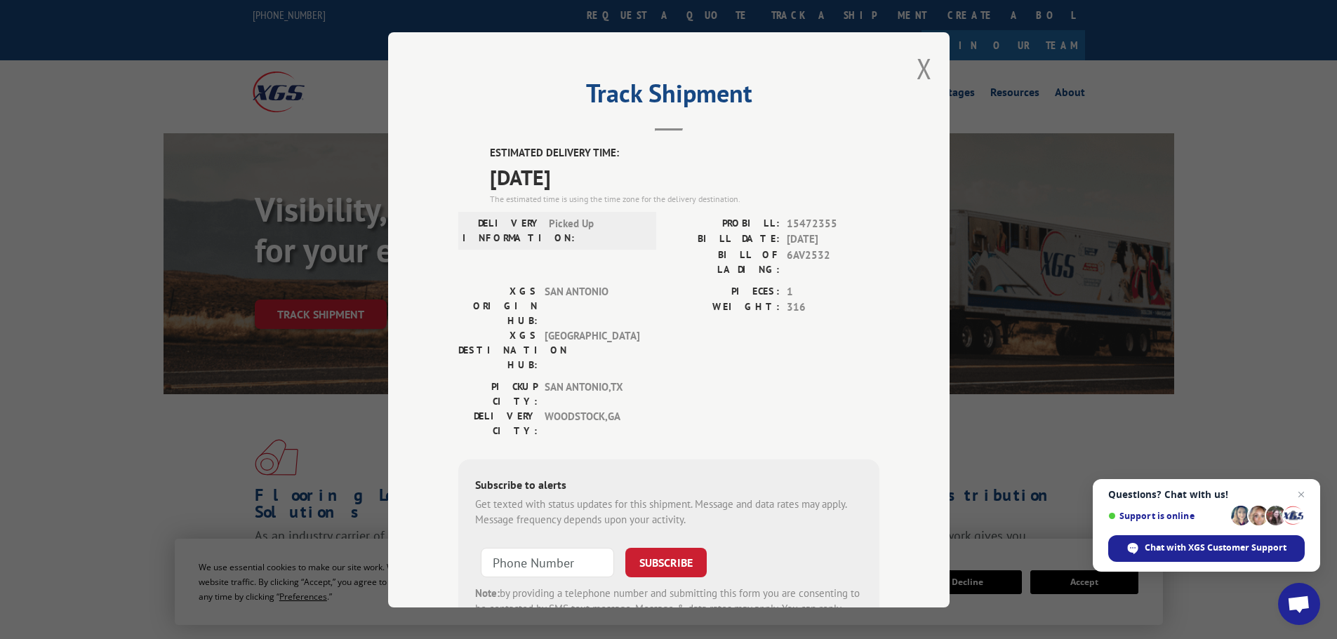
click at [817, 223] on span "15472355" at bounding box center [833, 223] width 93 height 16
click at [925, 63] on button "Close modal" at bounding box center [923, 68] width 15 height 37
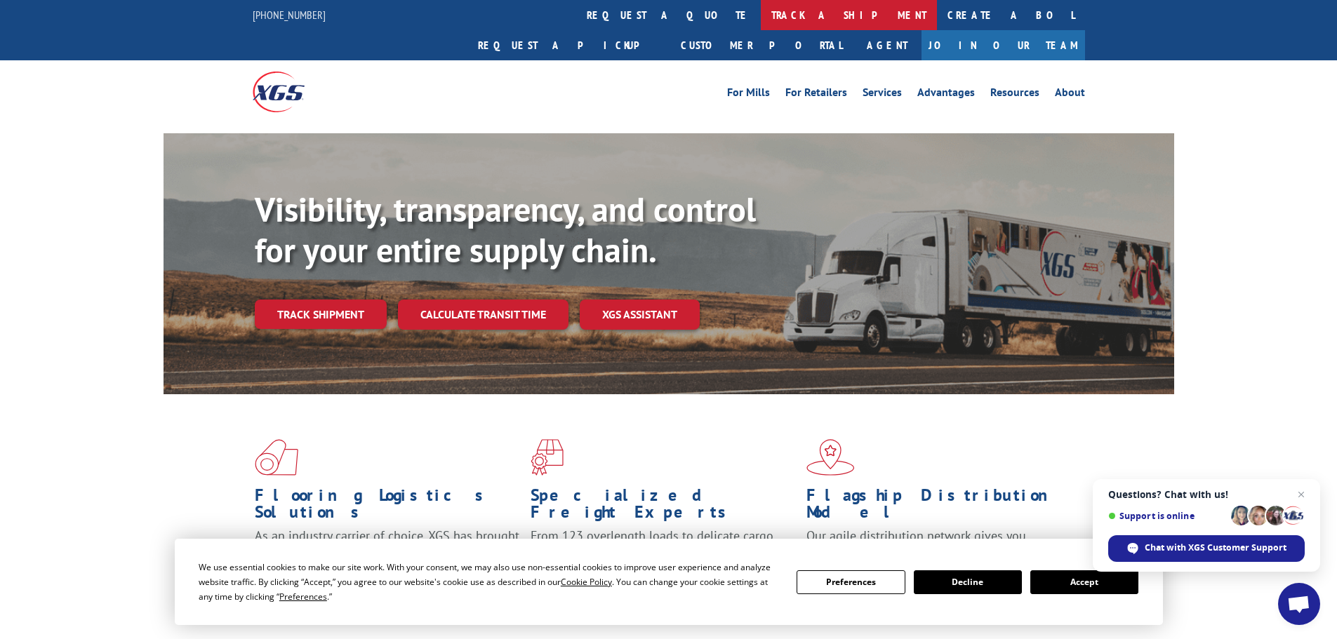
click at [761, 20] on link "track a shipment" at bounding box center [849, 15] width 176 height 30
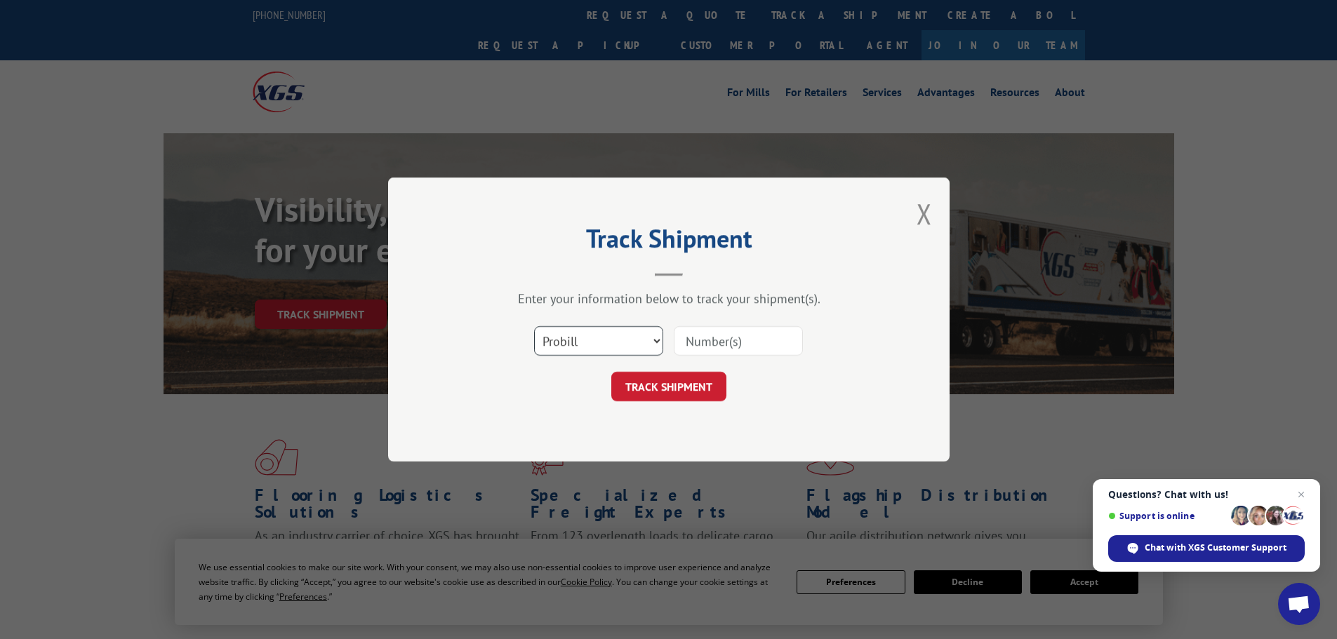
drag, startPoint x: 597, startPoint y: 352, endPoint x: 607, endPoint y: 352, distance: 9.8
click at [597, 352] on select "Select category... Probill BOL PO" at bounding box center [598, 340] width 129 height 29
click at [534, 326] on select "Select category... Probill BOL PO" at bounding box center [598, 340] width 129 height 29
drag, startPoint x: 771, startPoint y: 311, endPoint x: 764, endPoint y: 335, distance: 25.7
click at [771, 314] on div "Enter your information below to track your shipment(s). Select category... Prob…" at bounding box center [668, 346] width 421 height 111
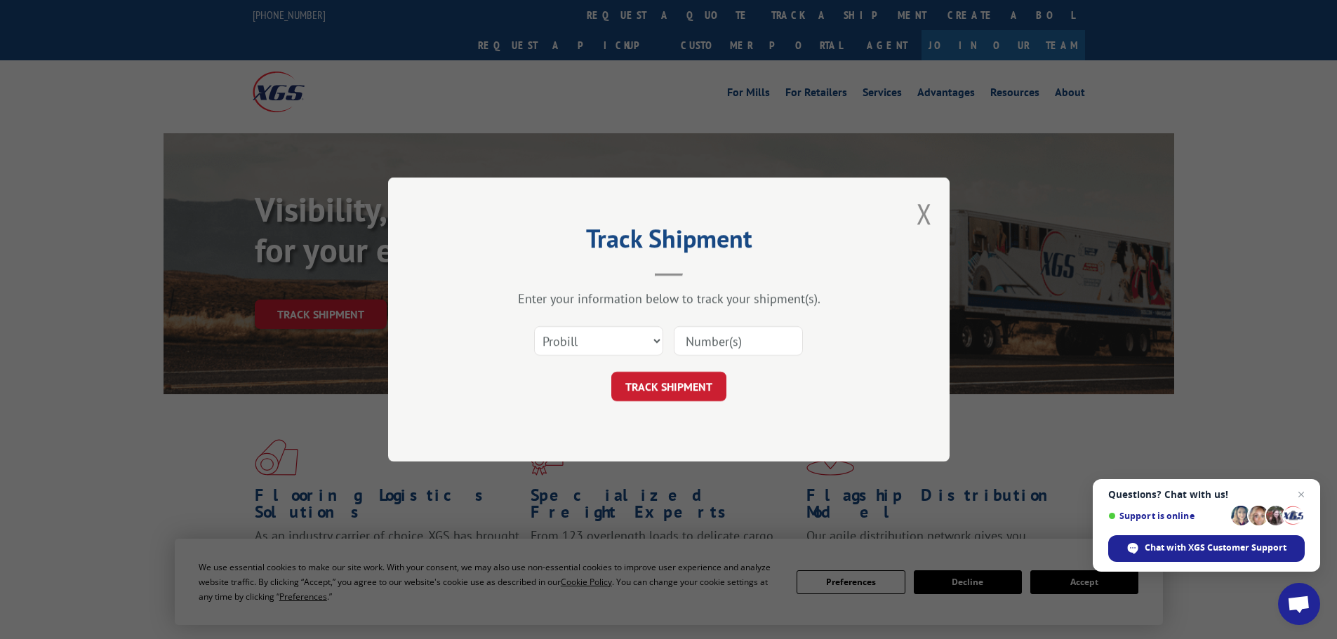
click at [752, 344] on input at bounding box center [738, 340] width 129 height 29
paste input "6AT7911"
type input "6AT7911"
click at [674, 391] on button "TRACK SHIPMENT" at bounding box center [668, 386] width 115 height 29
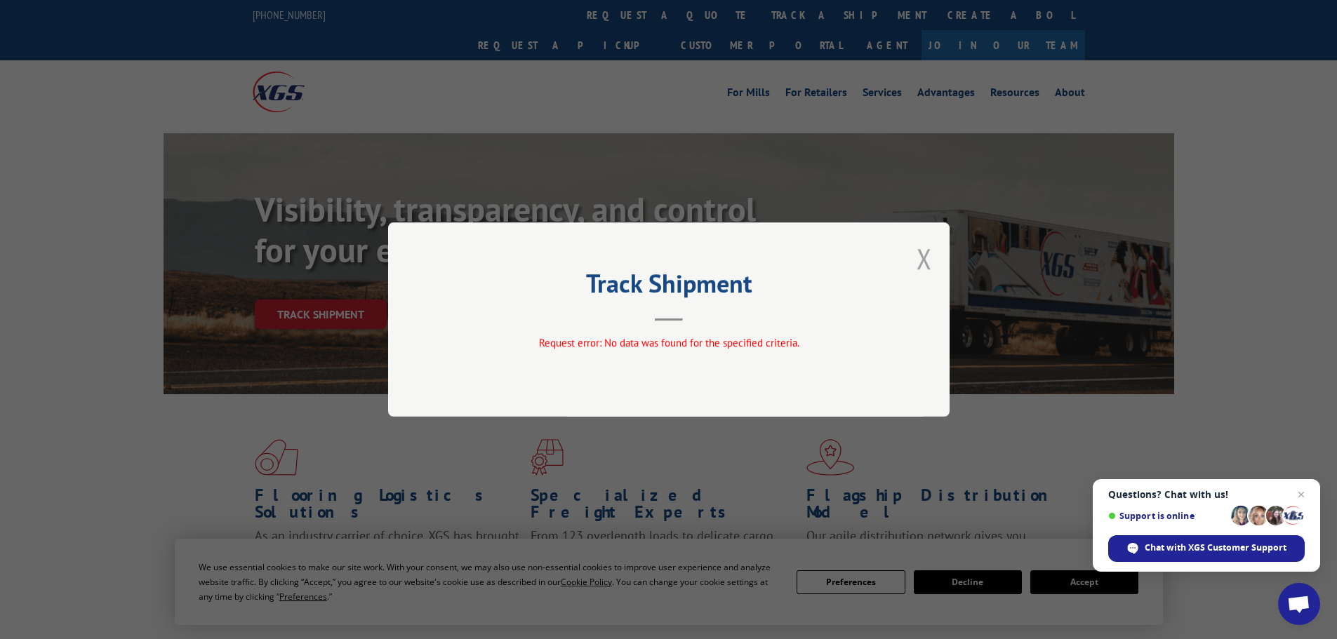
click at [921, 250] on button "Close modal" at bounding box center [923, 258] width 15 height 37
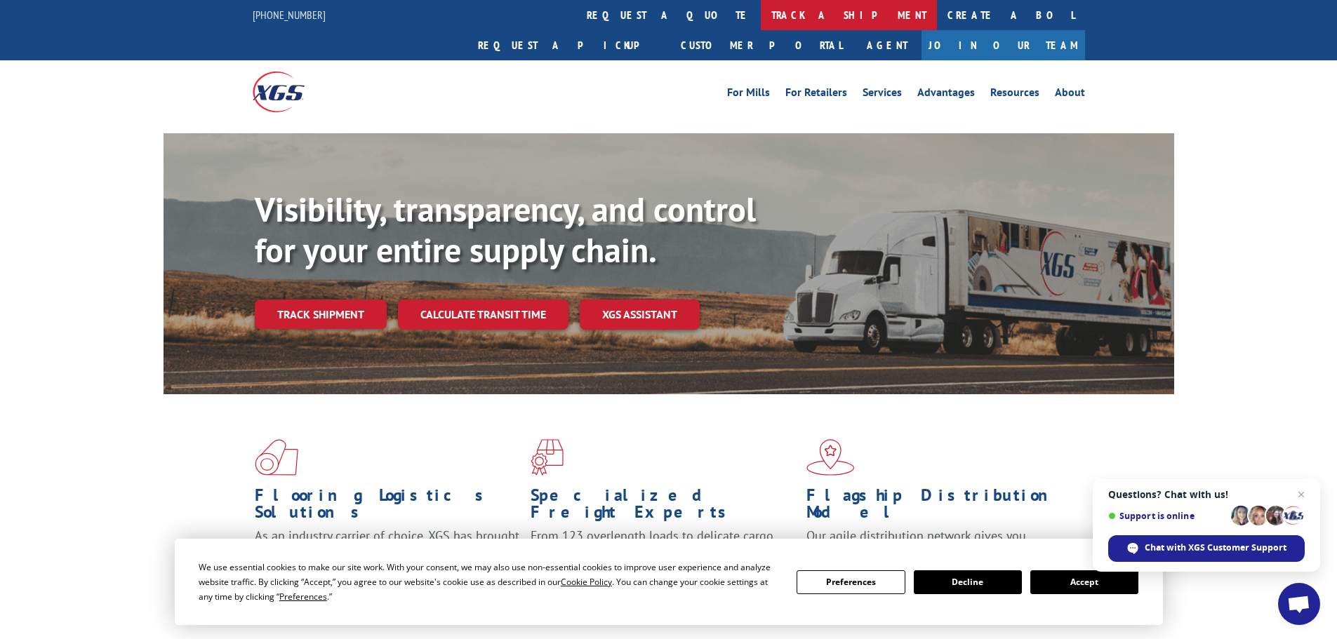
click at [761, 17] on link "track a shipment" at bounding box center [849, 15] width 176 height 30
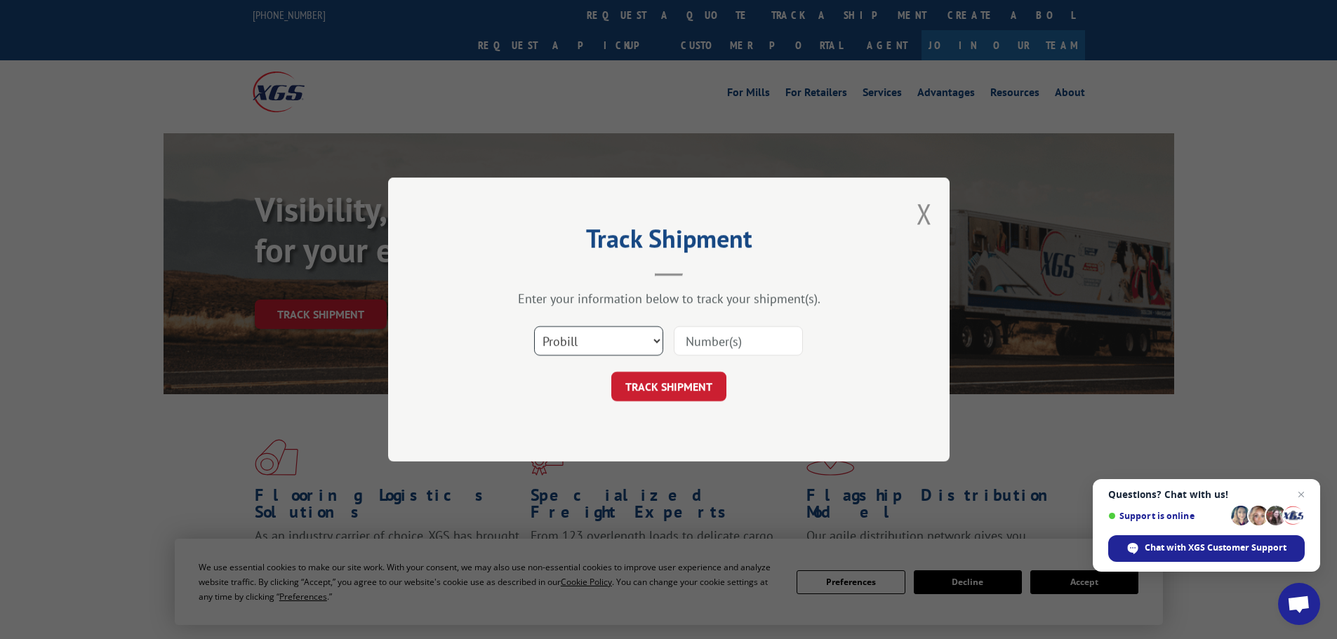
drag, startPoint x: 587, startPoint y: 338, endPoint x: 587, endPoint y: 346, distance: 7.7
click at [587, 338] on select "Select category... Probill BOL PO" at bounding box center [598, 340] width 129 height 29
select select "bol"
click at [534, 326] on select "Select category... Probill BOL PO" at bounding box center [598, 340] width 129 height 29
click at [756, 325] on div at bounding box center [738, 341] width 129 height 32
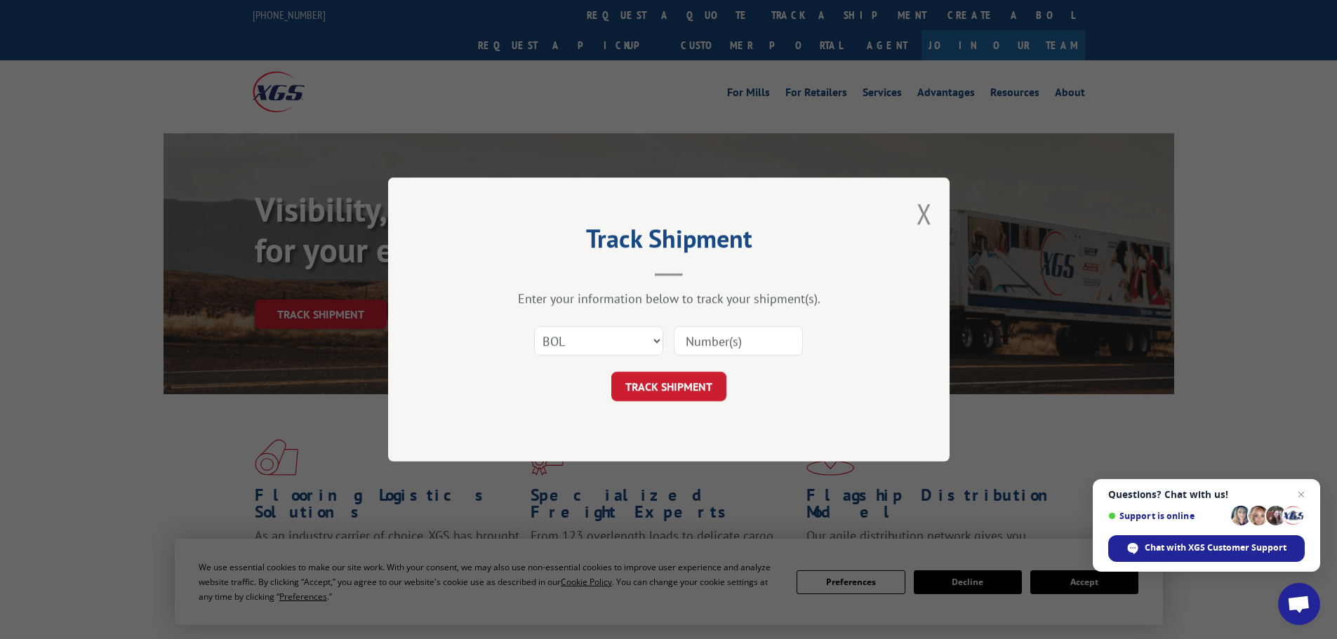
drag, startPoint x: 762, startPoint y: 336, endPoint x: 739, endPoint y: 351, distance: 27.4
click at [762, 336] on input at bounding box center [738, 340] width 129 height 29
paste input "6AW5429"
type input "6AW5429"
click at [688, 378] on button "TRACK SHIPMENT" at bounding box center [668, 386] width 115 height 29
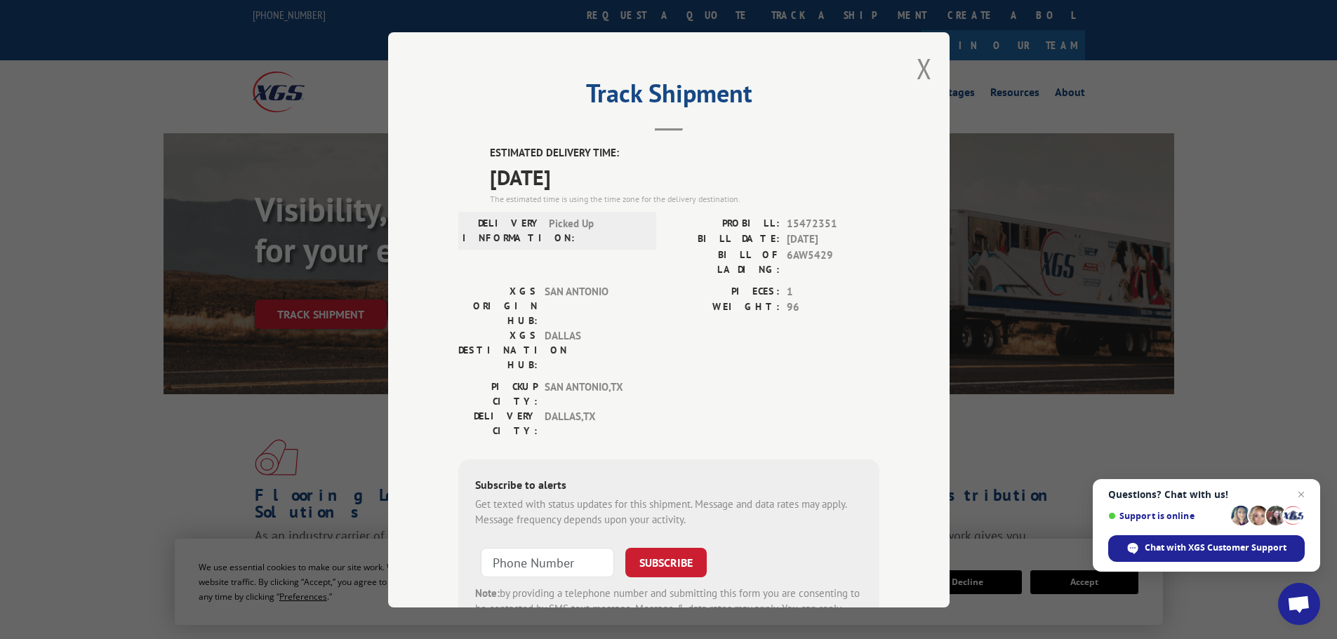
click at [813, 223] on span "15472351" at bounding box center [833, 223] width 93 height 16
drag, startPoint x: 921, startPoint y: 74, endPoint x: 898, endPoint y: 72, distance: 23.2
click at [921, 72] on button "Close modal" at bounding box center [923, 68] width 15 height 37
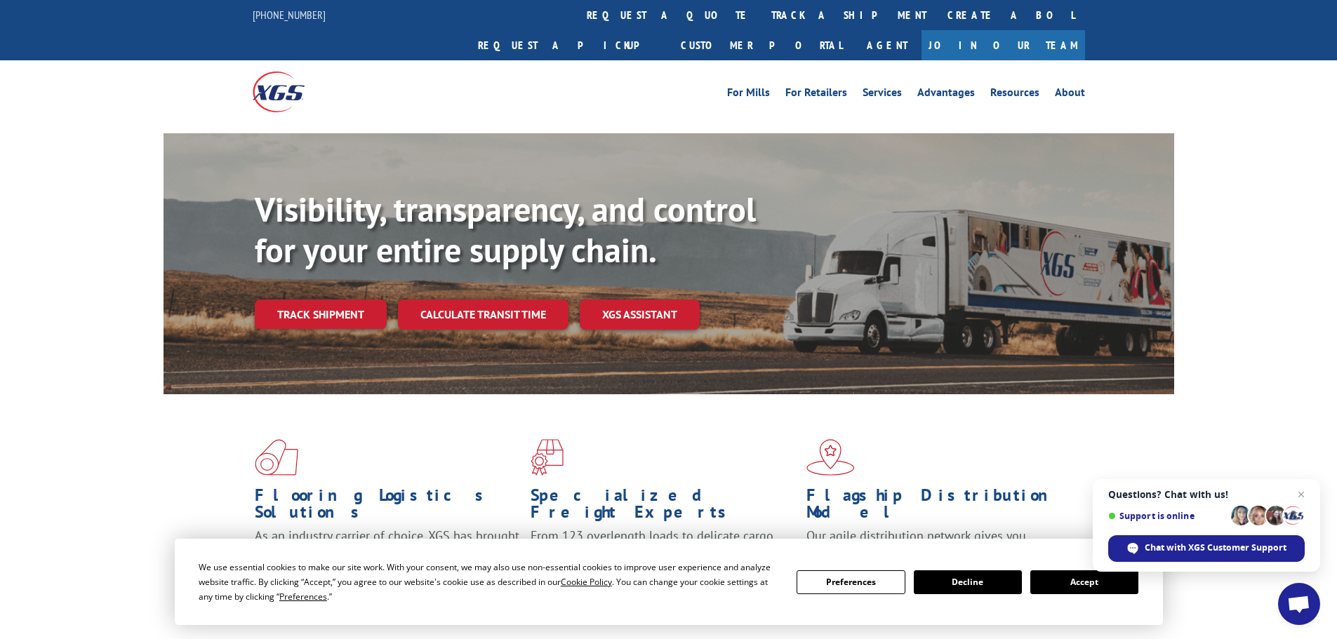
drag, startPoint x: 641, startPoint y: 11, endPoint x: 676, endPoint y: 15, distance: 34.6
click at [761, 11] on link "track a shipment" at bounding box center [849, 15] width 176 height 30
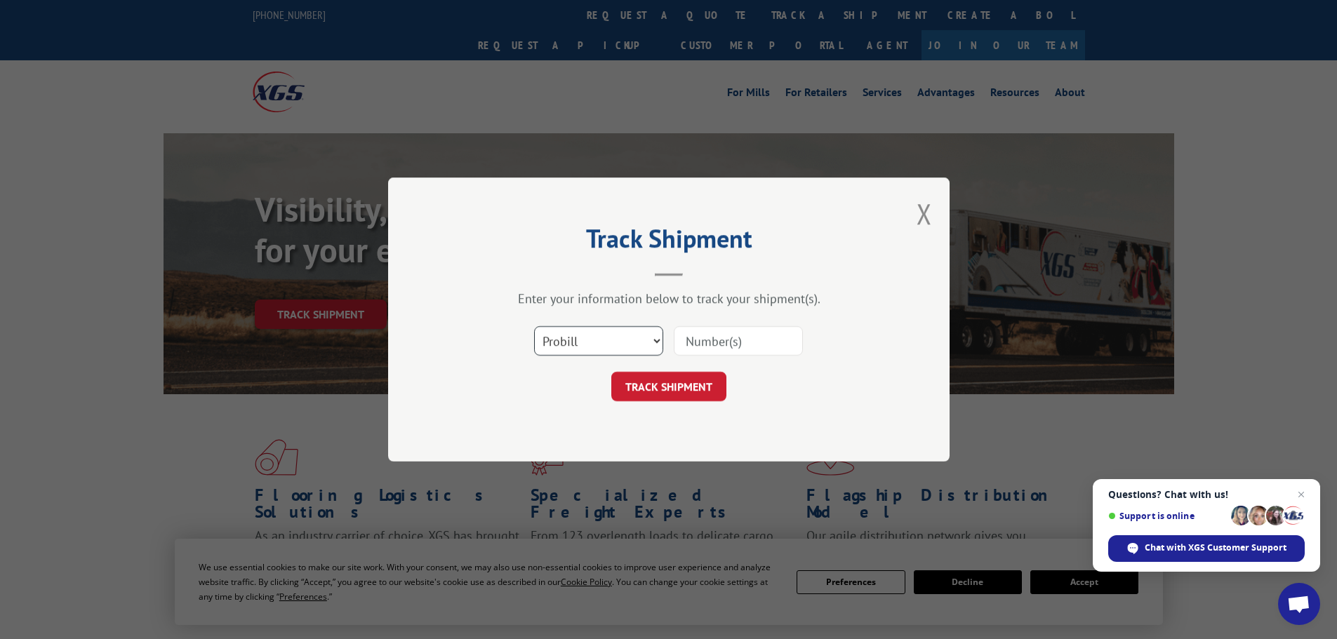
click at [622, 350] on select "Select category... Probill BOL PO" at bounding box center [598, 340] width 129 height 29
select select "bol"
click at [534, 326] on select "Select category... Probill BOL PO" at bounding box center [598, 340] width 129 height 29
click at [742, 342] on input at bounding box center [738, 340] width 129 height 29
paste input "6AT7911"
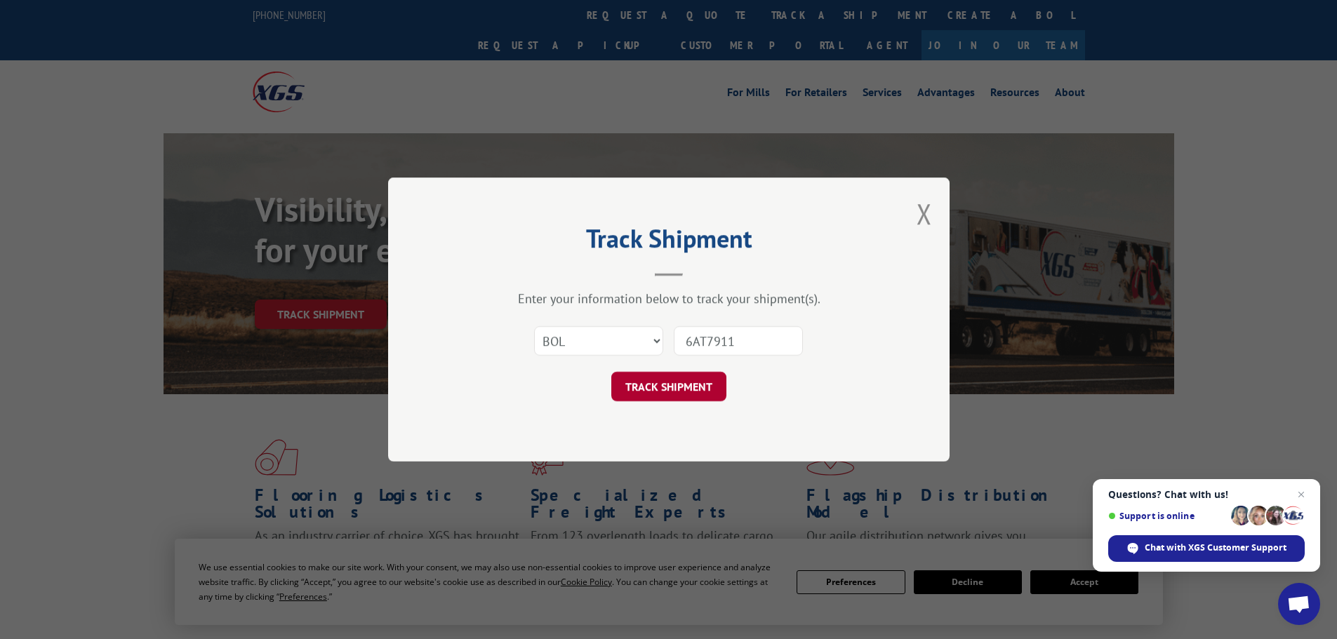
type input "6AT7911"
click at [676, 385] on button "TRACK SHIPMENT" at bounding box center [668, 386] width 115 height 29
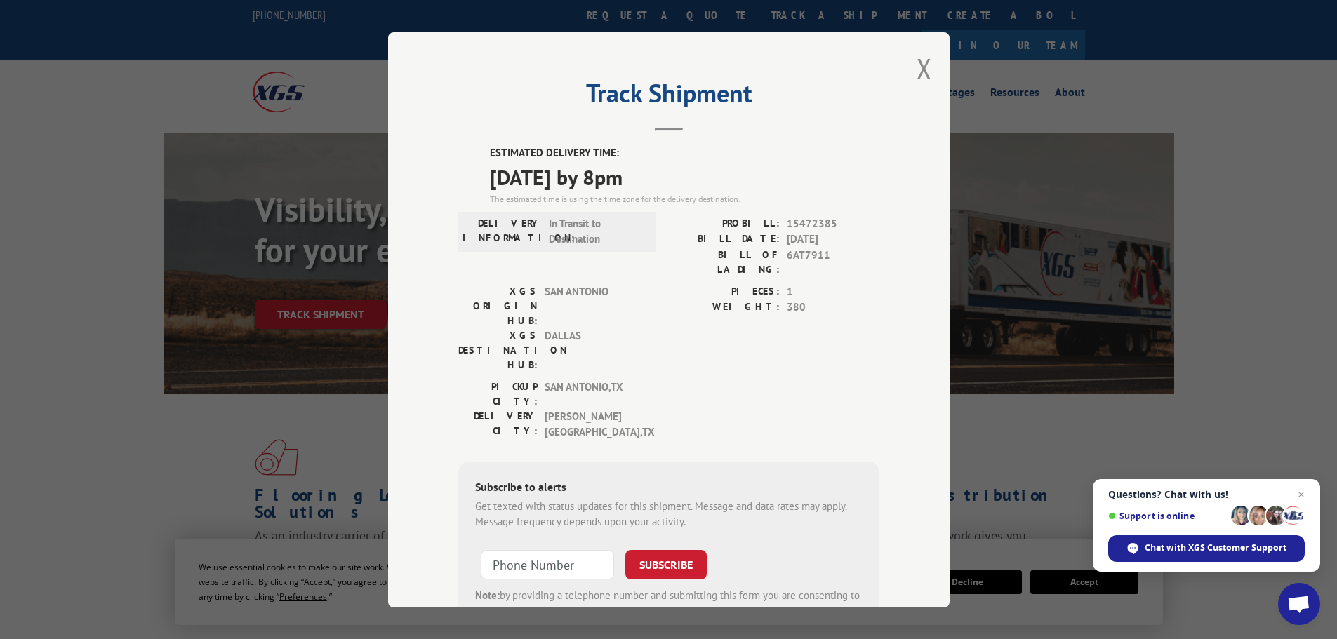
click at [813, 222] on span "15472385" at bounding box center [833, 223] width 93 height 16
click at [924, 65] on button "Close modal" at bounding box center [923, 68] width 15 height 37
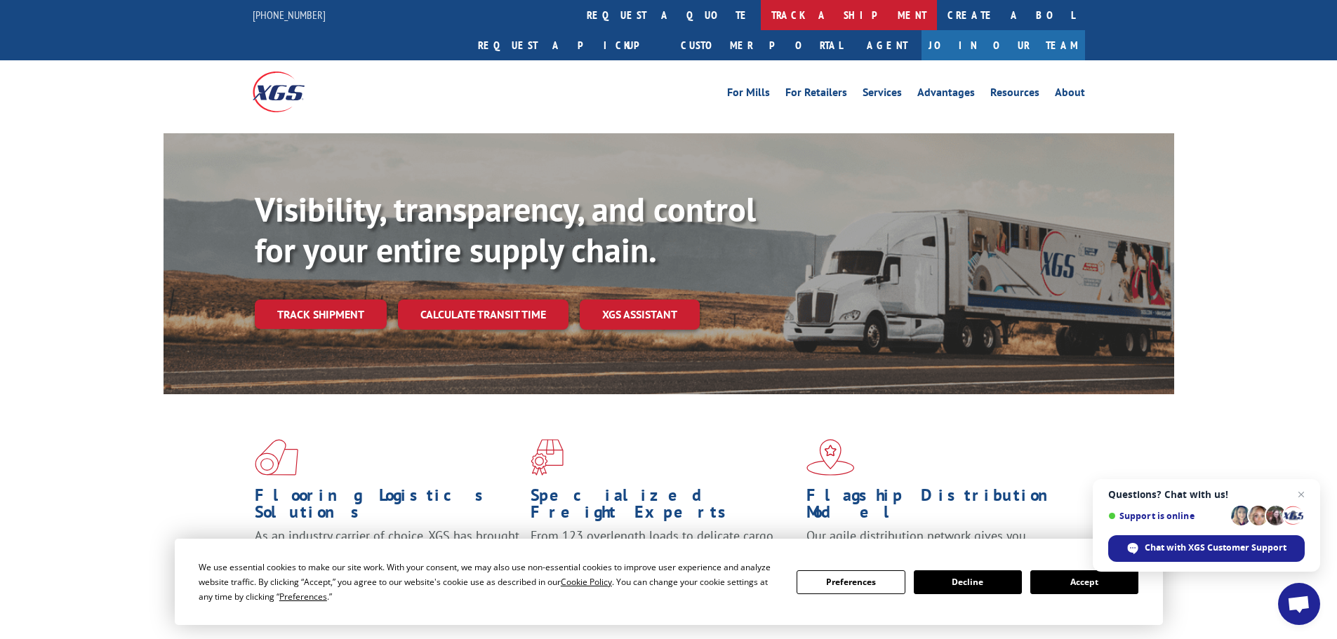
click at [761, 15] on link "track a shipment" at bounding box center [849, 15] width 176 height 30
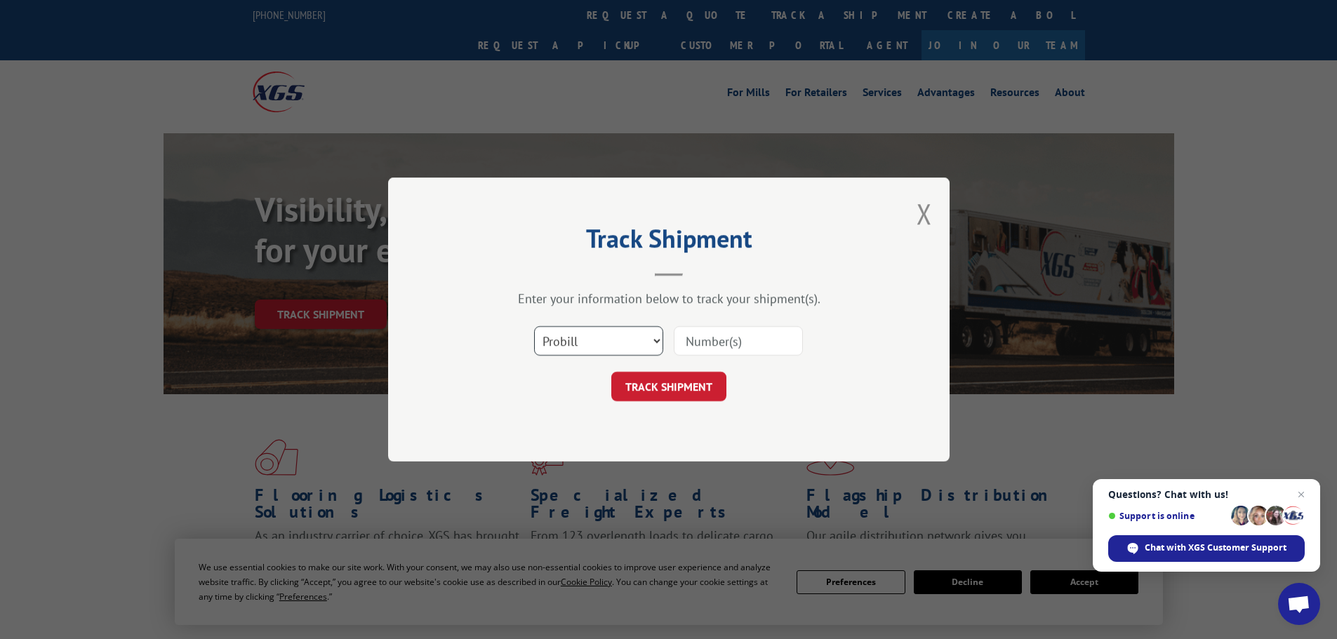
click at [576, 352] on select "Select category... Probill BOL PO" at bounding box center [598, 340] width 129 height 29
select select "bol"
click at [534, 326] on select "Select category... Probill BOL PO" at bounding box center [598, 340] width 129 height 29
click at [709, 345] on input at bounding box center [738, 340] width 129 height 29
paste input "6AW4699"
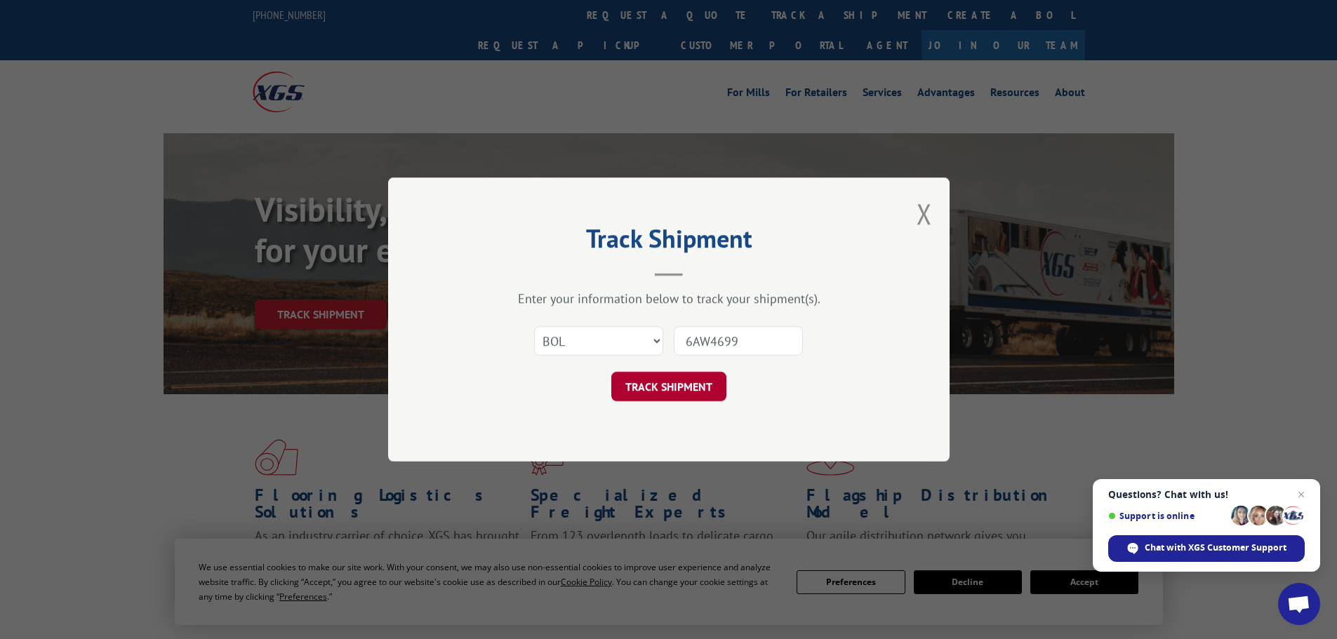
type input "6AW4699"
click at [681, 384] on button "TRACK SHIPMENT" at bounding box center [668, 386] width 115 height 29
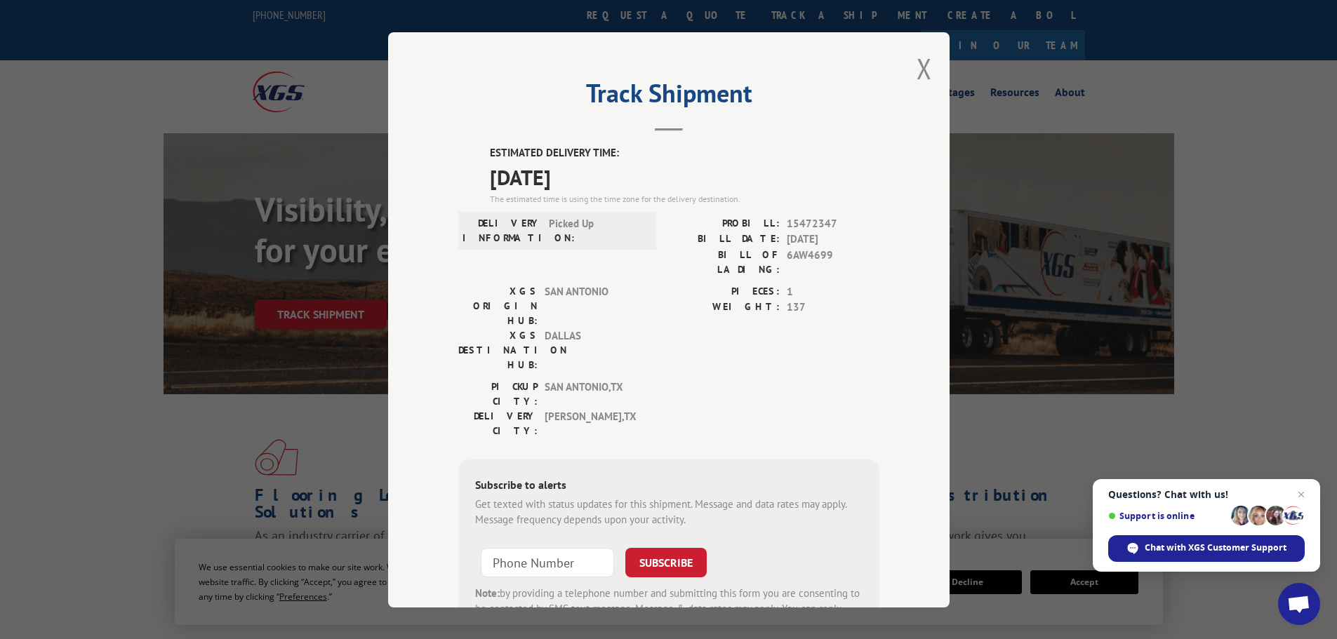
click at [803, 218] on span "15472347" at bounding box center [833, 223] width 93 height 16
click at [916, 77] on button "Close modal" at bounding box center [923, 68] width 15 height 37
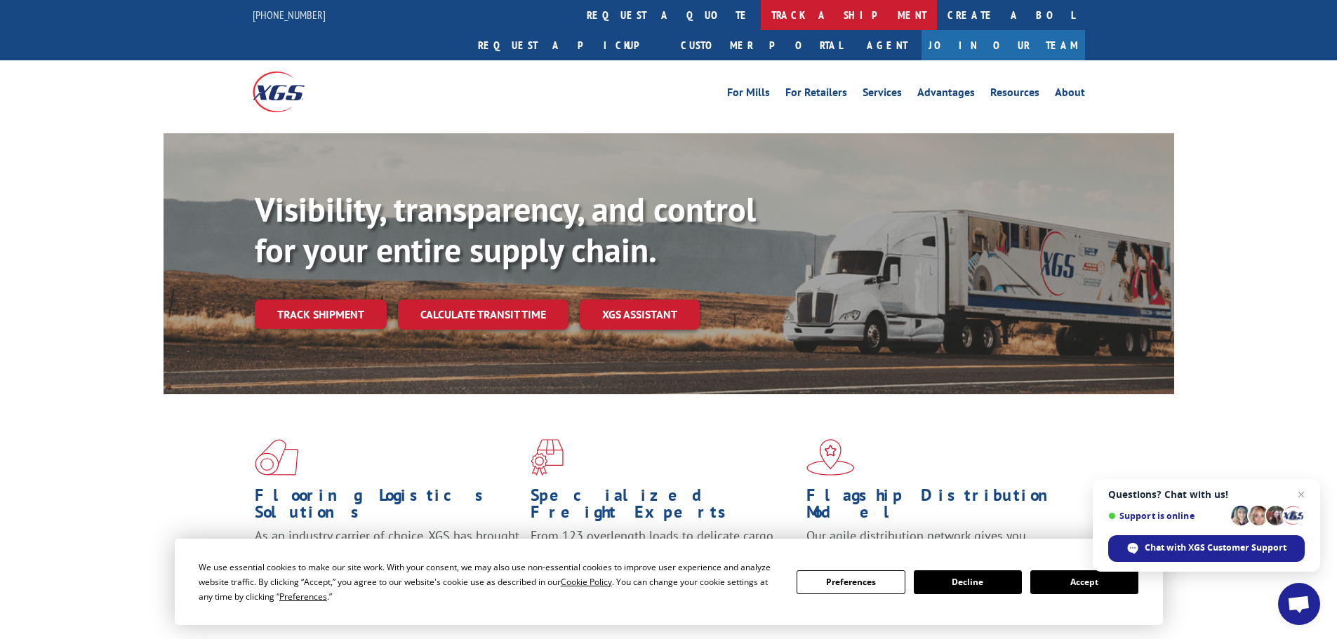
click at [761, 20] on link "track a shipment" at bounding box center [849, 15] width 176 height 30
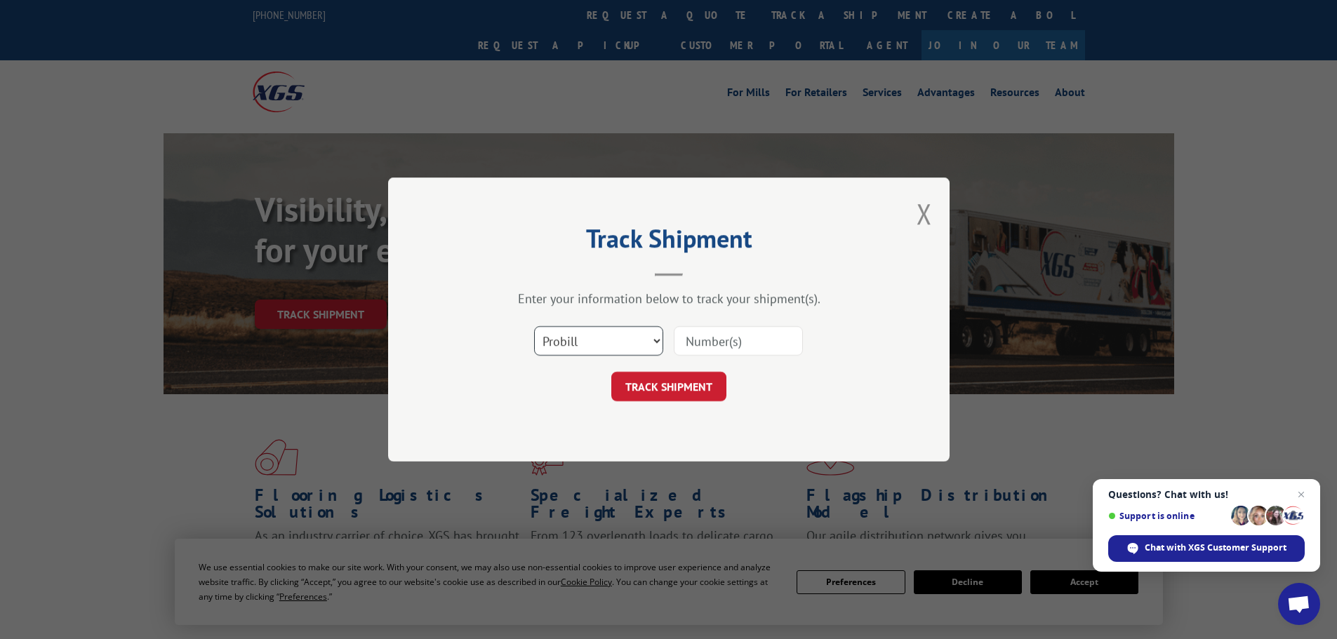
click at [577, 345] on select "Select category... Probill BOL PO" at bounding box center [598, 340] width 129 height 29
select select "bol"
click at [534, 326] on select "Select category... Probill BOL PO" at bounding box center [598, 340] width 129 height 29
click at [747, 342] on input at bounding box center [738, 340] width 129 height 29
paste input "6AW5916"
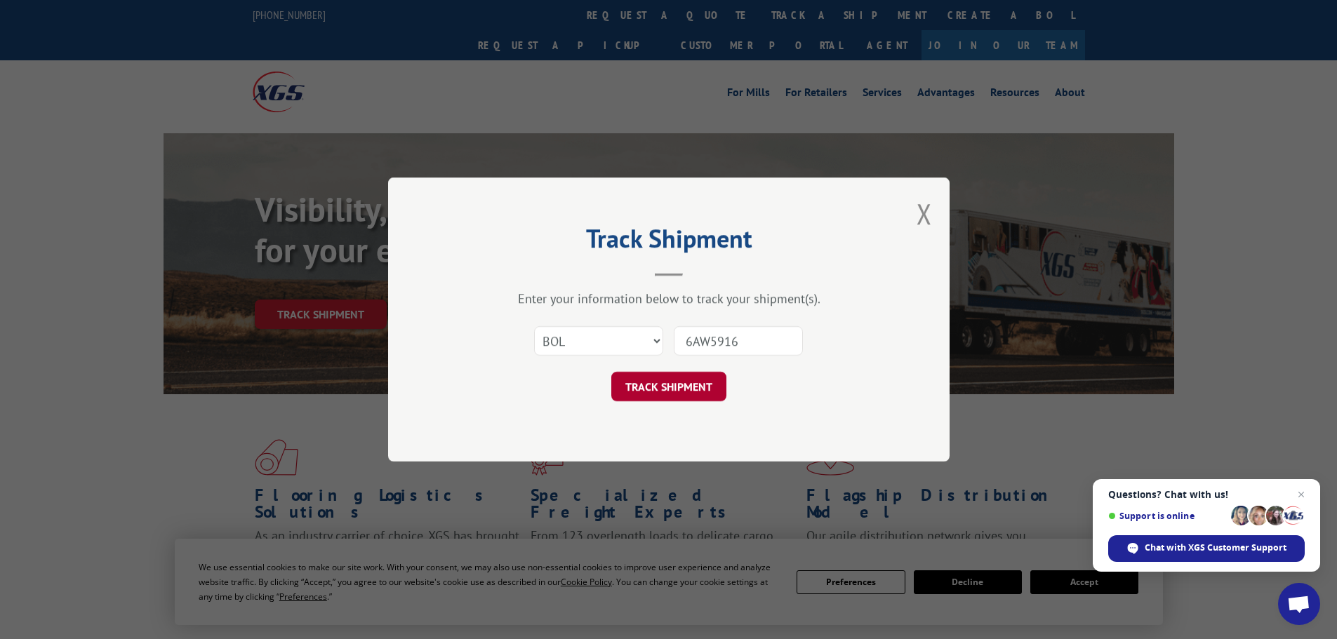
type input "6AW5916"
drag, startPoint x: 691, startPoint y: 395, endPoint x: 719, endPoint y: 392, distance: 27.6
click at [691, 395] on button "TRACK SHIPMENT" at bounding box center [668, 386] width 115 height 29
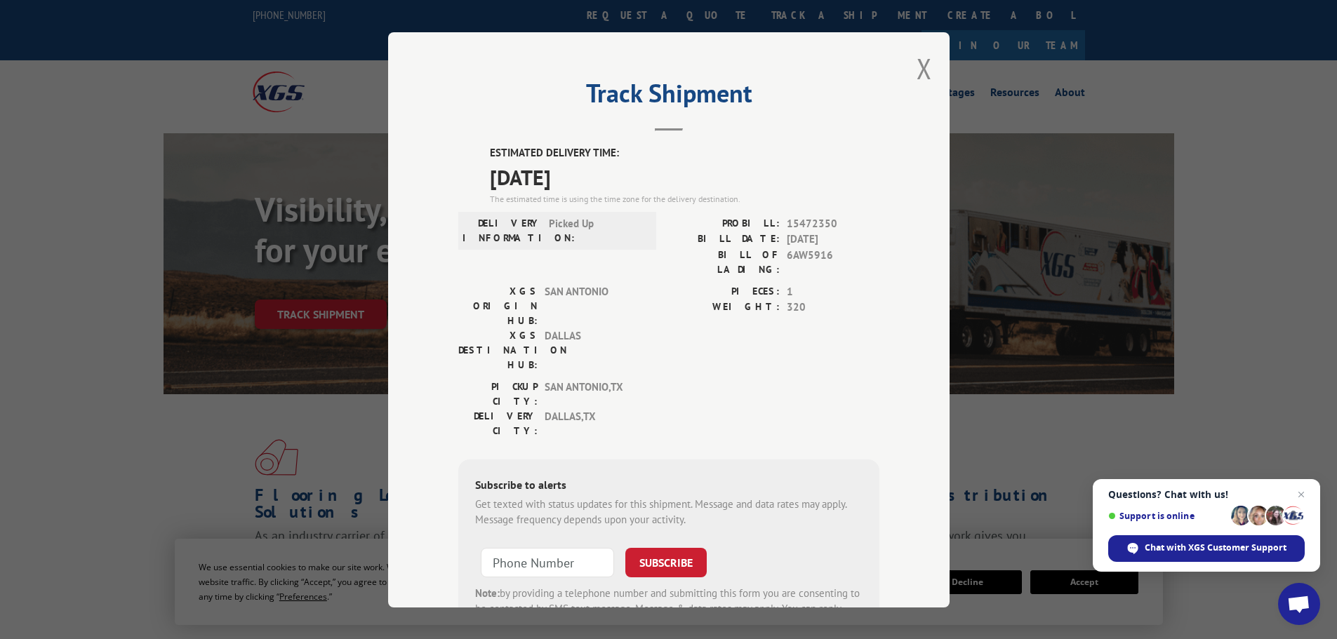
click at [820, 225] on span "15472350" at bounding box center [833, 223] width 93 height 16
click at [919, 72] on button "Close modal" at bounding box center [923, 68] width 15 height 37
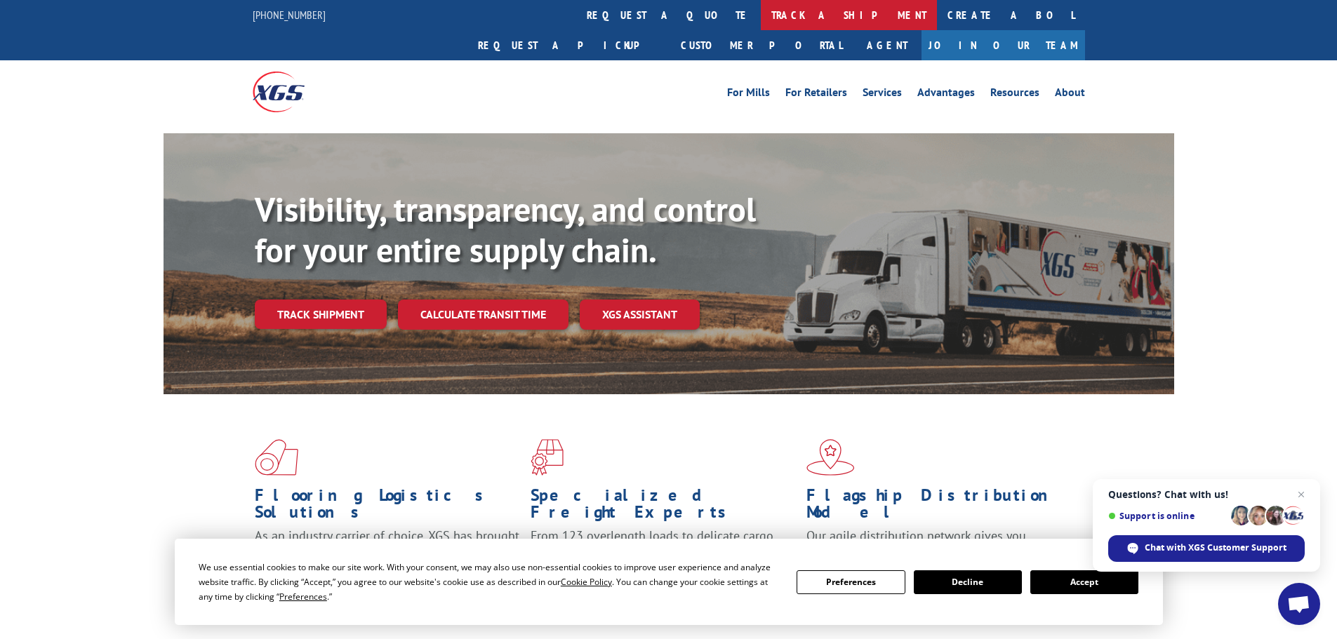
click at [761, 9] on link "track a shipment" at bounding box center [849, 15] width 176 height 30
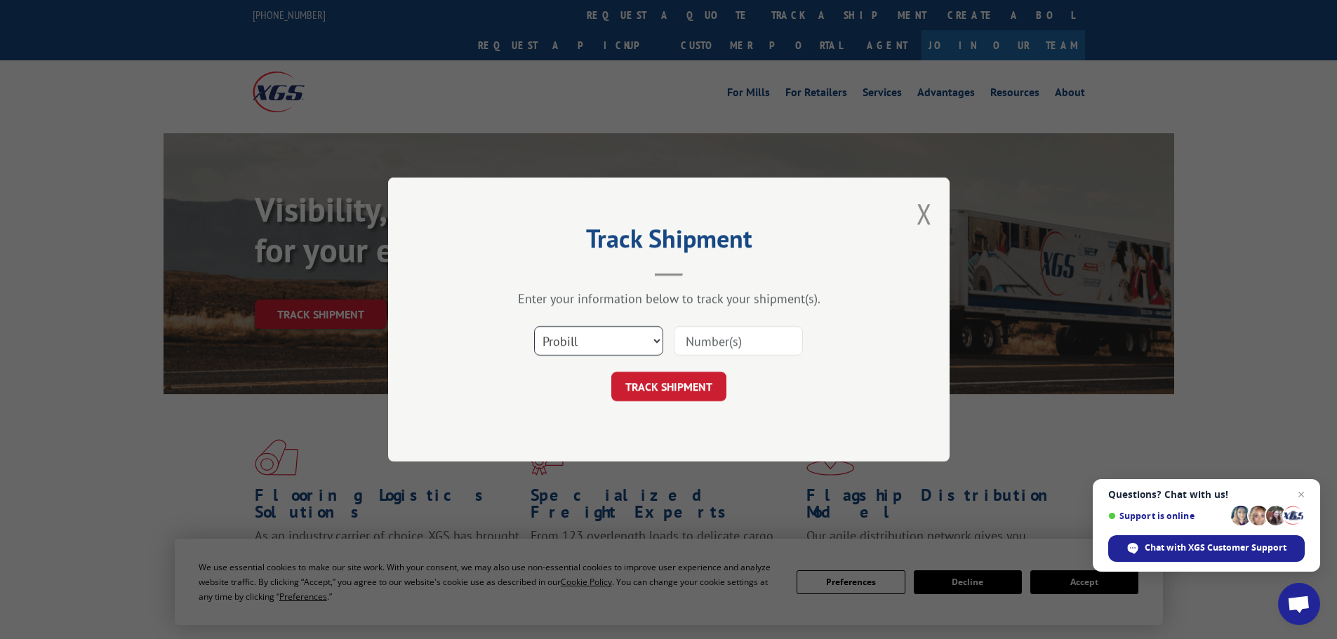
click at [629, 335] on select "Select category... Probill BOL PO" at bounding box center [598, 340] width 129 height 29
select select "bol"
click at [534, 326] on select "Select category... Probill BOL PO" at bounding box center [598, 340] width 129 height 29
click at [709, 340] on input at bounding box center [738, 340] width 129 height 29
paste input "6AW9042"
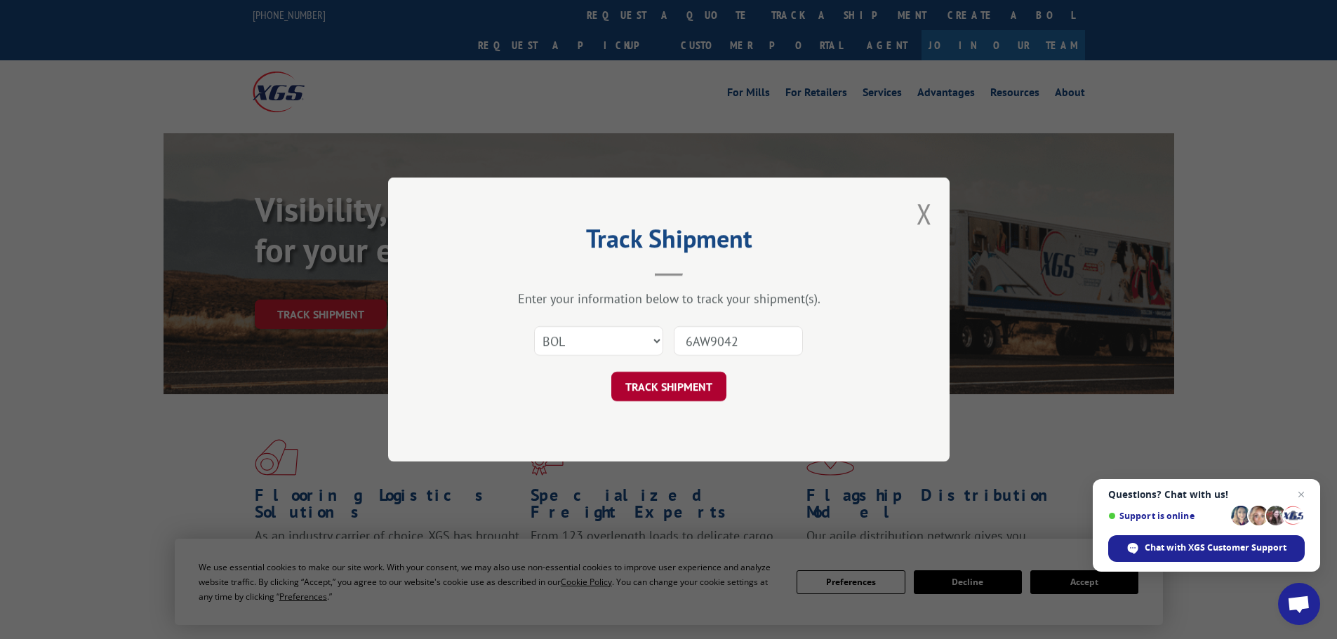
type input "6AW9042"
click at [682, 378] on button "TRACK SHIPMENT" at bounding box center [668, 386] width 115 height 29
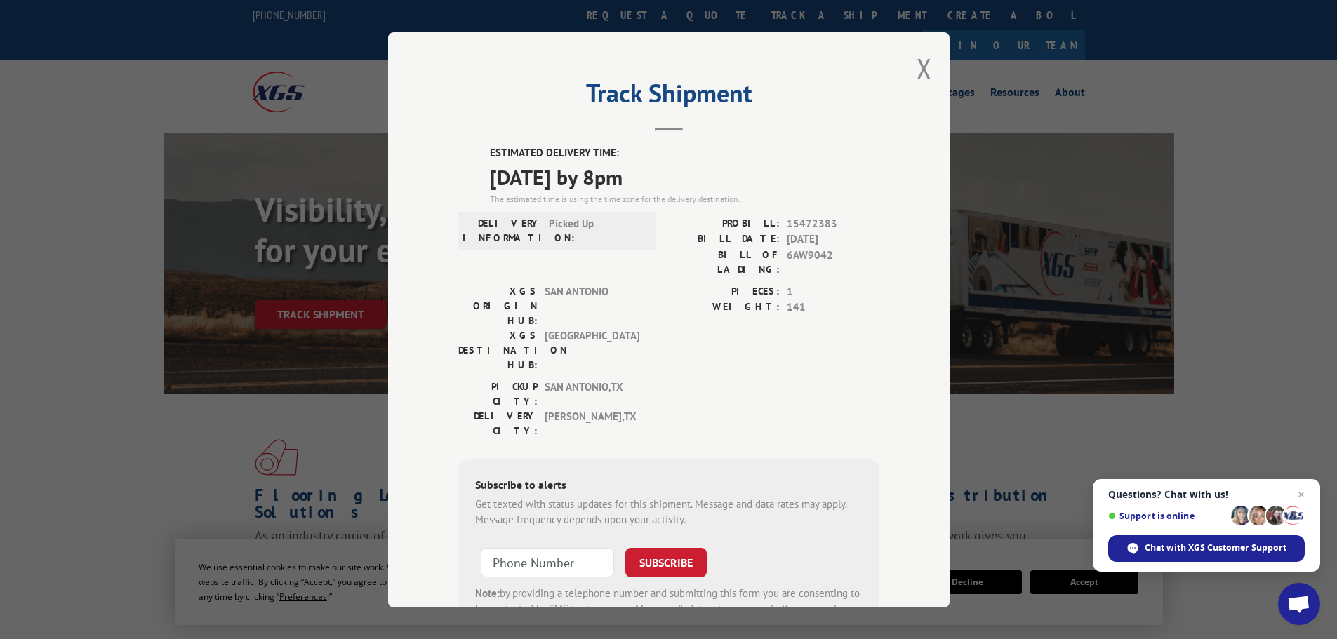
click at [799, 218] on span "15472383" at bounding box center [833, 223] width 93 height 16
click at [902, 72] on div "Track Shipment ESTIMATED DELIVERY TIME: [DATE] by 8pm The estimated time is usi…" at bounding box center [668, 319] width 561 height 575
click at [920, 76] on button "Close modal" at bounding box center [923, 68] width 15 height 37
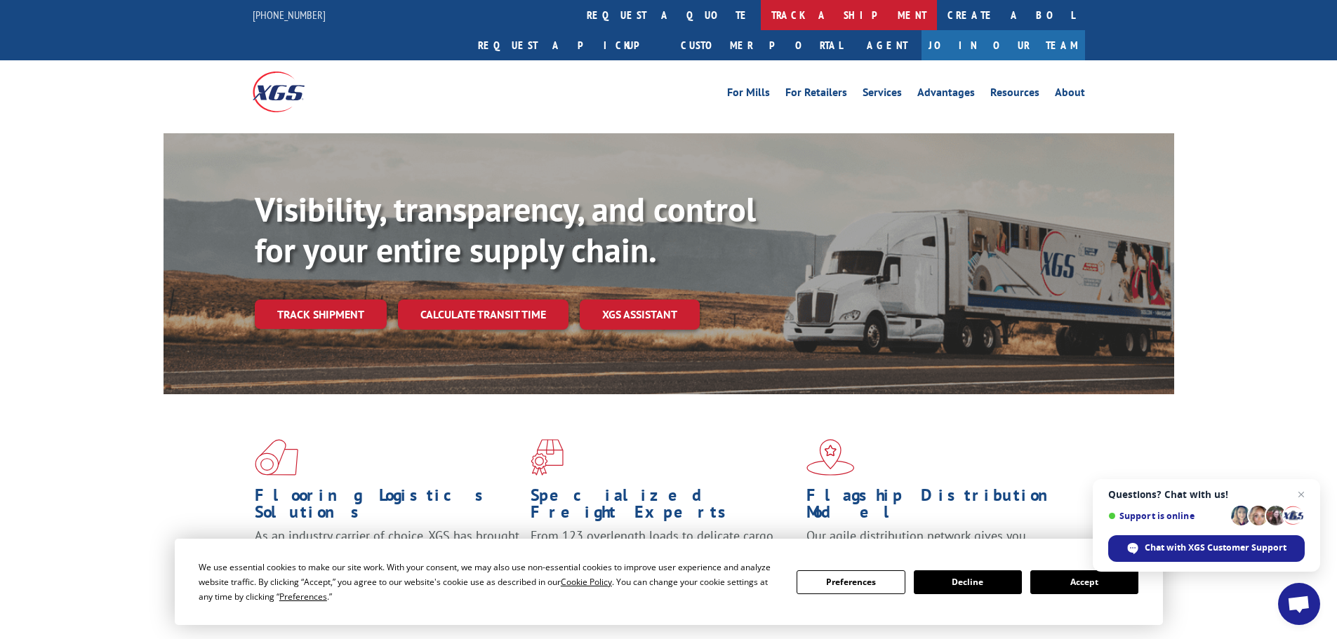
click at [761, 20] on link "track a shipment" at bounding box center [849, 15] width 176 height 30
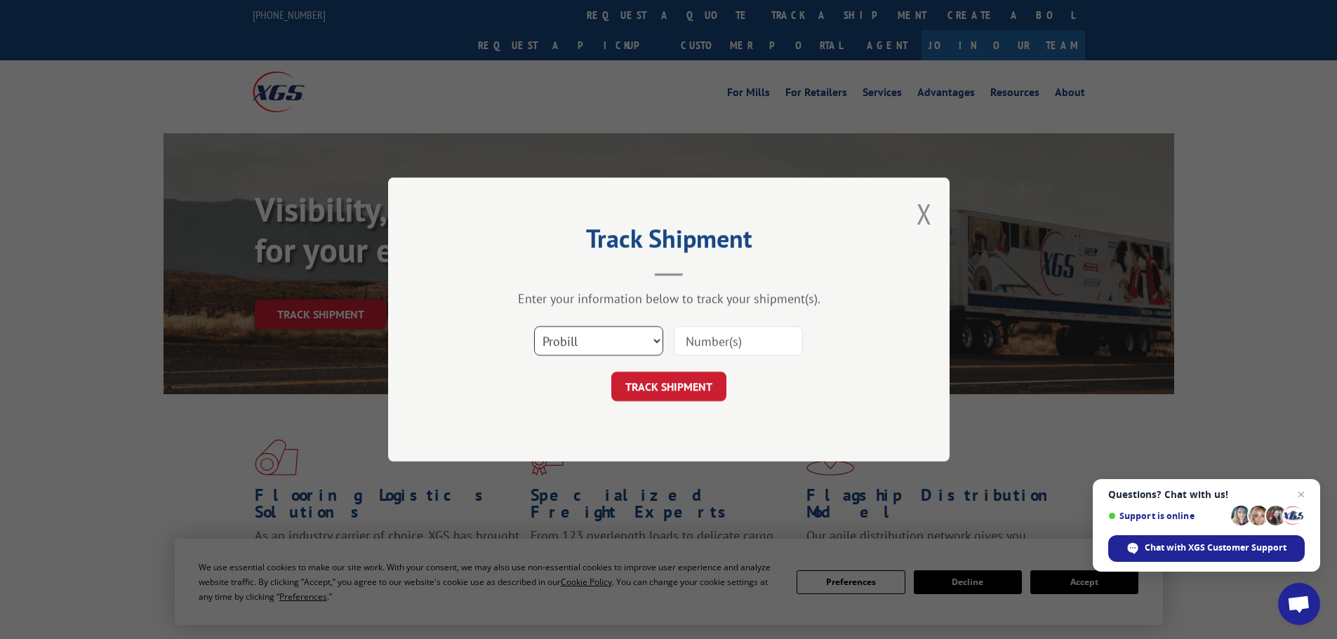
click at [580, 354] on select "Select category... Probill BOL PO" at bounding box center [598, 340] width 129 height 29
select select "bol"
click at [534, 326] on select "Select category... Probill BOL PO" at bounding box center [598, 340] width 129 height 29
drag, startPoint x: 747, startPoint y: 336, endPoint x: 732, endPoint y: 354, distance: 23.5
click at [747, 336] on input at bounding box center [738, 340] width 129 height 29
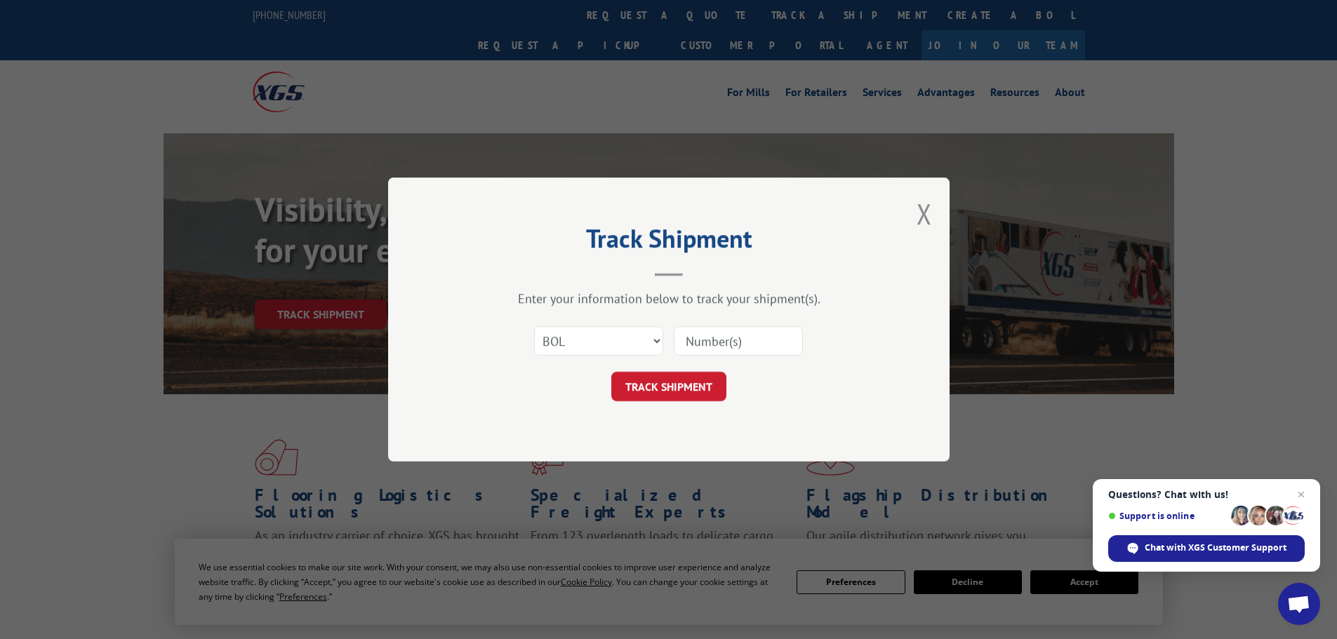
paste input "6AW9725"
type input "6AW9725"
click at [682, 381] on button "TRACK SHIPMENT" at bounding box center [668, 386] width 115 height 29
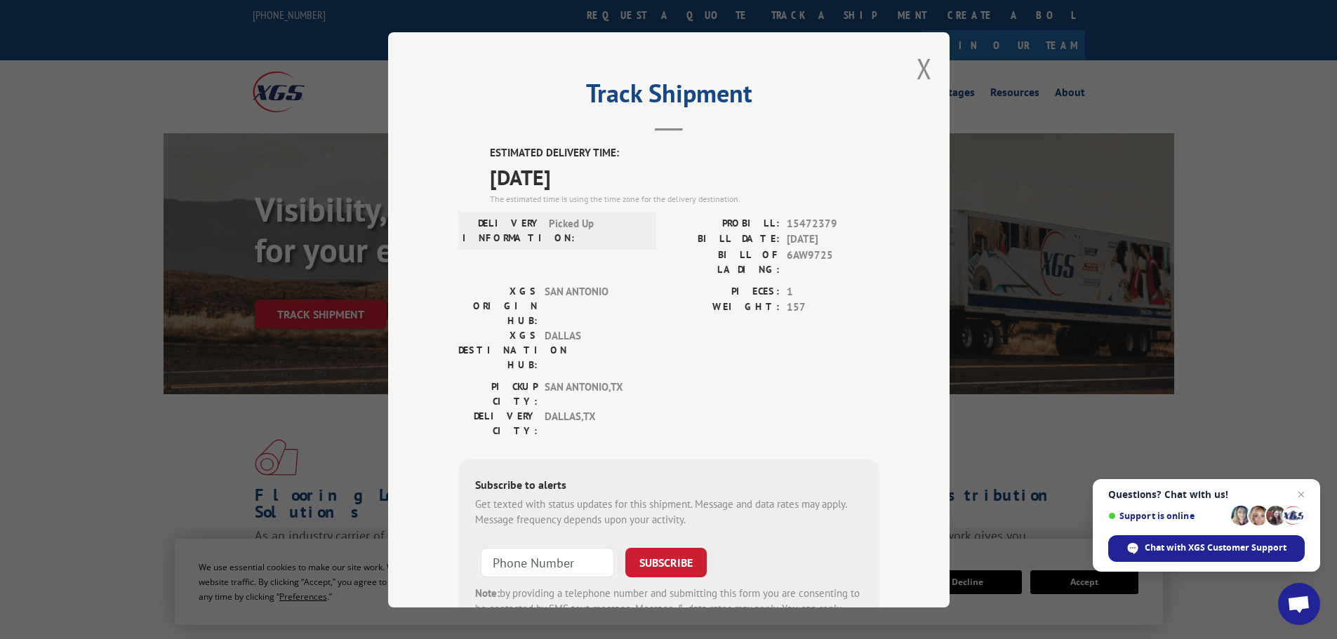
click at [810, 221] on span "15472379" at bounding box center [833, 223] width 93 height 16
click at [916, 71] on button "Close modal" at bounding box center [923, 68] width 15 height 37
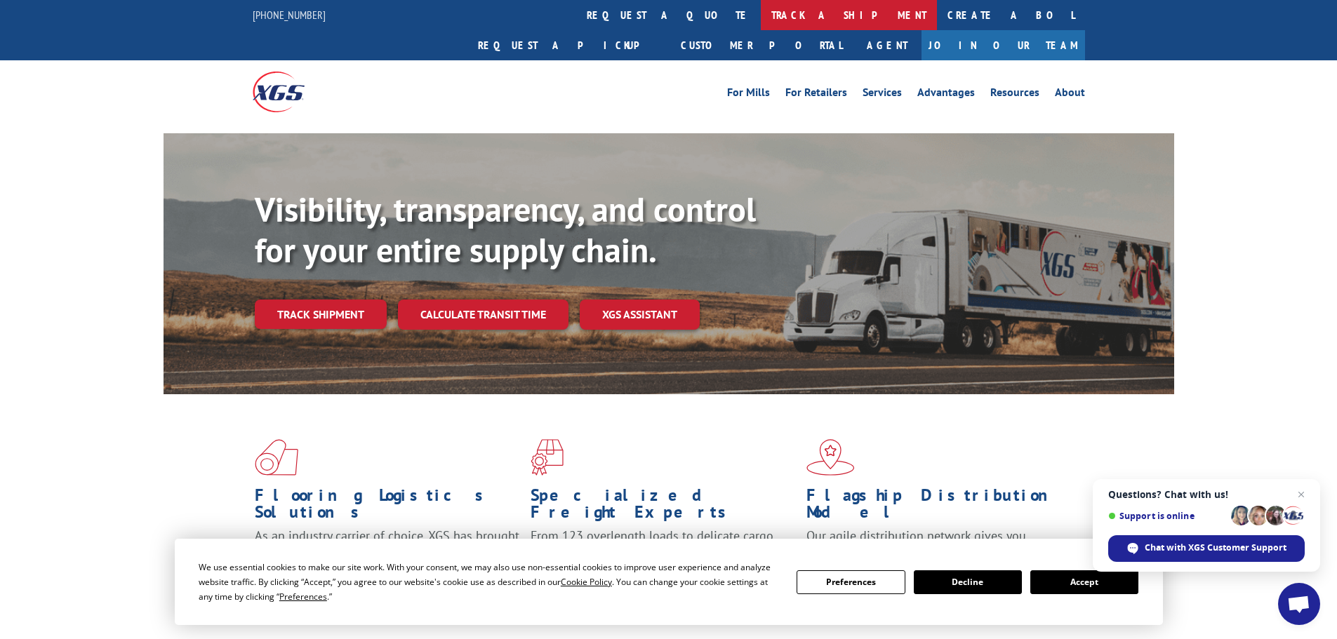
click at [761, 7] on link "track a shipment" at bounding box center [849, 15] width 176 height 30
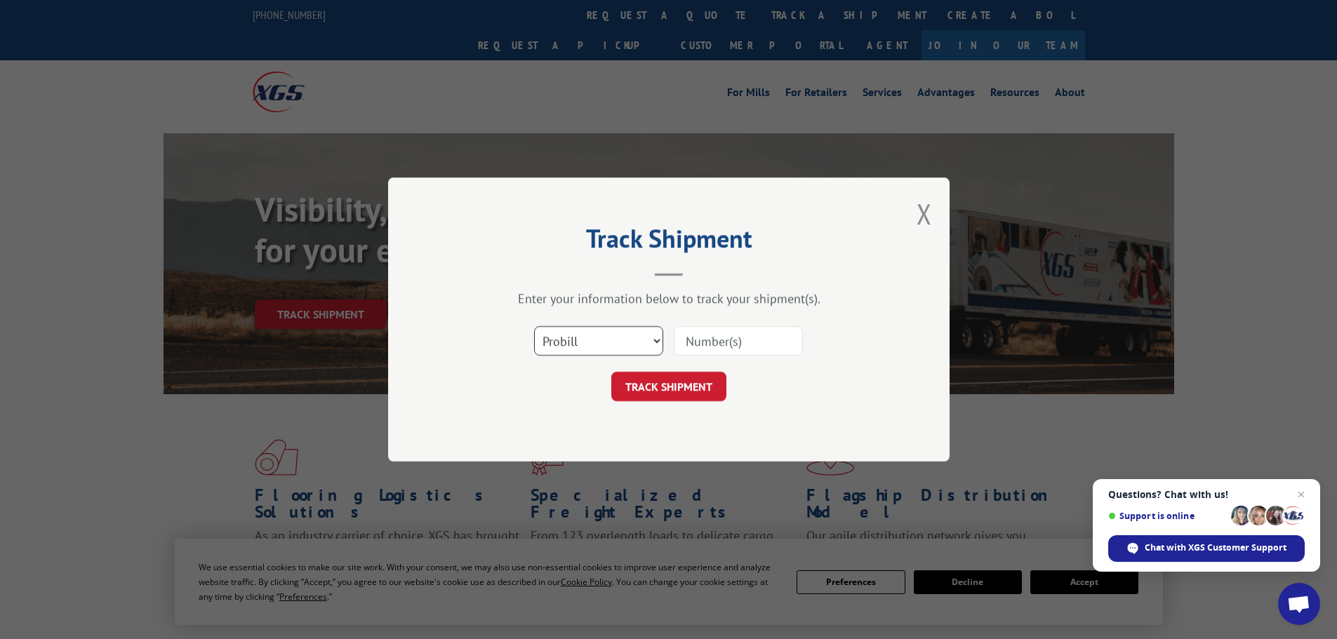
click at [620, 351] on select "Select category... Probill BOL PO" at bounding box center [598, 340] width 129 height 29
select select "bol"
click at [534, 326] on select "Select category... Probill BOL PO" at bounding box center [598, 340] width 129 height 29
drag, startPoint x: 733, startPoint y: 346, endPoint x: 715, endPoint y: 362, distance: 24.4
click at [733, 346] on input at bounding box center [738, 340] width 129 height 29
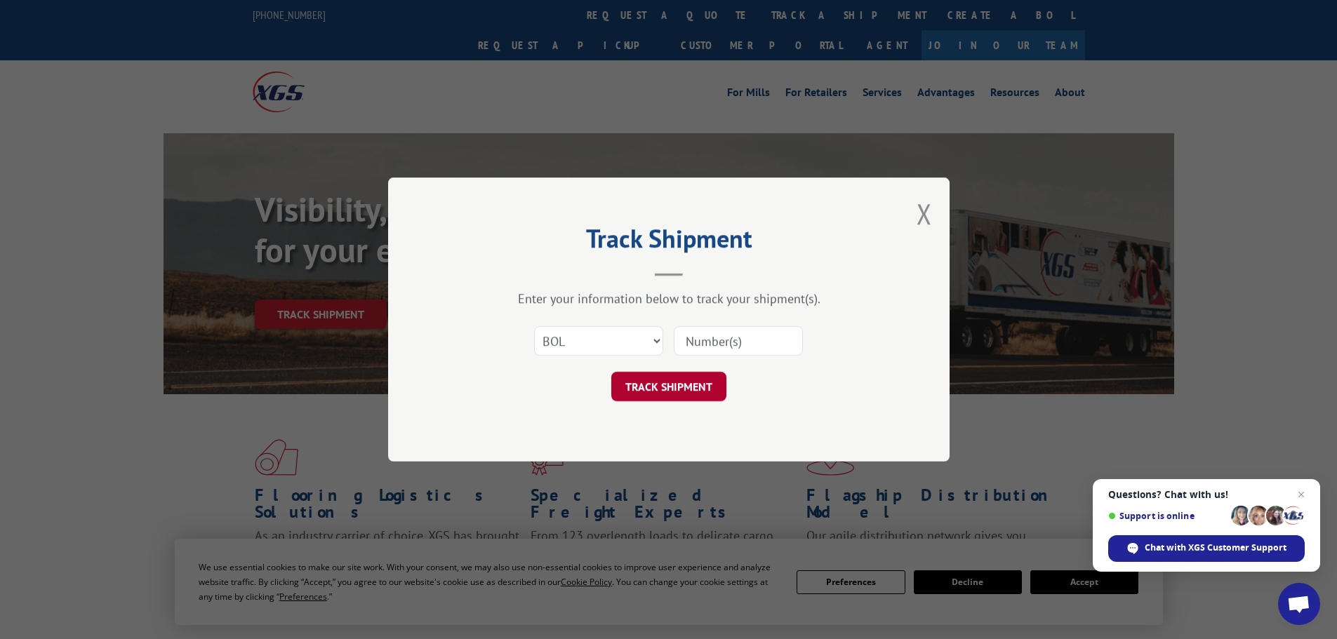
paste input "6AW9976"
type input "6AW9976"
click at [693, 378] on button "TRACK SHIPMENT" at bounding box center [668, 386] width 115 height 29
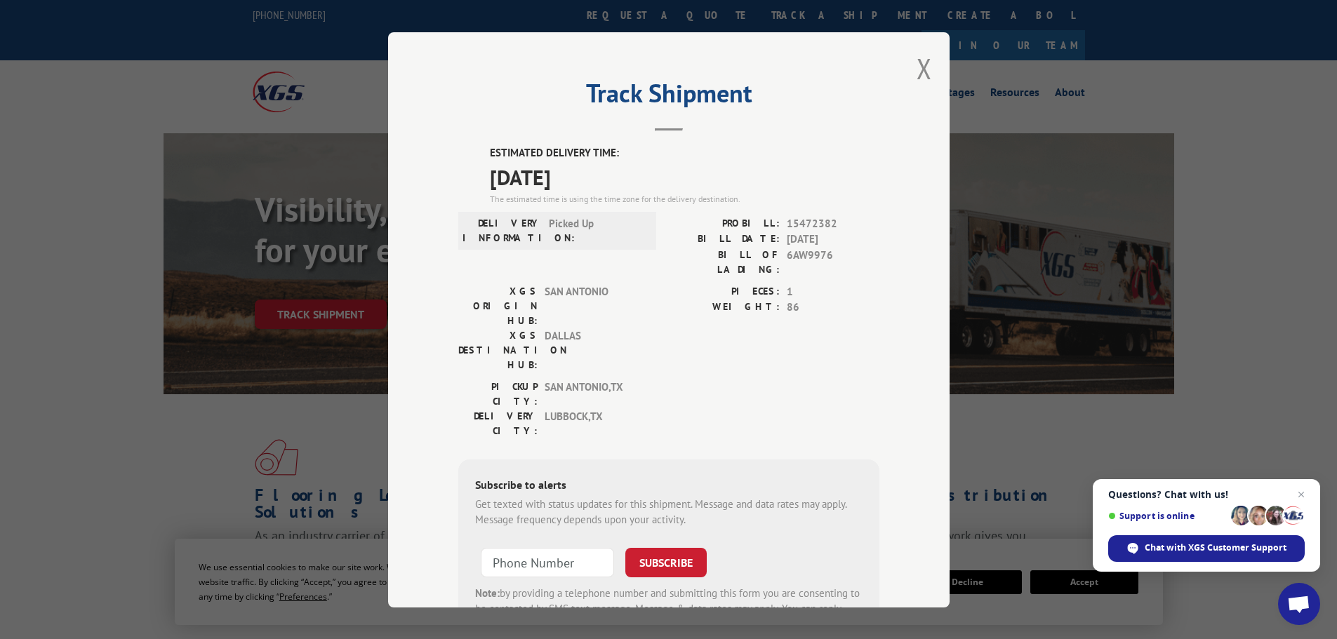
click at [801, 218] on span "15472382" at bounding box center [833, 223] width 93 height 16
drag, startPoint x: 802, startPoint y: 218, endPoint x: 812, endPoint y: 215, distance: 10.2
click at [809, 216] on span "15472382" at bounding box center [833, 223] width 93 height 16
click at [923, 68] on button "Close modal" at bounding box center [923, 68] width 15 height 37
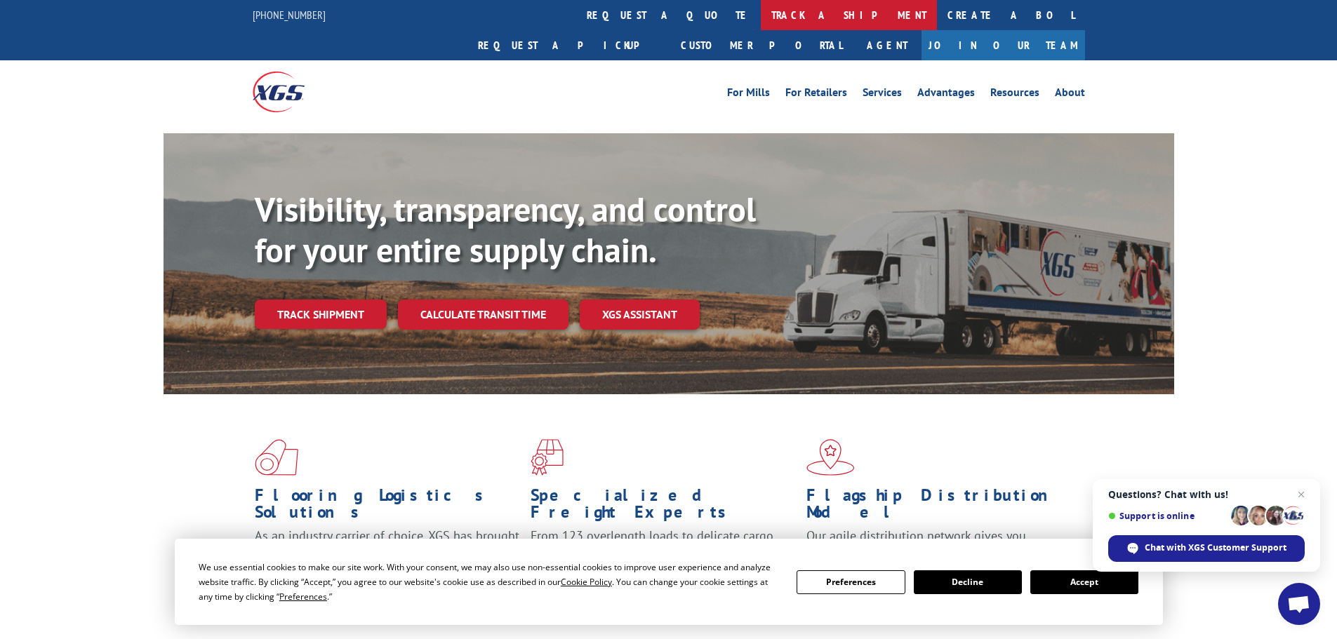
click at [761, 15] on link "track a shipment" at bounding box center [849, 15] width 176 height 30
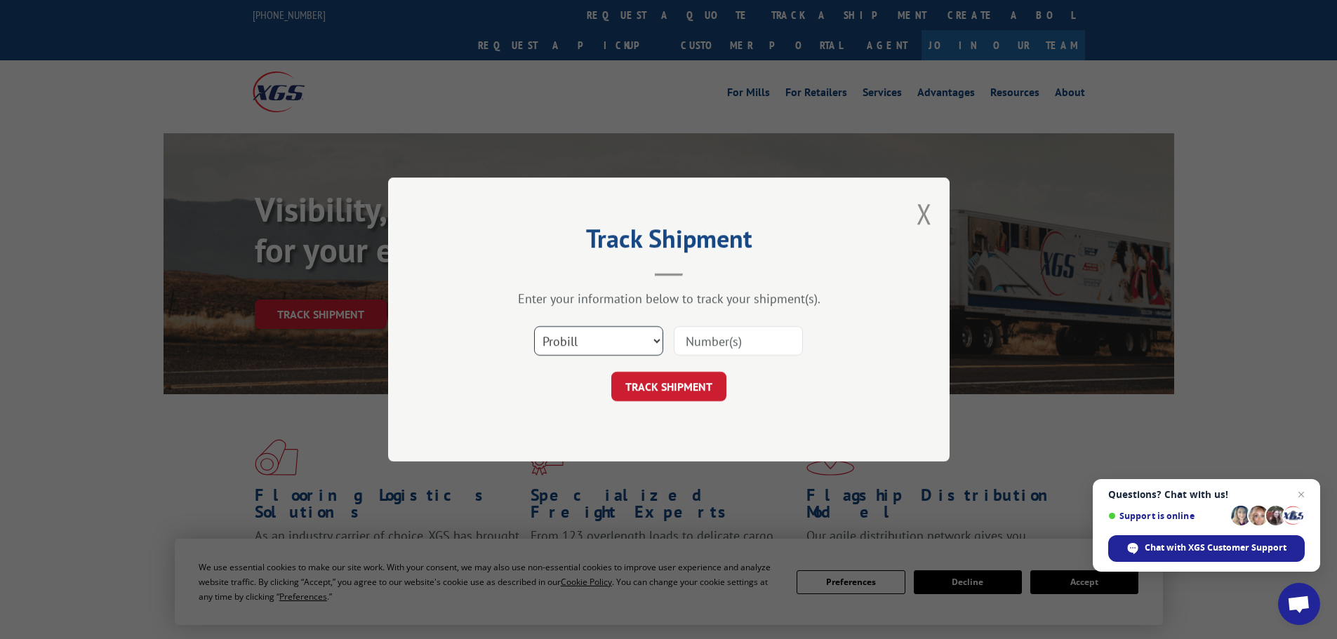
click at [605, 348] on select "Select category... Probill BOL PO" at bounding box center [598, 340] width 129 height 29
select select "bol"
click at [534, 326] on select "Select category... Probill BOL PO" at bounding box center [598, 340] width 129 height 29
drag, startPoint x: 744, startPoint y: 338, endPoint x: 729, endPoint y: 349, distance: 18.5
click at [744, 338] on input at bounding box center [738, 340] width 129 height 29
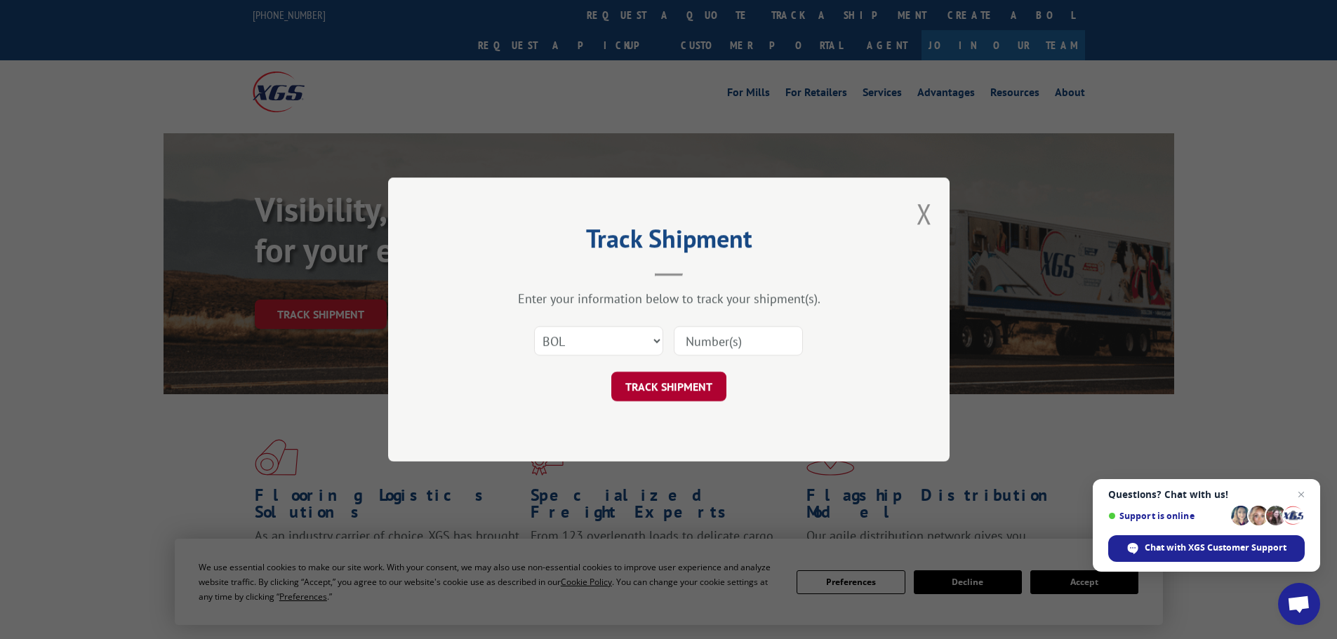
paste input "6AX3070"
type input "6AX3070"
click at [669, 401] on button "TRACK SHIPMENT" at bounding box center [668, 386] width 115 height 29
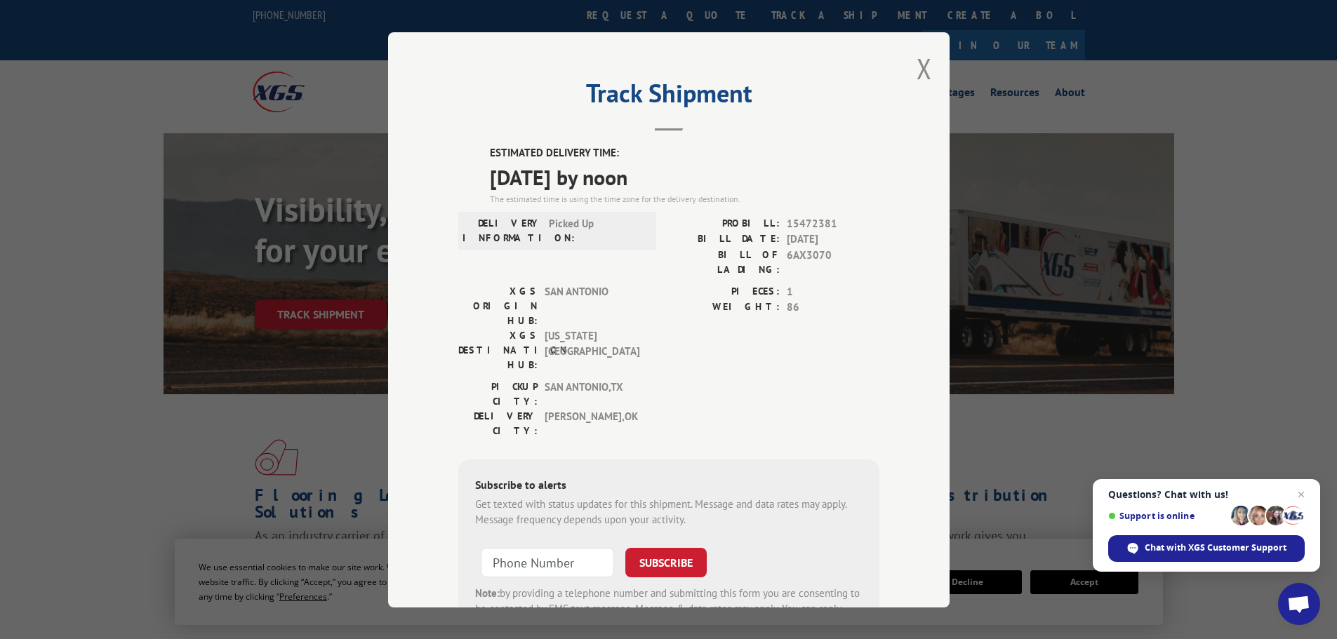
click at [805, 232] on span "[DATE]" at bounding box center [833, 240] width 93 height 16
click at [817, 221] on span "15472381" at bounding box center [833, 223] width 93 height 16
click at [921, 73] on button "Close modal" at bounding box center [923, 68] width 15 height 37
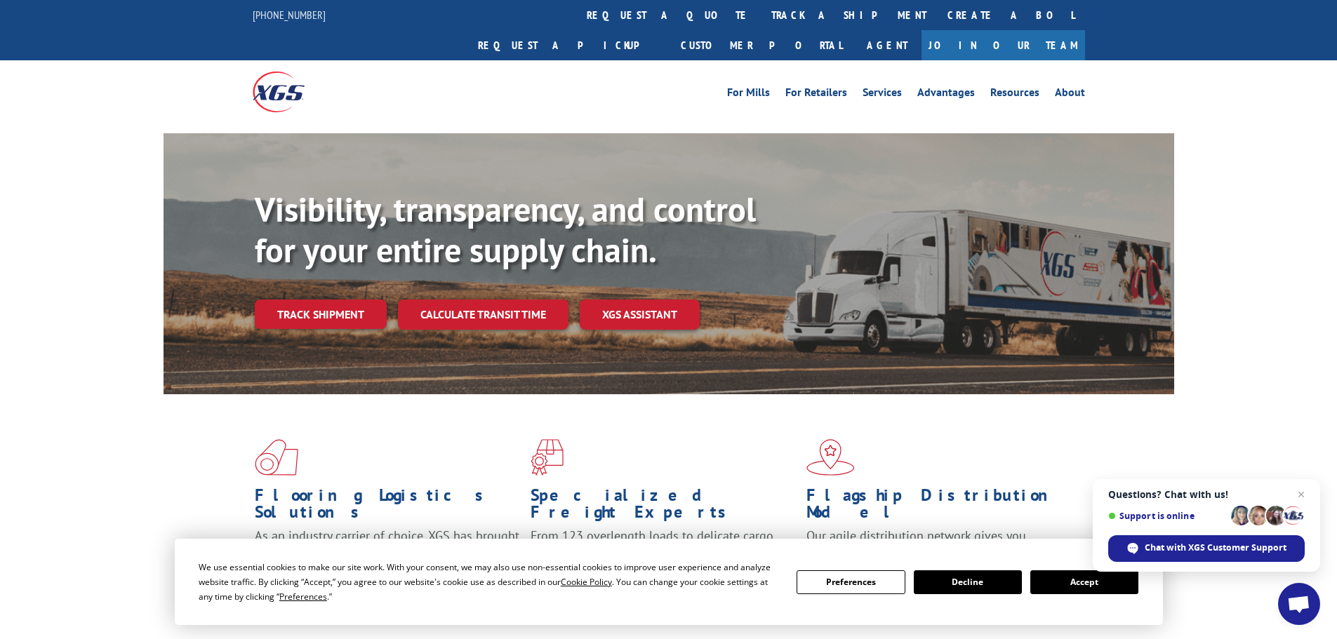
drag, startPoint x: 639, startPoint y: 22, endPoint x: 643, endPoint y: 41, distance: 20.0
click at [761, 22] on link "track a shipment" at bounding box center [849, 15] width 176 height 30
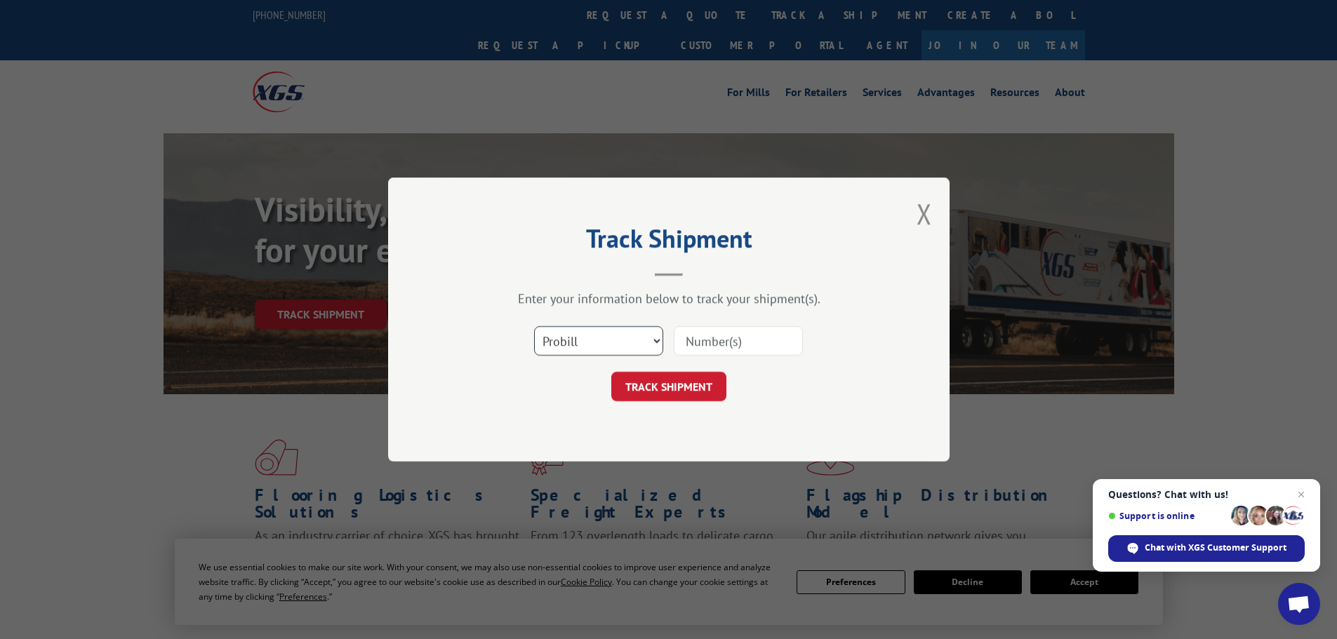
drag, startPoint x: 628, startPoint y: 345, endPoint x: 628, endPoint y: 354, distance: 9.8
click at [628, 345] on select "Select category... Probill BOL PO" at bounding box center [598, 340] width 129 height 29
select select "bol"
click at [534, 326] on select "Select category... Probill BOL PO" at bounding box center [598, 340] width 129 height 29
click at [770, 319] on div "Select category... Probill BOL PO" at bounding box center [668, 341] width 421 height 46
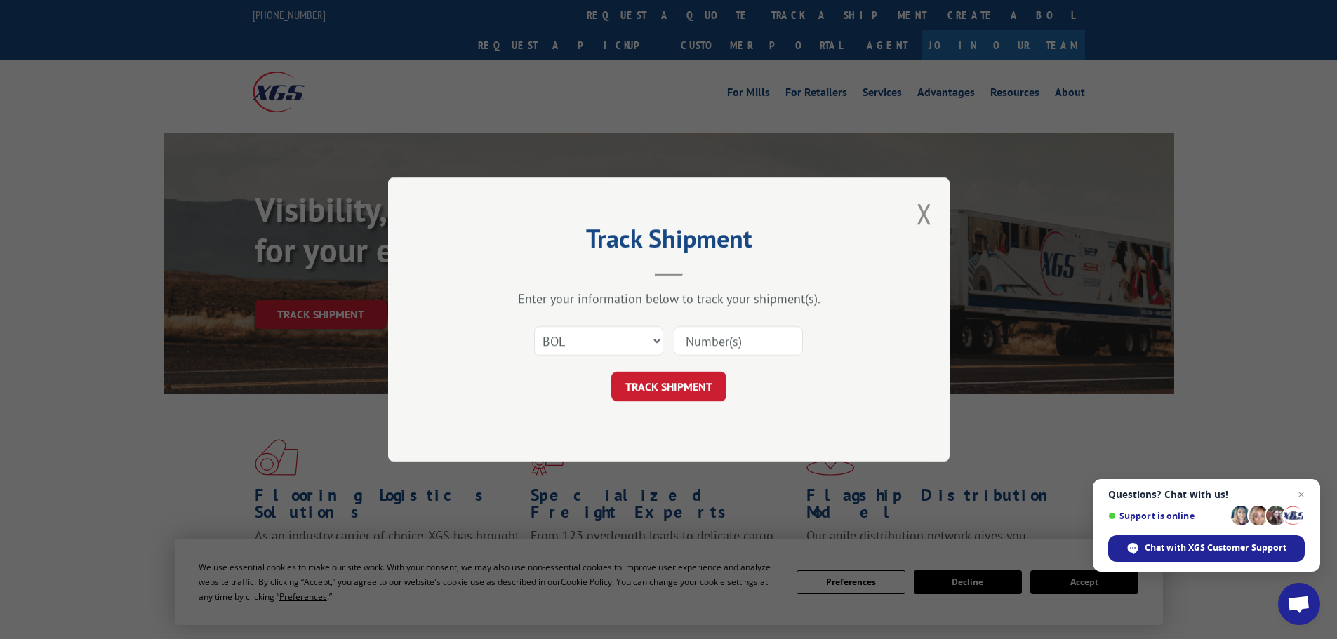
click at [749, 337] on input at bounding box center [738, 340] width 129 height 29
paste input "6AX9061"
type input "6AX9061"
drag, startPoint x: 672, startPoint y: 394, endPoint x: 679, endPoint y: 392, distance: 7.2
click at [672, 394] on button "TRACK SHIPMENT" at bounding box center [668, 386] width 115 height 29
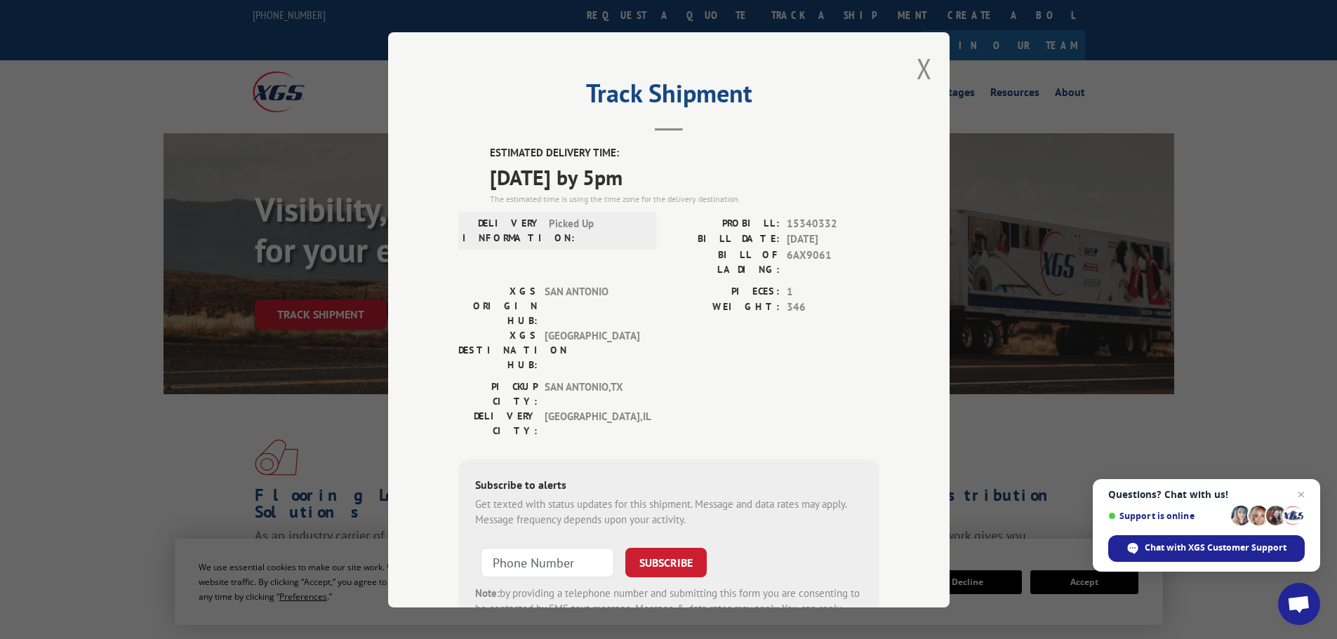
click at [816, 221] on span "15340332" at bounding box center [833, 223] width 93 height 16
drag, startPoint x: 923, startPoint y: 69, endPoint x: 1206, endPoint y: 173, distance: 301.3
click at [923, 69] on button "Close modal" at bounding box center [923, 68] width 15 height 37
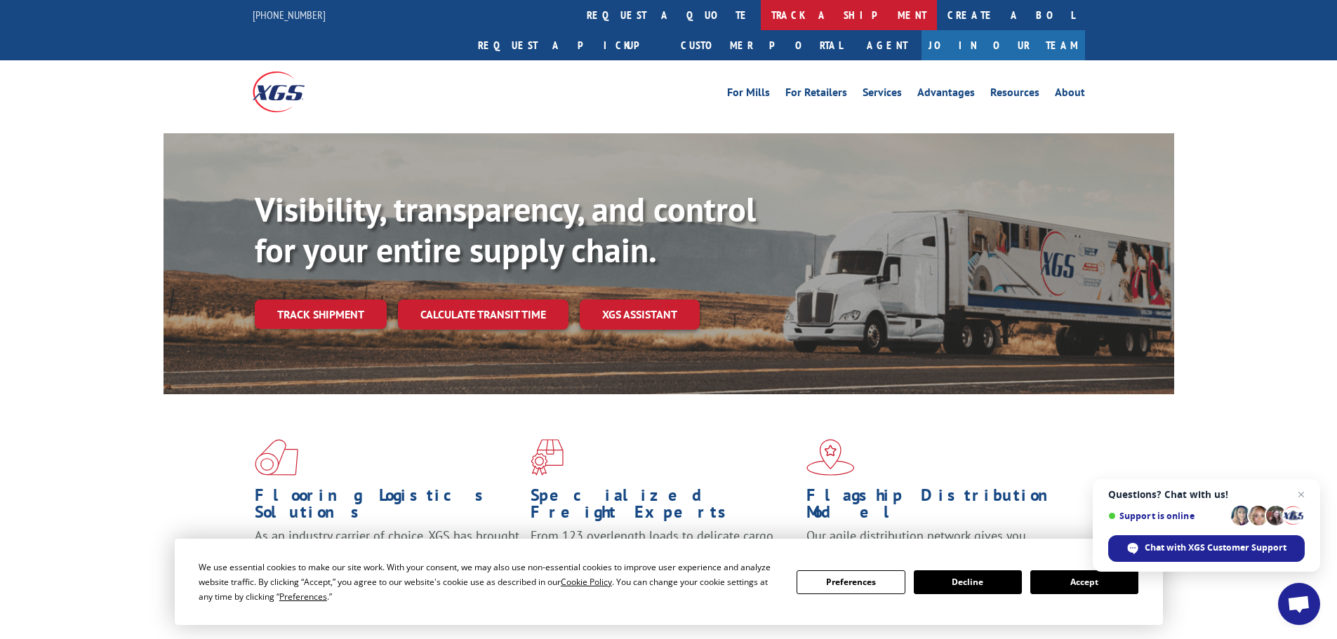
click at [761, 12] on link "track a shipment" at bounding box center [849, 15] width 176 height 30
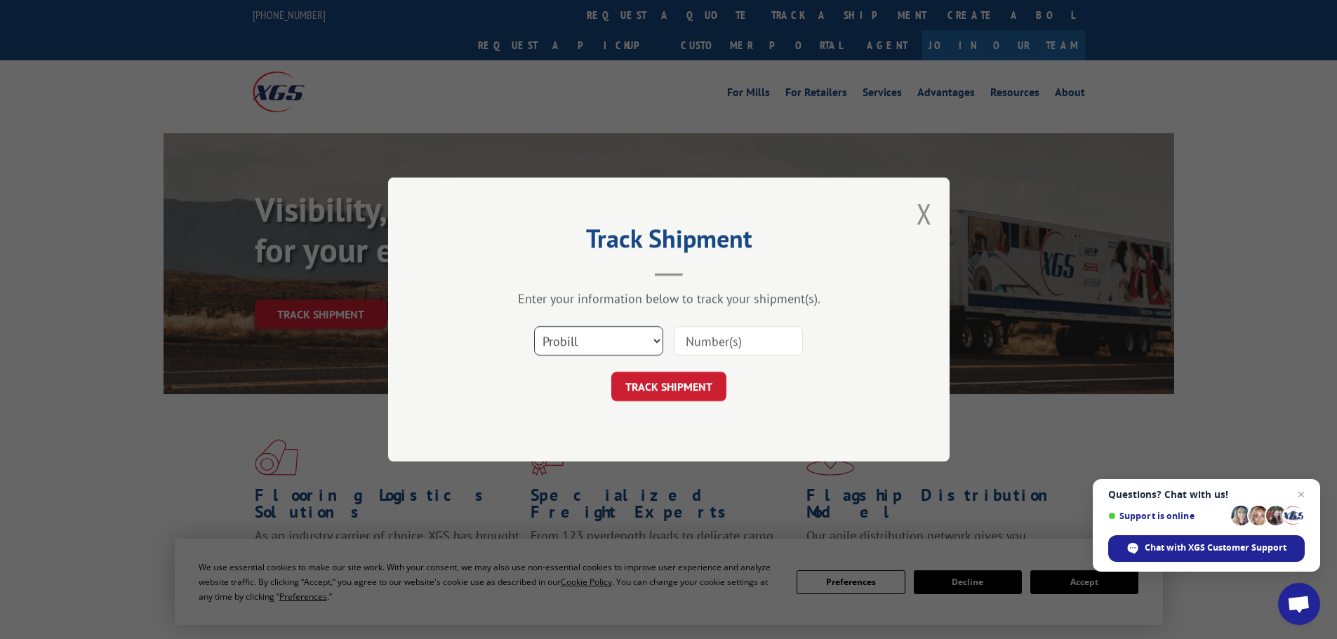
click at [629, 332] on select "Select category... Probill BOL PO" at bounding box center [598, 340] width 129 height 29
select select "bol"
click at [534, 326] on select "Select category... Probill BOL PO" at bounding box center [598, 340] width 129 height 29
drag, startPoint x: 752, startPoint y: 340, endPoint x: 742, endPoint y: 354, distance: 18.1
click at [752, 340] on input at bounding box center [738, 340] width 129 height 29
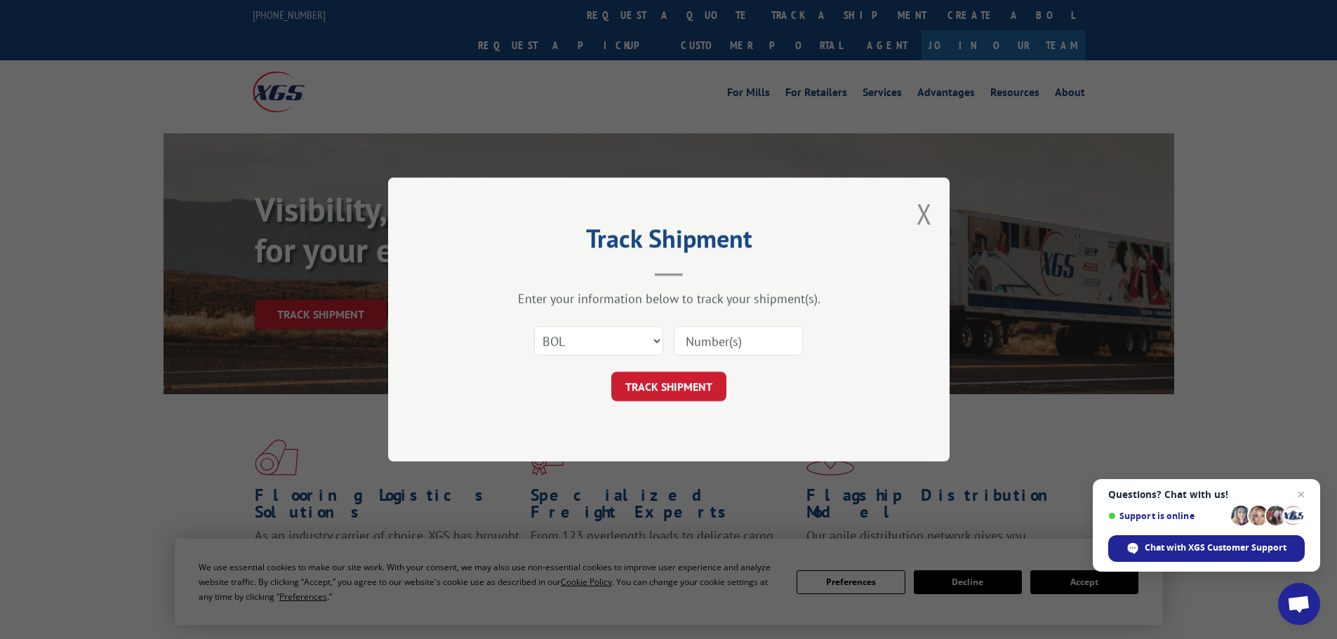
paste input "6AY1204"
type input "6AY1204"
click at [686, 387] on button "TRACK SHIPMENT" at bounding box center [668, 386] width 115 height 29
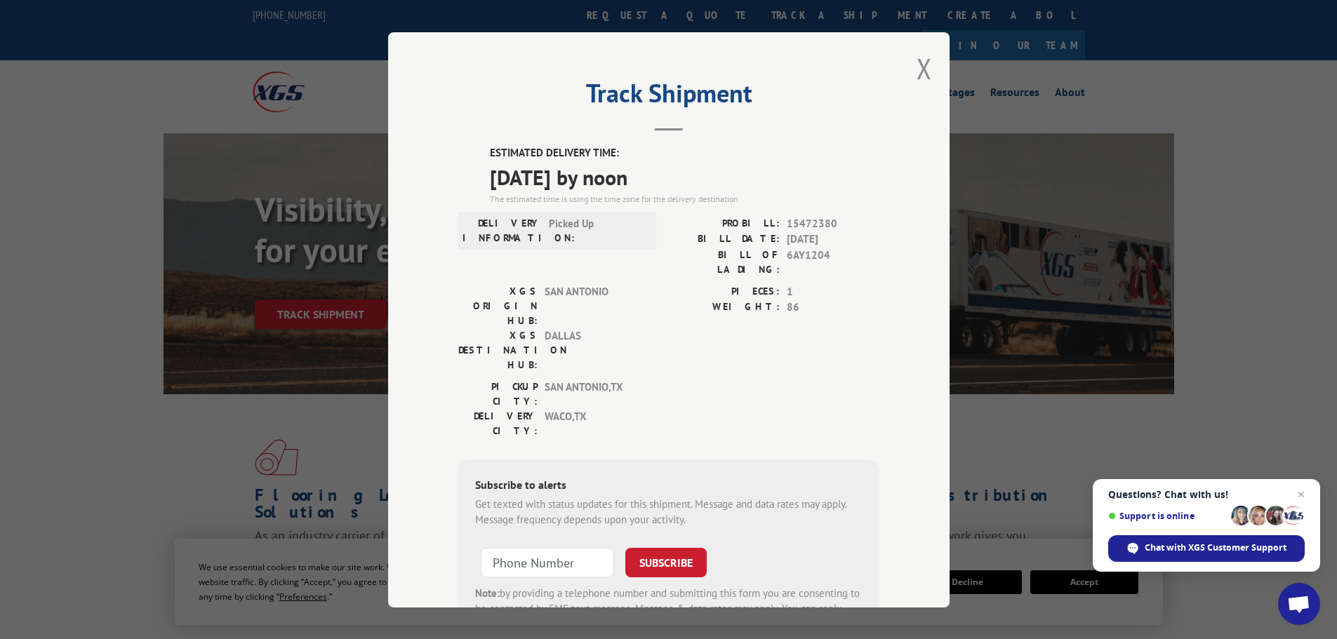
click at [810, 220] on span "15472380" at bounding box center [833, 223] width 93 height 16
drag, startPoint x: 916, startPoint y: 78, endPoint x: 842, endPoint y: 68, distance: 75.0
click at [916, 78] on button "Close modal" at bounding box center [923, 68] width 15 height 37
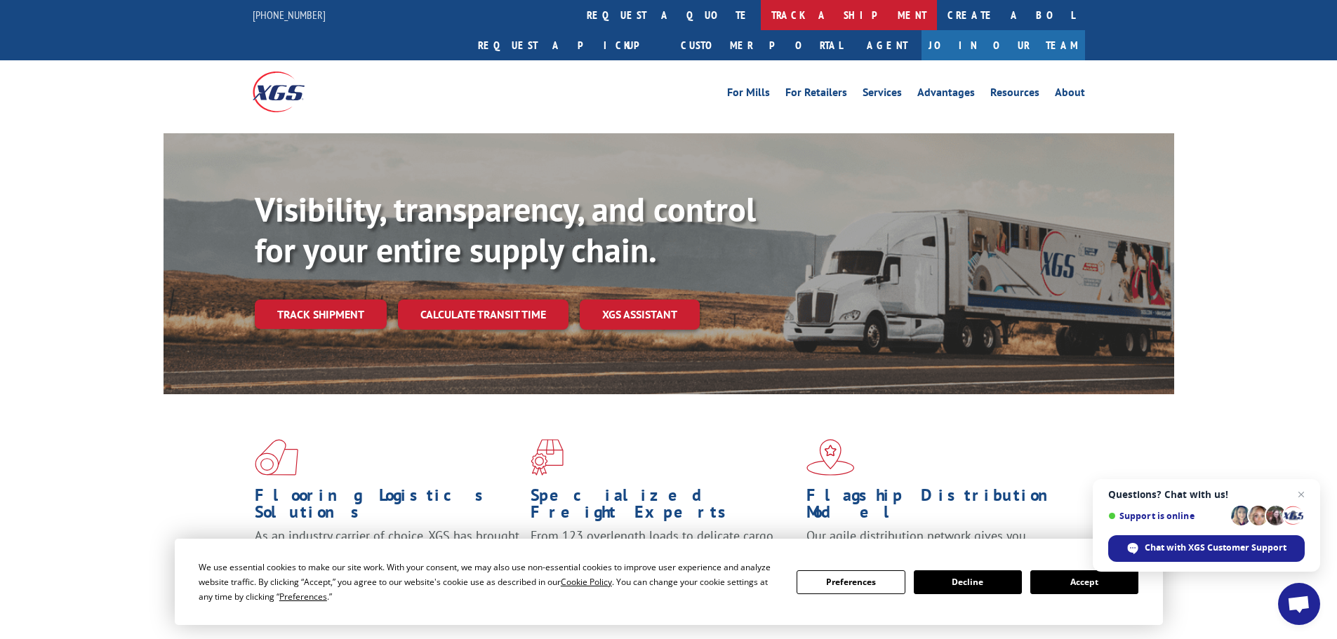
click at [761, 13] on link "track a shipment" at bounding box center [849, 15] width 176 height 30
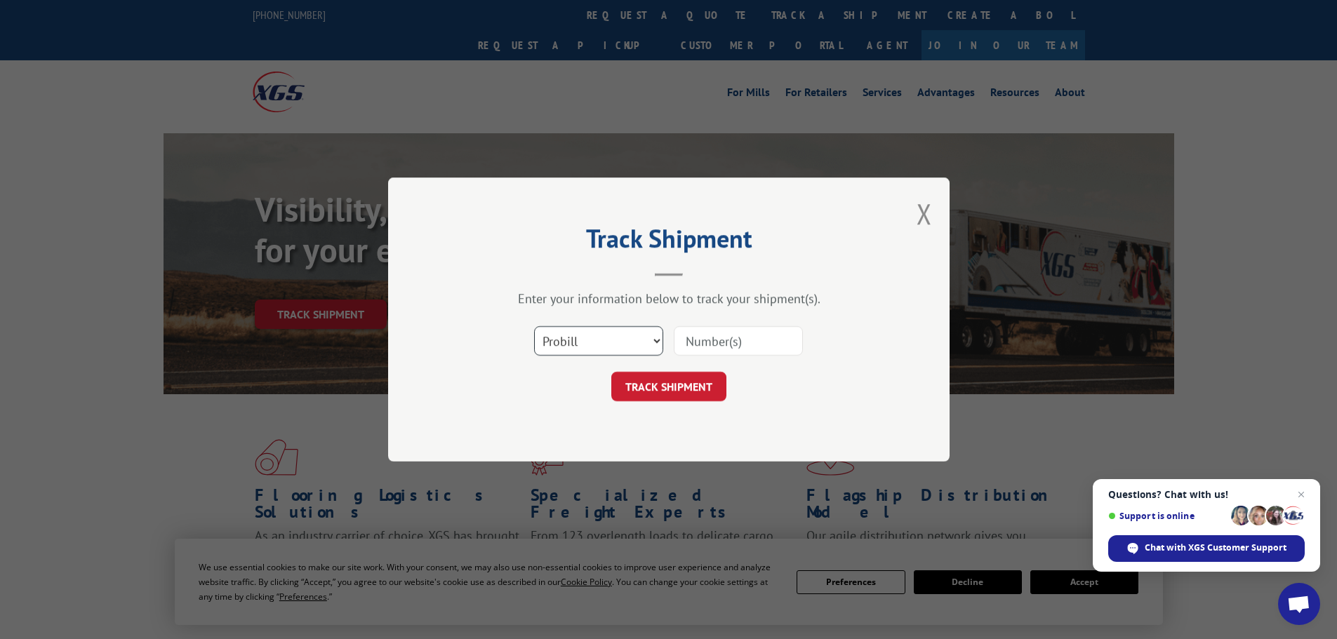
click at [645, 343] on select "Select category... Probill BOL PO" at bounding box center [598, 340] width 129 height 29
select select "bol"
click at [534, 326] on select "Select category... Probill BOL PO" at bounding box center [598, 340] width 129 height 29
drag, startPoint x: 752, startPoint y: 338, endPoint x: 740, endPoint y: 353, distance: 19.0
click at [752, 338] on input at bounding box center [738, 340] width 129 height 29
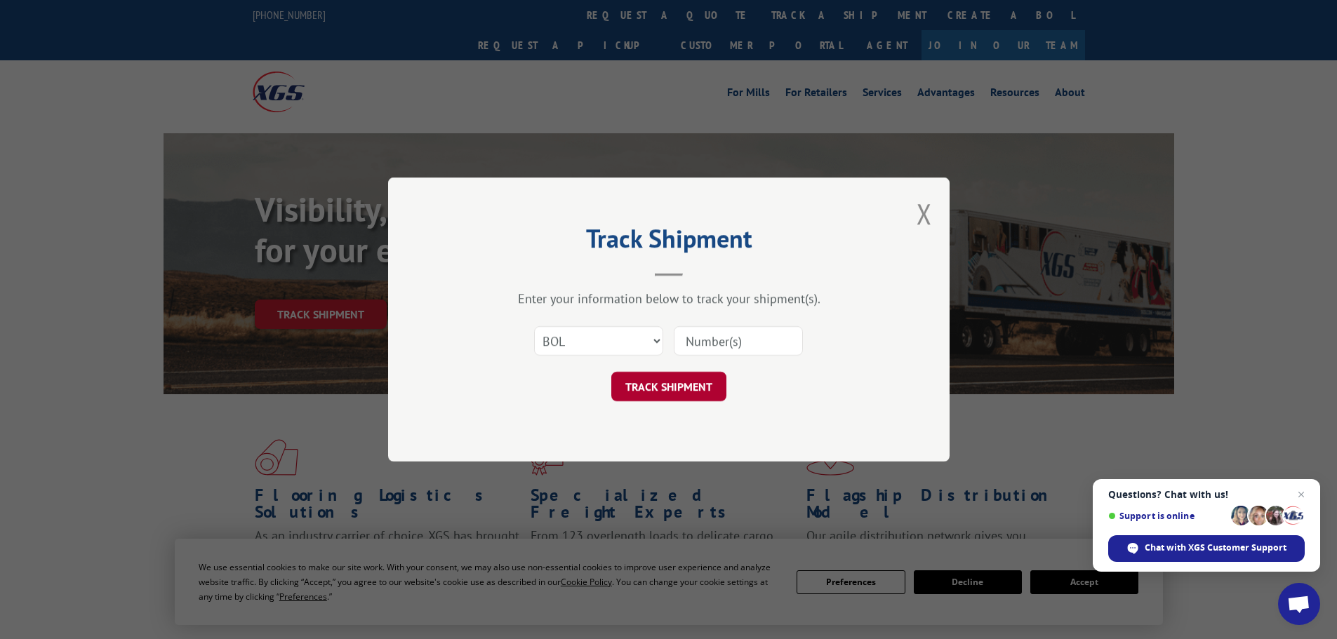
paste input "6AY4864"
type input "6AY4864"
click at [686, 385] on button "TRACK SHIPMENT" at bounding box center [668, 386] width 115 height 29
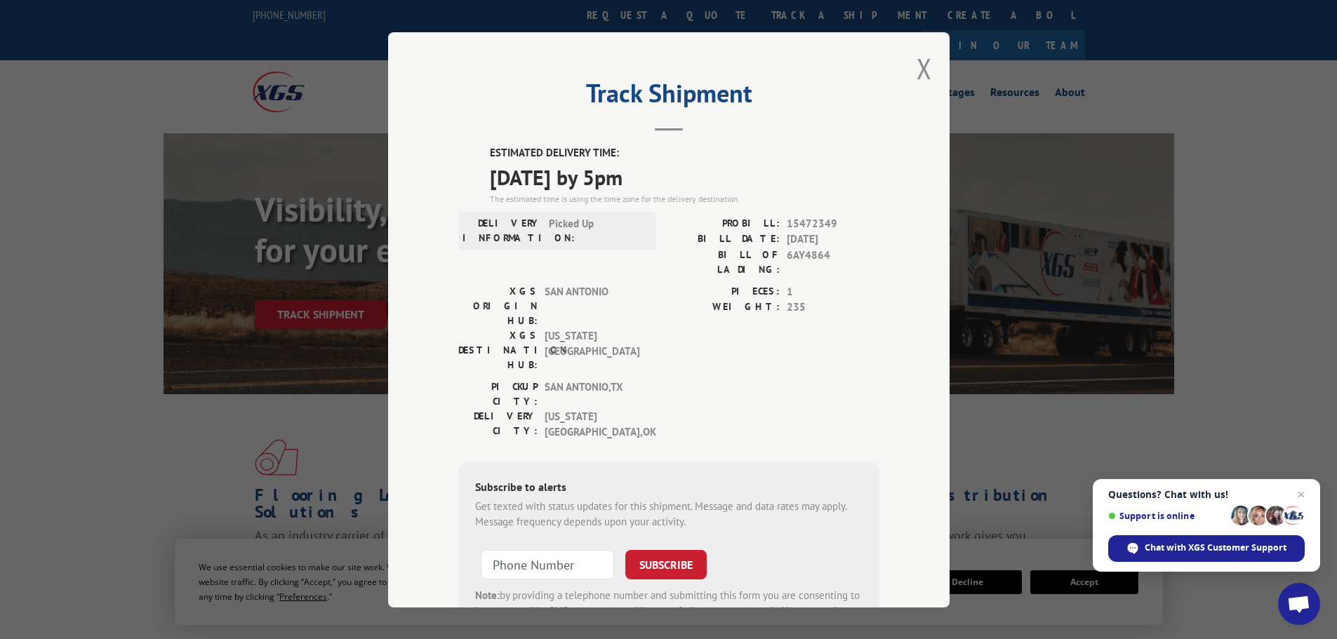
click at [825, 225] on span "15472349" at bounding box center [833, 223] width 93 height 16
click at [805, 216] on span "15472349" at bounding box center [833, 223] width 93 height 16
click at [807, 223] on span "15472349" at bounding box center [833, 223] width 93 height 16
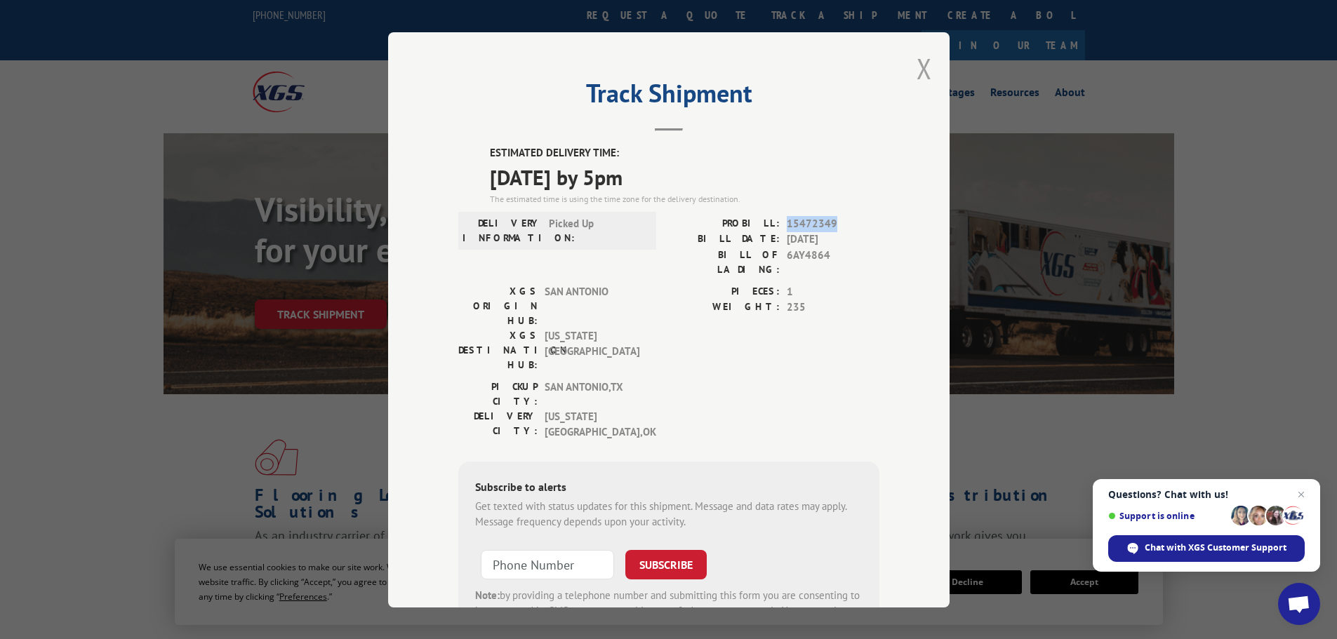
click at [925, 66] on button "Close modal" at bounding box center [923, 68] width 15 height 37
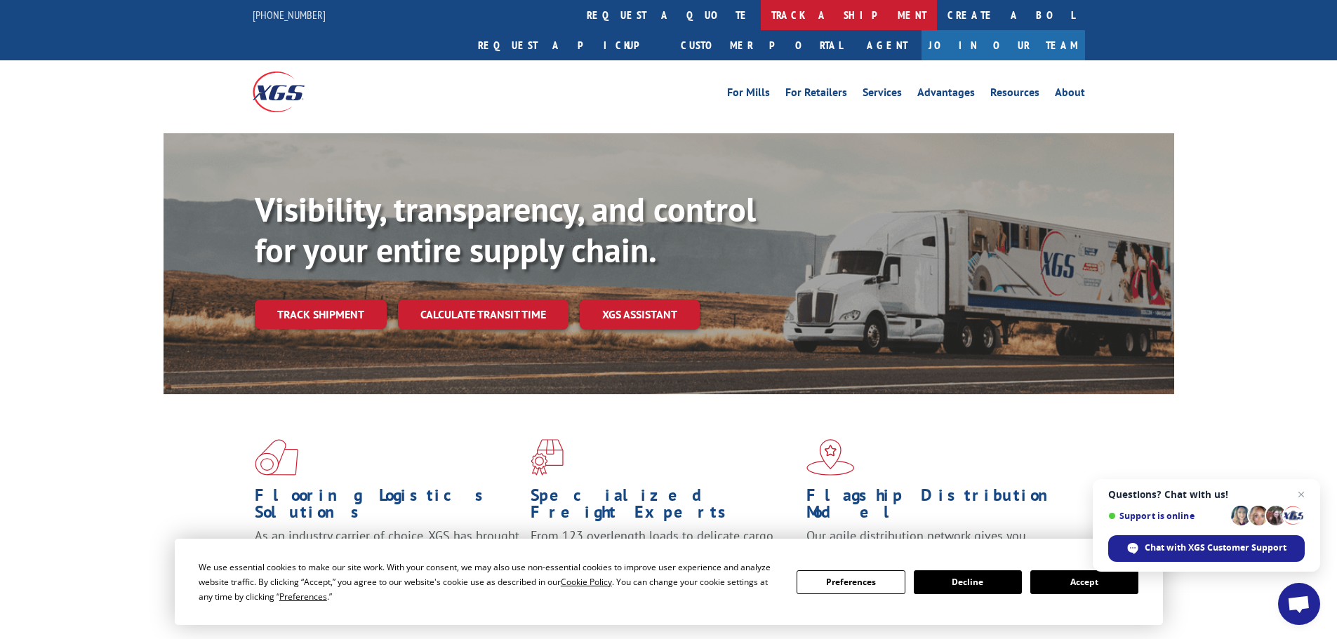
click at [761, 18] on link "track a shipment" at bounding box center [849, 15] width 176 height 30
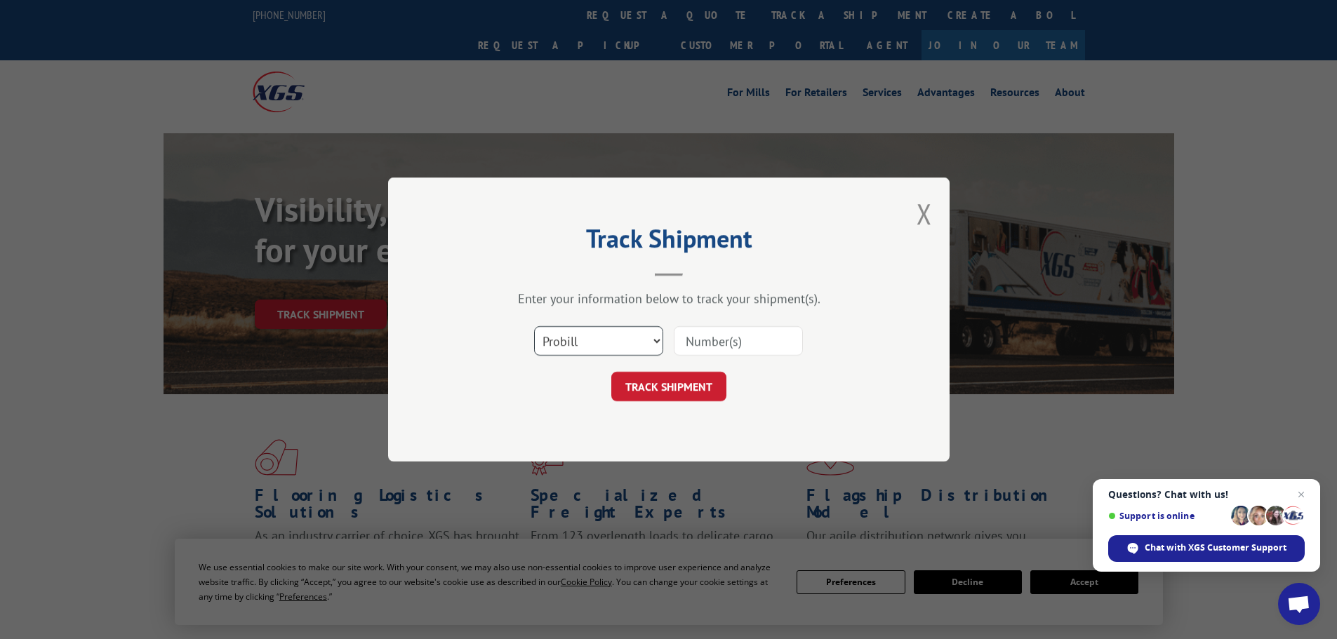
click at [656, 340] on select "Select category... Probill BOL PO" at bounding box center [598, 340] width 129 height 29
select select "bol"
click at [534, 326] on select "Select category... Probill BOL PO" at bounding box center [598, 340] width 129 height 29
click at [735, 336] on input at bounding box center [738, 340] width 129 height 29
paste input "6AY7089"
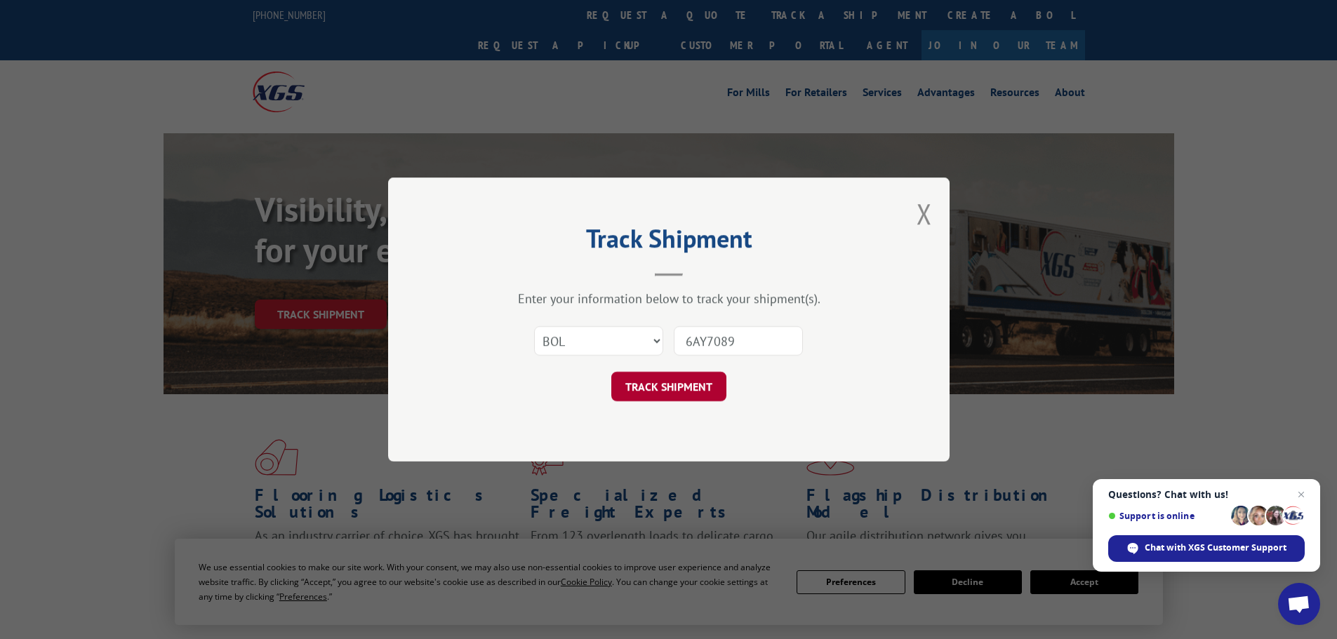
type input "6AY7089"
click at [691, 399] on button "TRACK SHIPMENT" at bounding box center [668, 386] width 115 height 29
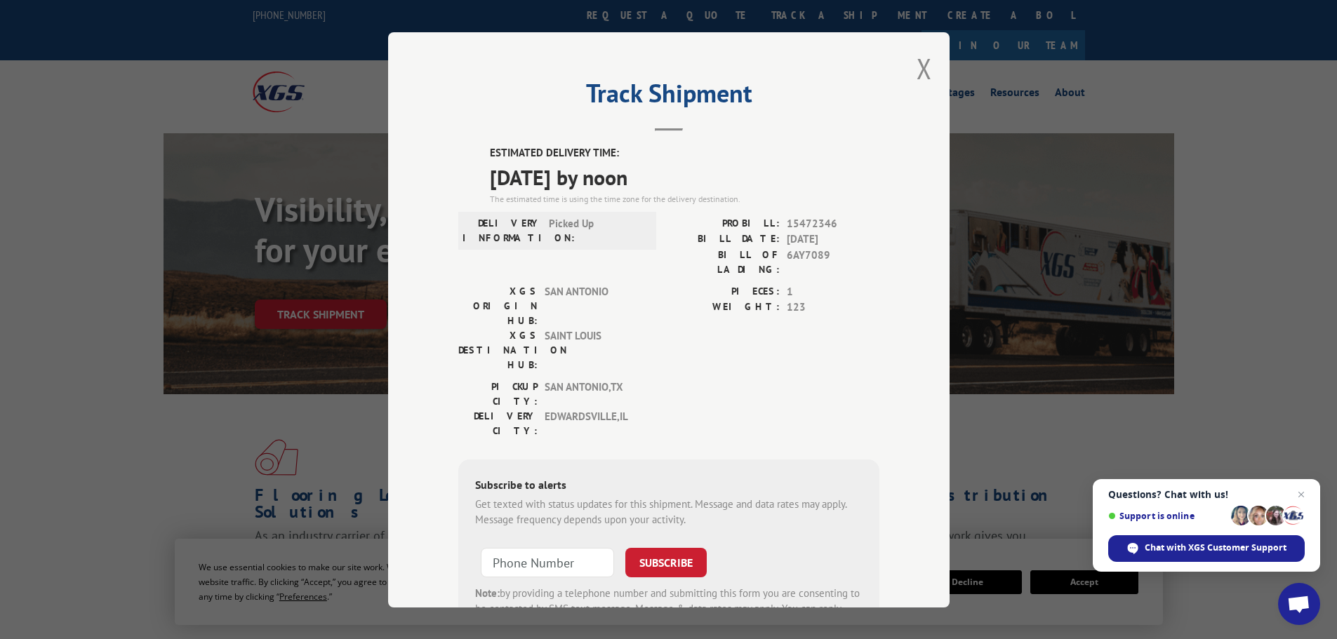
click at [815, 223] on span "15472346" at bounding box center [833, 223] width 93 height 16
click at [916, 75] on button "Close modal" at bounding box center [923, 68] width 15 height 37
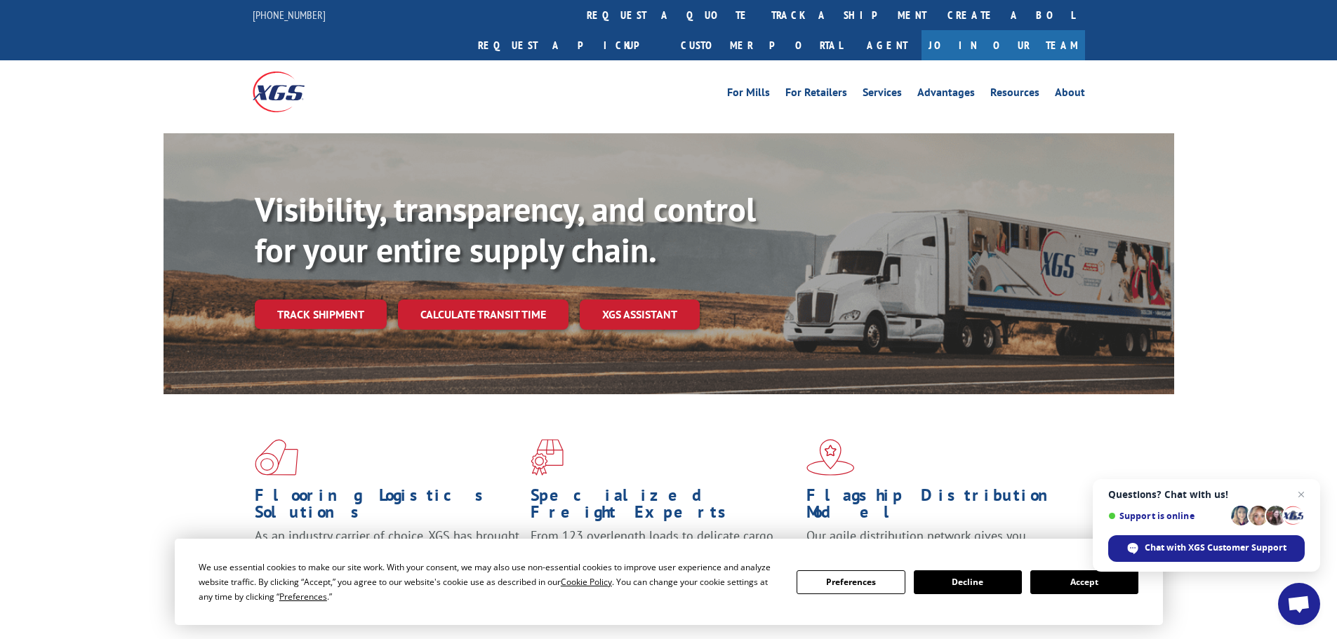
drag, startPoint x: 637, startPoint y: 13, endPoint x: 637, endPoint y: 39, distance: 26.0
click at [761, 13] on link "track a shipment" at bounding box center [849, 15] width 176 height 30
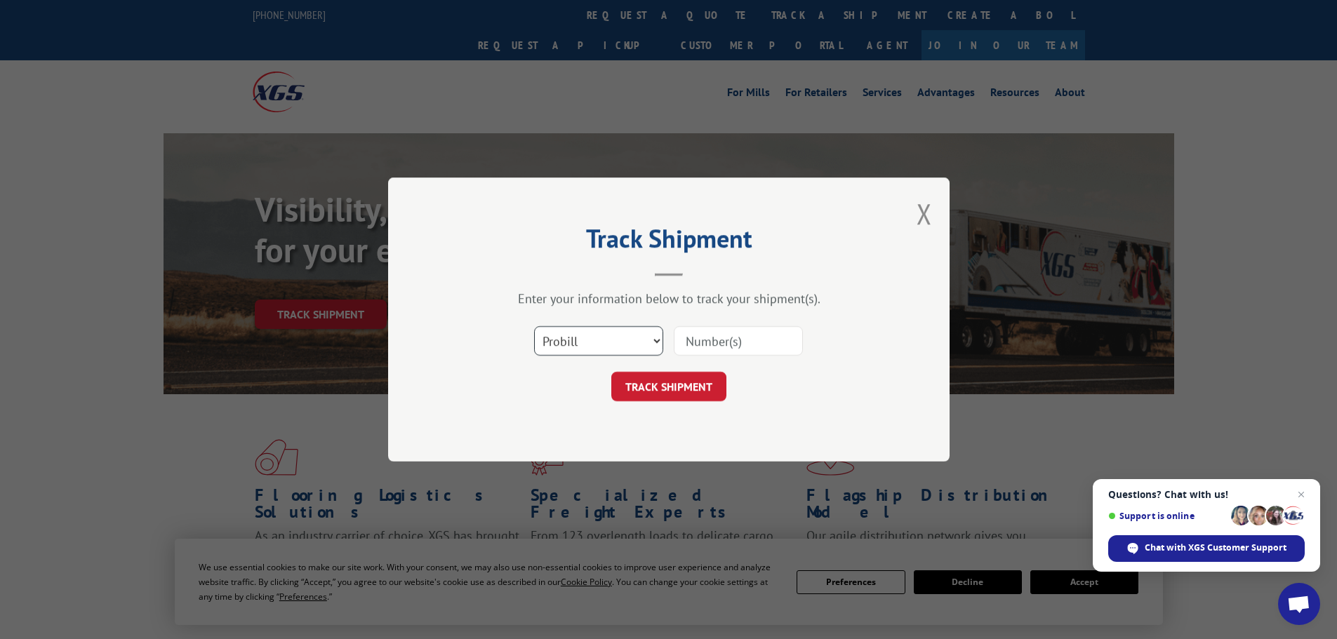
click at [618, 354] on select "Select category... Probill BOL PO" at bounding box center [598, 340] width 129 height 29
select select "bol"
click at [534, 326] on select "Select category... Probill BOL PO" at bounding box center [598, 340] width 129 height 29
drag, startPoint x: 714, startPoint y: 332, endPoint x: 716, endPoint y: 343, distance: 11.3
click at [716, 333] on input at bounding box center [738, 340] width 129 height 29
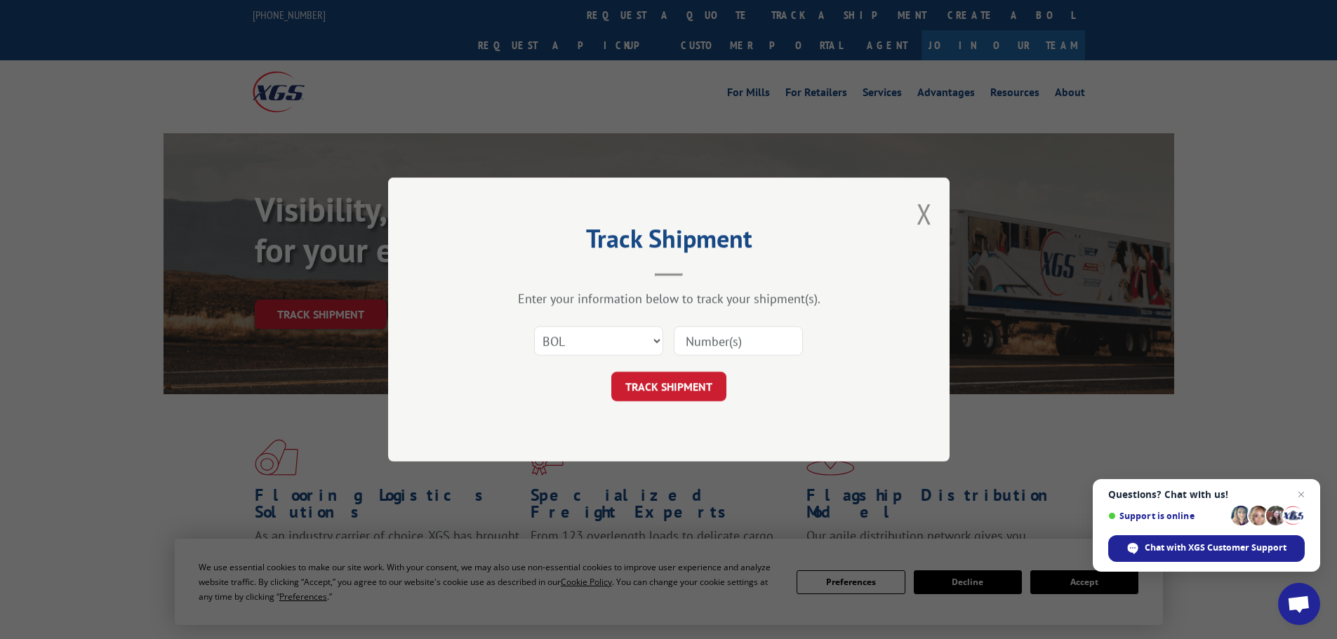
paste input "6BA0327"
type input "6BA0327"
click at [695, 375] on button "TRACK SHIPMENT" at bounding box center [668, 386] width 115 height 29
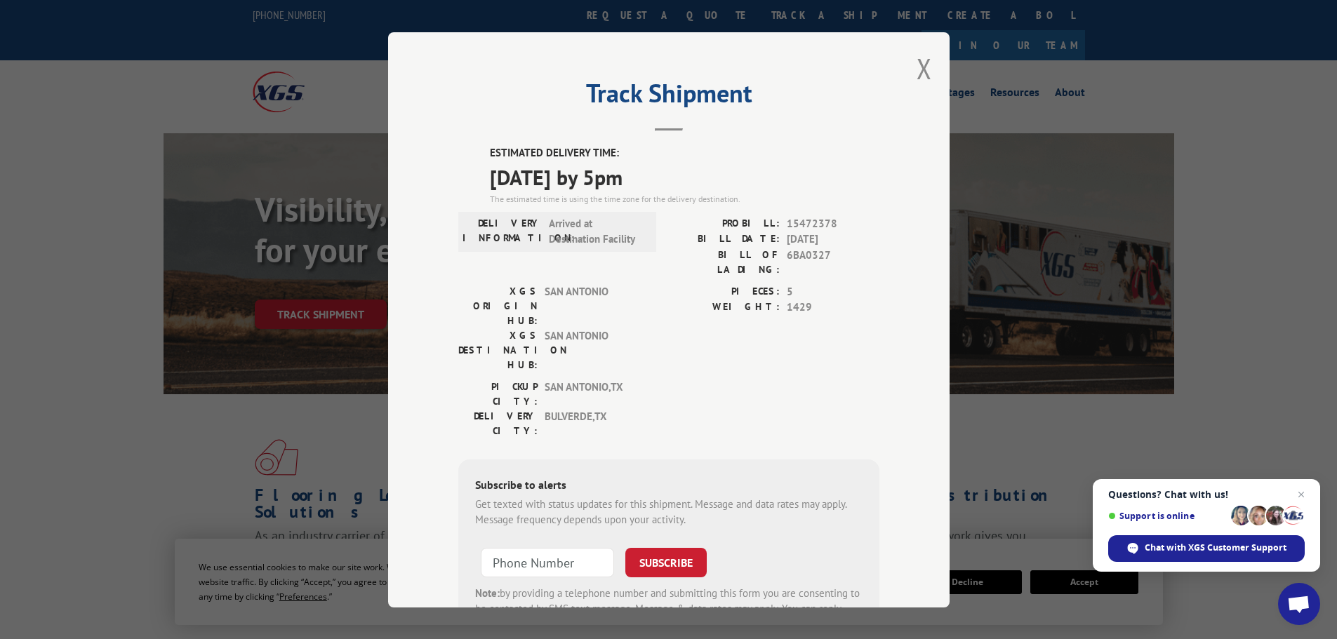
click at [806, 228] on span "15472378" at bounding box center [833, 223] width 93 height 16
click at [909, 76] on div "Track Shipment ESTIMATED DELIVERY TIME: [DATE] by 5pm The estimated time is usi…" at bounding box center [668, 319] width 561 height 575
click at [918, 66] on button "Close modal" at bounding box center [923, 68] width 15 height 37
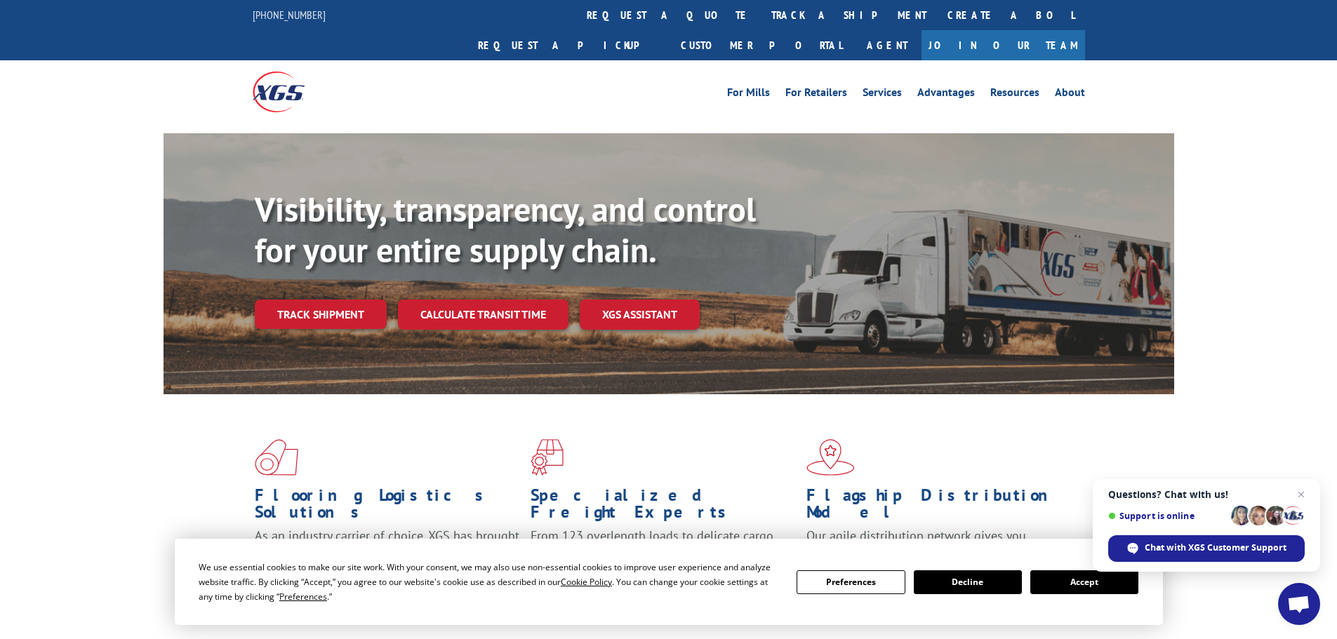
click at [761, 22] on link "track a shipment" at bounding box center [849, 15] width 176 height 30
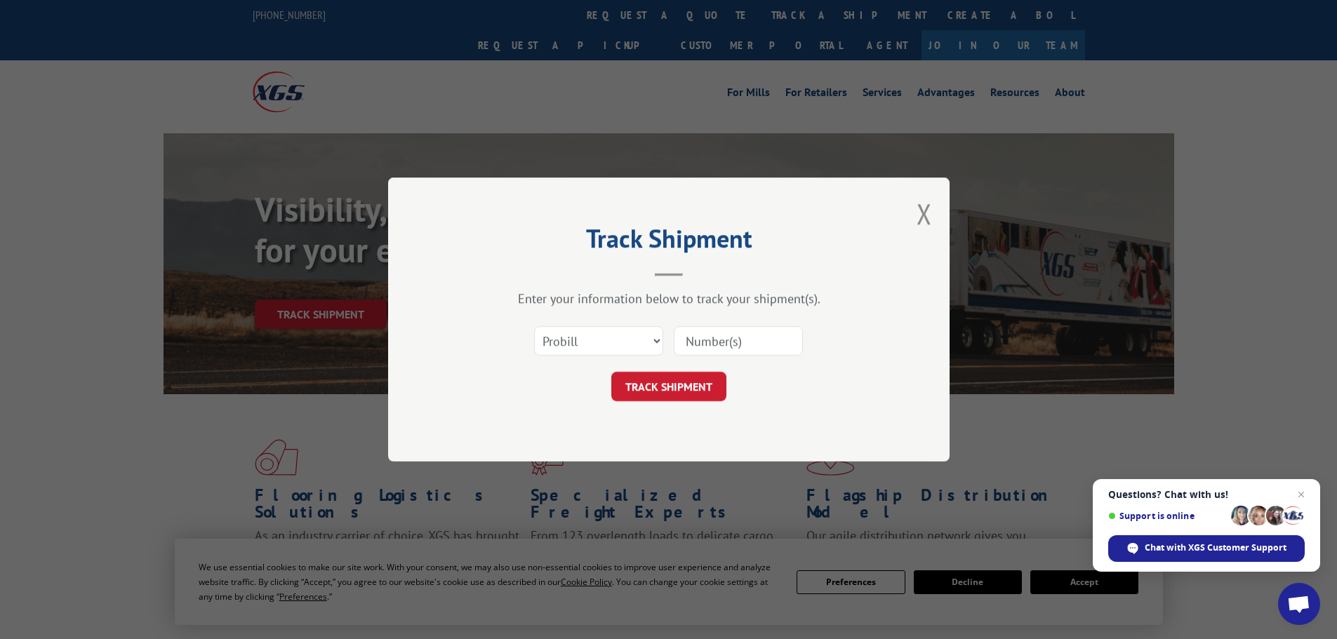
click at [594, 359] on div "Select category... Probill BOL PO" at bounding box center [668, 341] width 421 height 46
click at [608, 354] on select "Select category... Probill BOL PO" at bounding box center [598, 340] width 129 height 29
select select "bol"
click at [534, 326] on select "Select category... Probill BOL PO" at bounding box center [598, 340] width 129 height 29
click at [753, 342] on input at bounding box center [738, 340] width 129 height 29
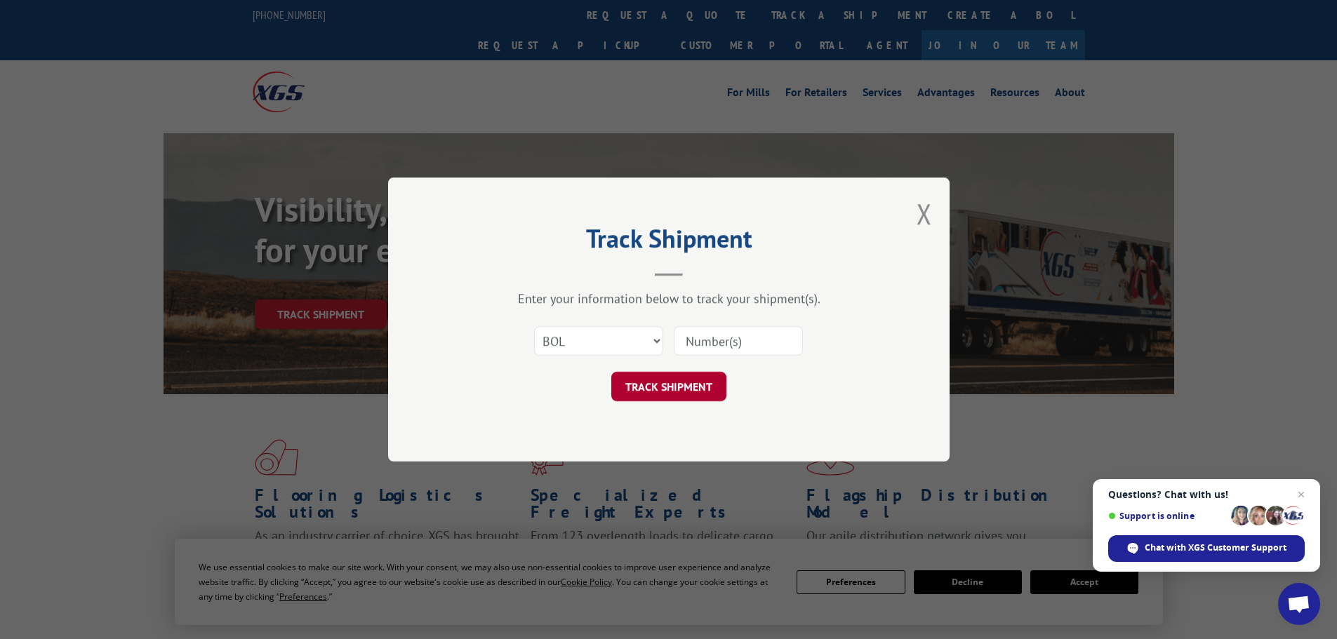
paste input "6BB4100"
type input "6BB4100"
click at [670, 399] on button "TRACK SHIPMENT" at bounding box center [668, 386] width 115 height 29
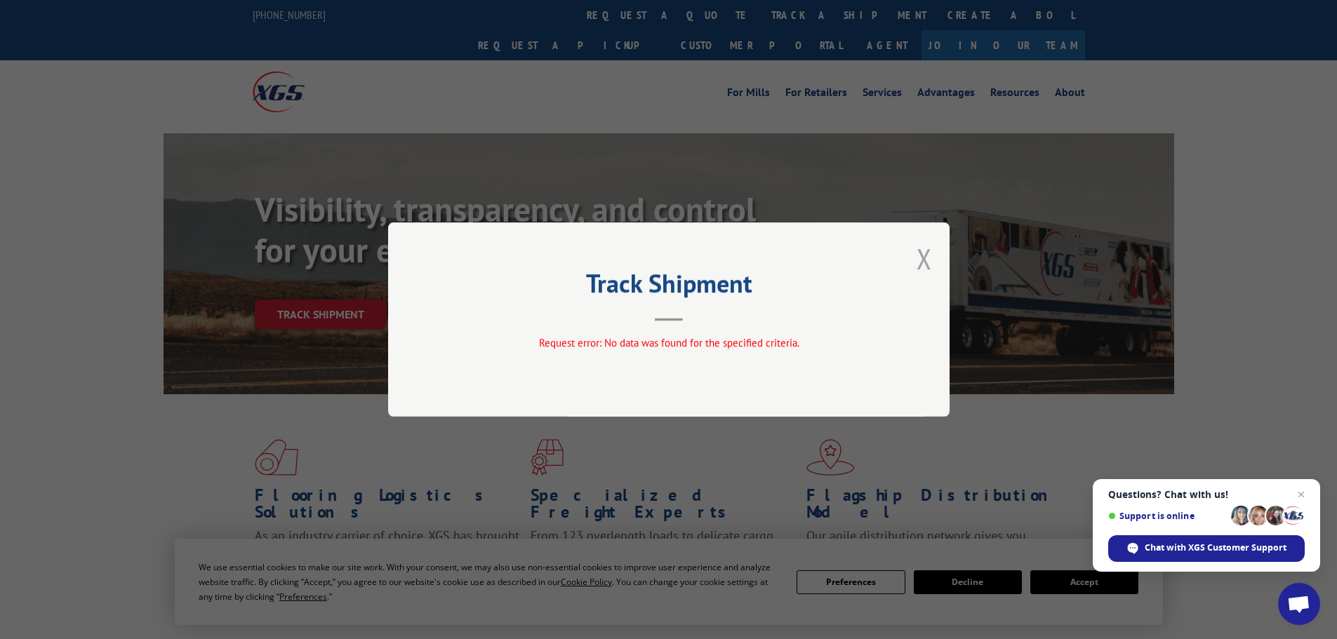
click at [930, 257] on button "Close modal" at bounding box center [923, 258] width 15 height 37
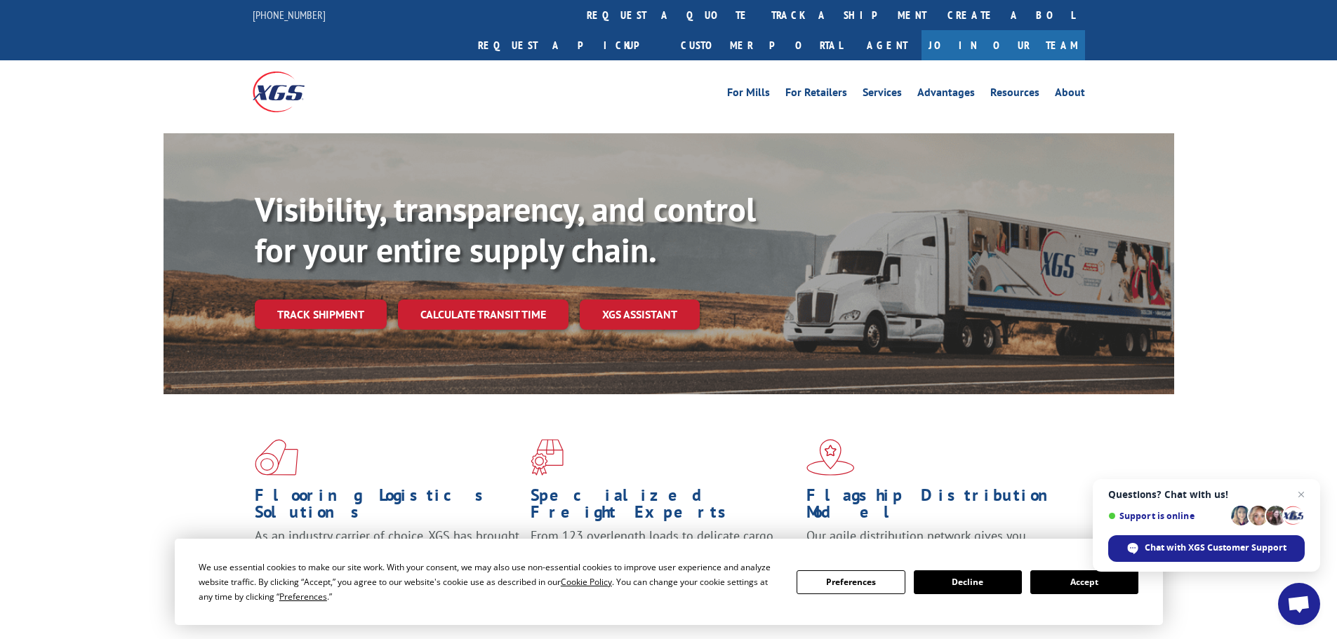
drag, startPoint x: 638, startPoint y: 19, endPoint x: 667, endPoint y: 55, distance: 45.9
click at [761, 19] on link "track a shipment" at bounding box center [849, 15] width 176 height 30
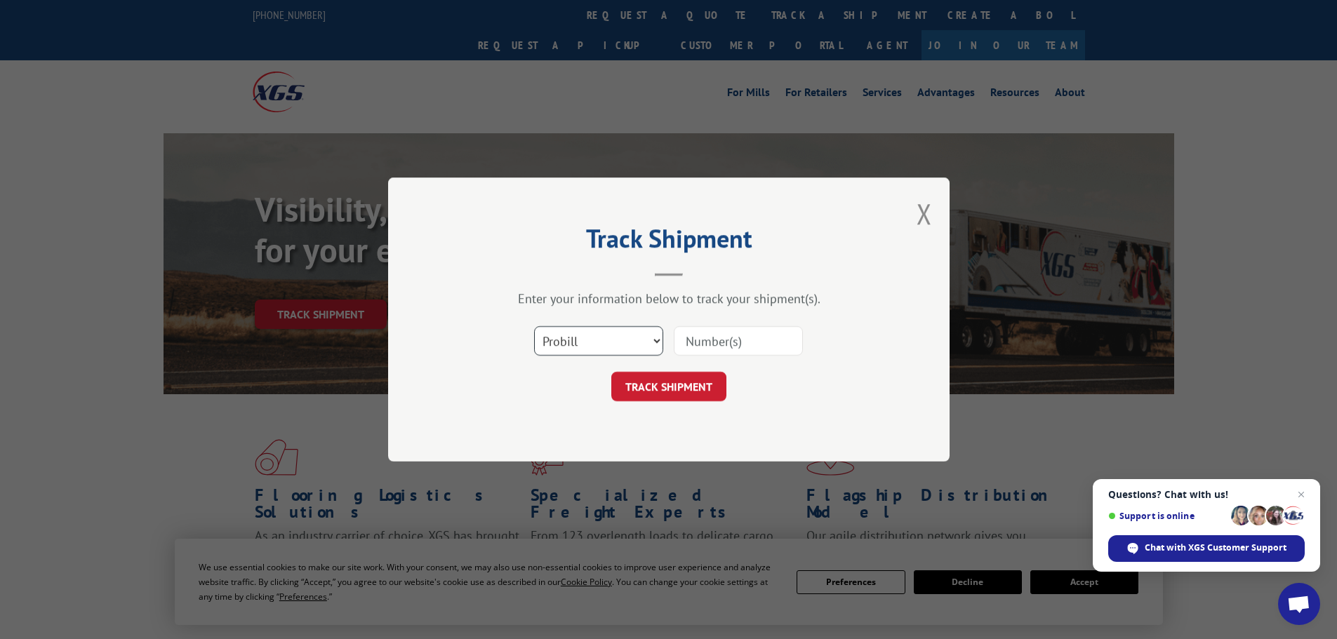
click at [595, 344] on select "Select category... Probill BOL PO" at bounding box center [598, 340] width 129 height 29
select select "bol"
click at [534, 326] on select "Select category... Probill BOL PO" at bounding box center [598, 340] width 129 height 29
drag, startPoint x: 745, startPoint y: 342, endPoint x: 739, endPoint y: 354, distance: 13.2
click at [745, 342] on input at bounding box center [738, 340] width 129 height 29
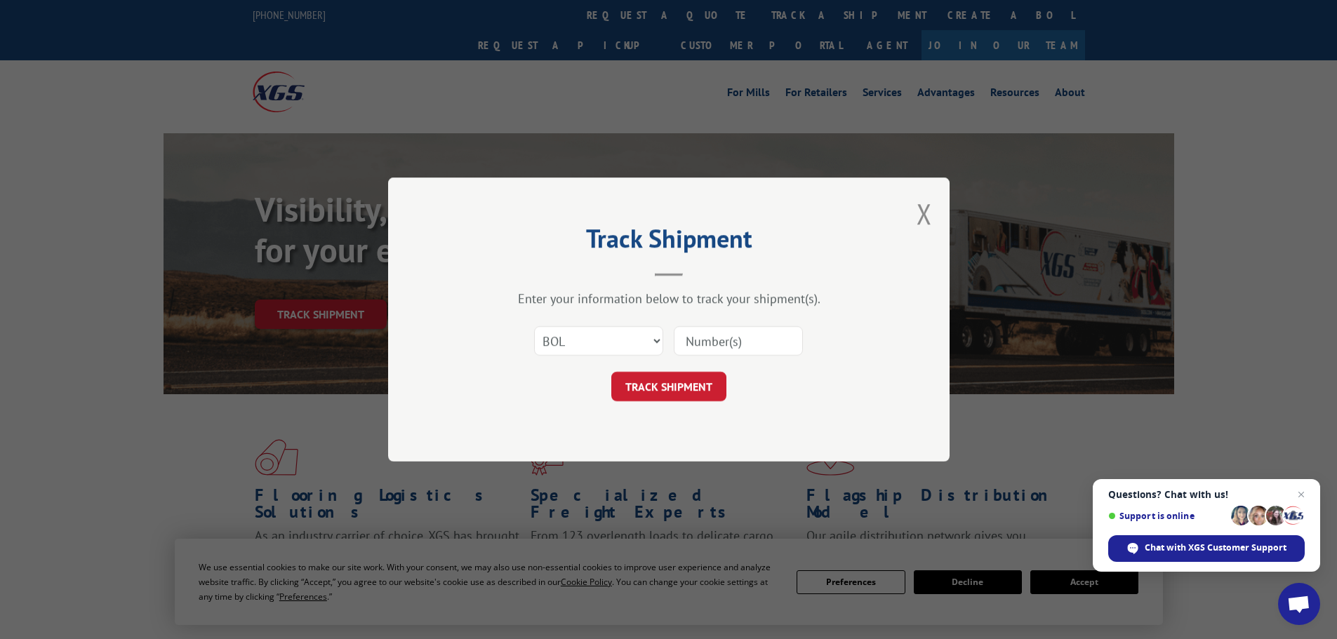
paste input "6BC6119"
type input "6BC6119"
click at [688, 392] on button "TRACK SHIPMENT" at bounding box center [668, 386] width 115 height 29
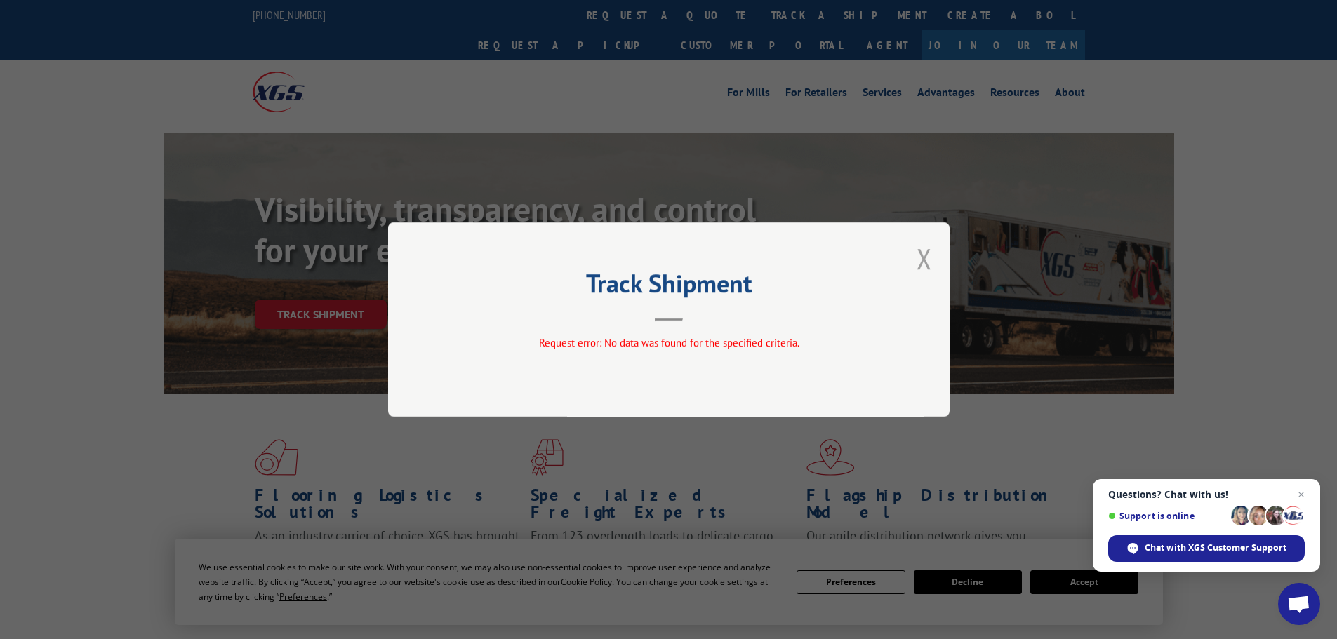
click at [922, 267] on button "Close modal" at bounding box center [923, 258] width 15 height 37
